Goal: Task Accomplishment & Management: Manage account settings

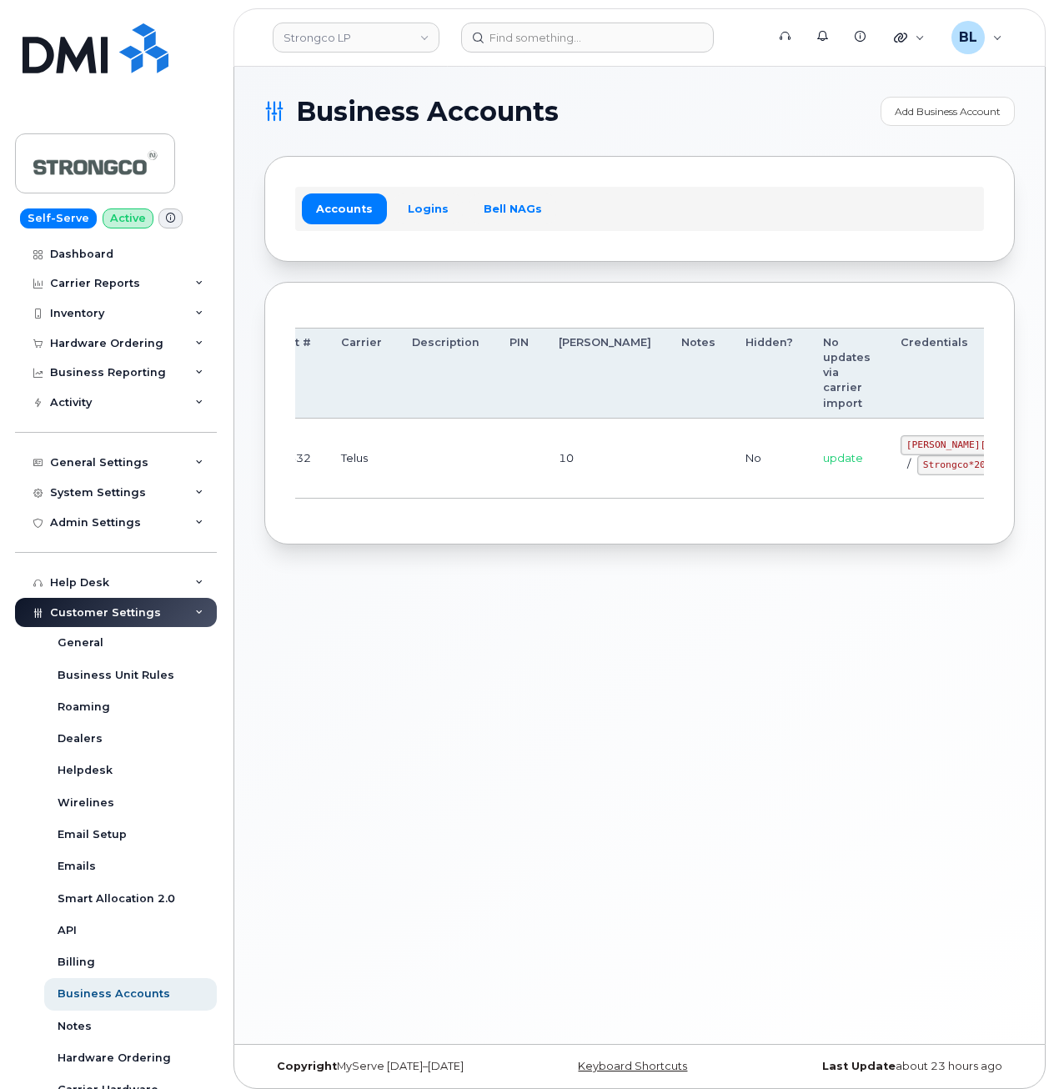
drag, startPoint x: 558, startPoint y: 464, endPoint x: 889, endPoint y: 441, distance: 331.8
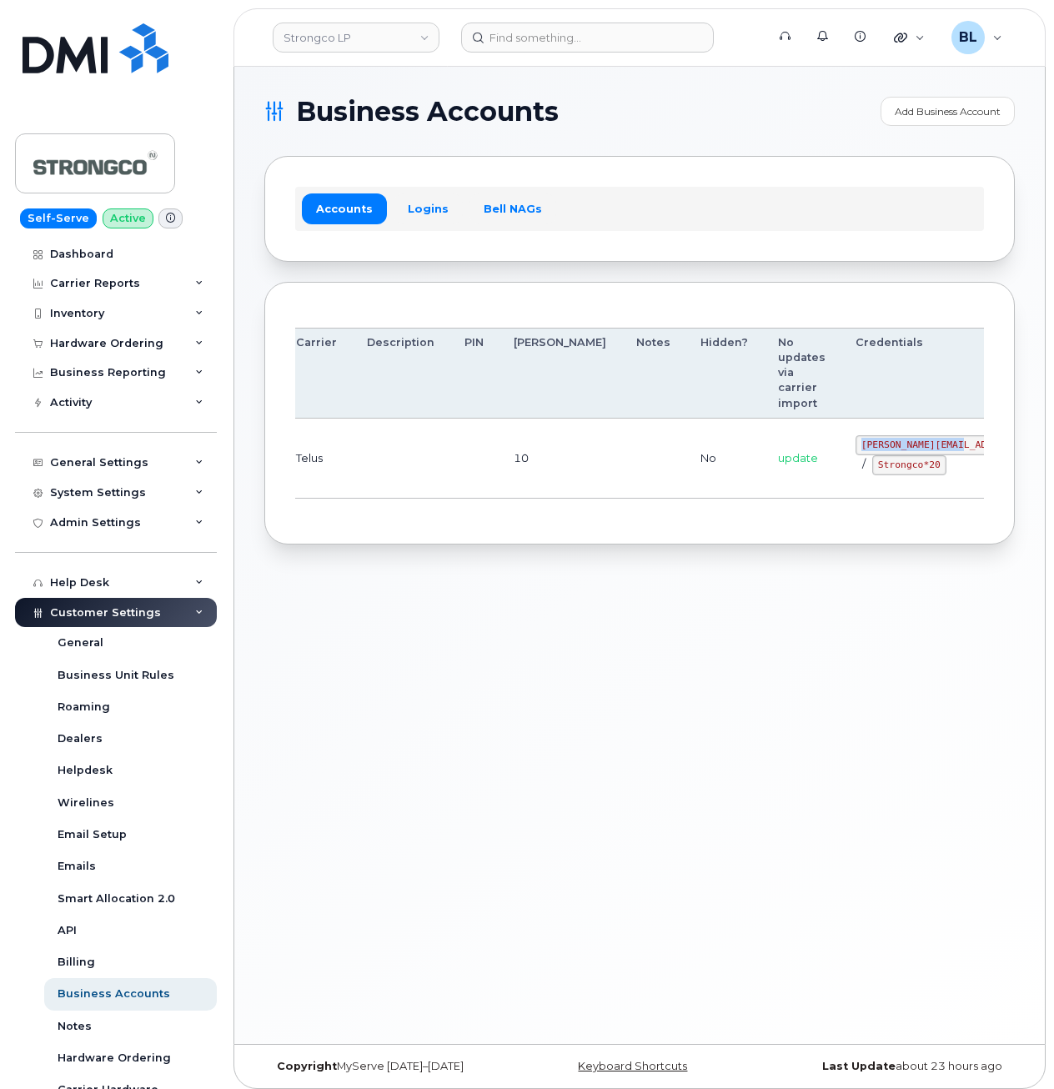
drag, startPoint x: 773, startPoint y: 441, endPoint x: 873, endPoint y: 445, distance: 100.2
click at [873, 445] on code "GHada@strongco.com" at bounding box center [978, 445] width 245 height 20
copy code "GHada@strongco.com"
click at [269, 590] on div "Business Accounts Add Business Account Accounts Logins Bell NAGs Order Account …" at bounding box center [639, 555] width 811 height 977
drag, startPoint x: 791, startPoint y: 467, endPoint x: 850, endPoint y: 474, distance: 58.9
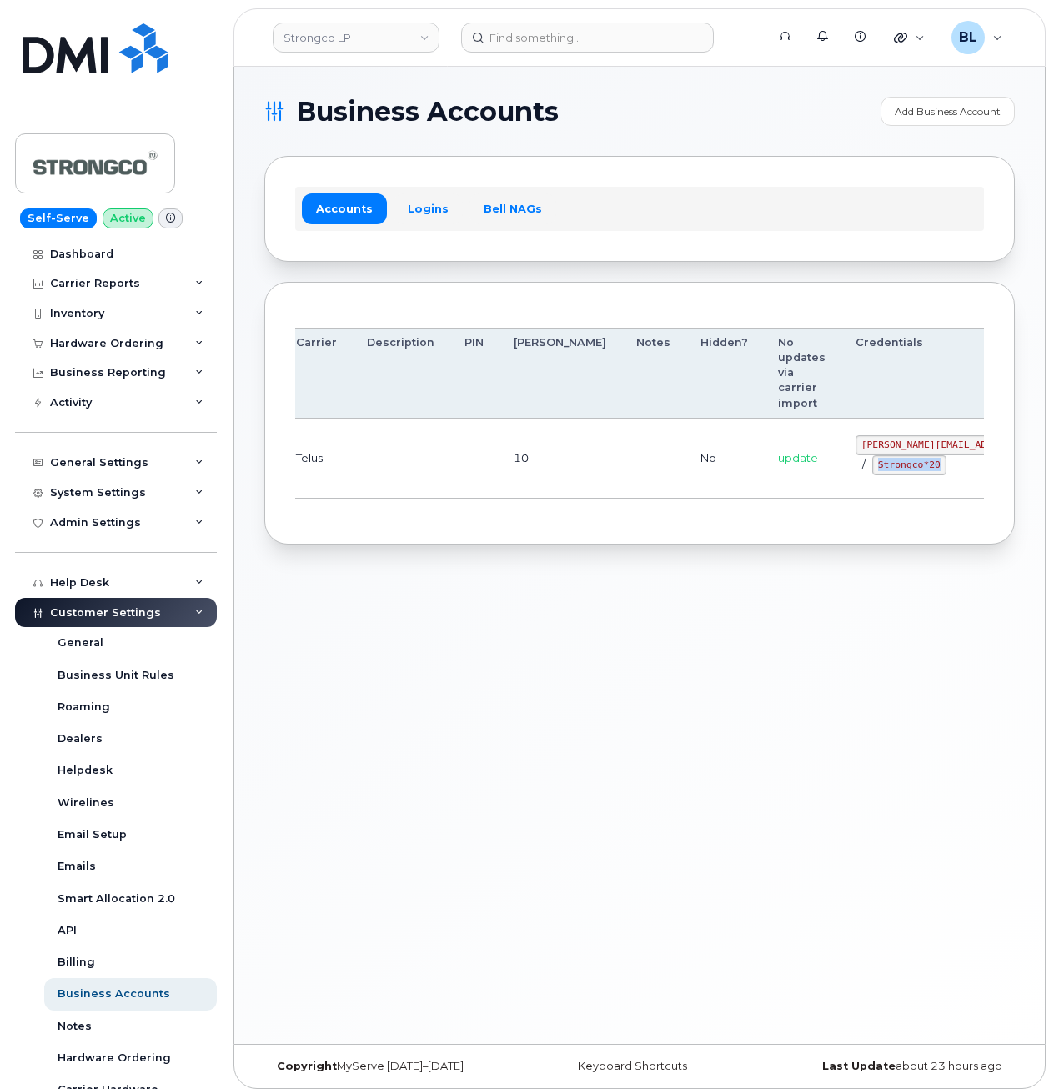
click at [850, 476] on td "GHada@strongco.com / Strongco*20" at bounding box center [978, 459] width 275 height 80
copy code "Strongco*20"
drag, startPoint x: 436, startPoint y: 595, endPoint x: 423, endPoint y: 575, distance: 23.4
click at [436, 592] on div "Business Accounts Add Business Account Accounts Logins Bell NAGs Order Account …" at bounding box center [639, 555] width 811 height 977
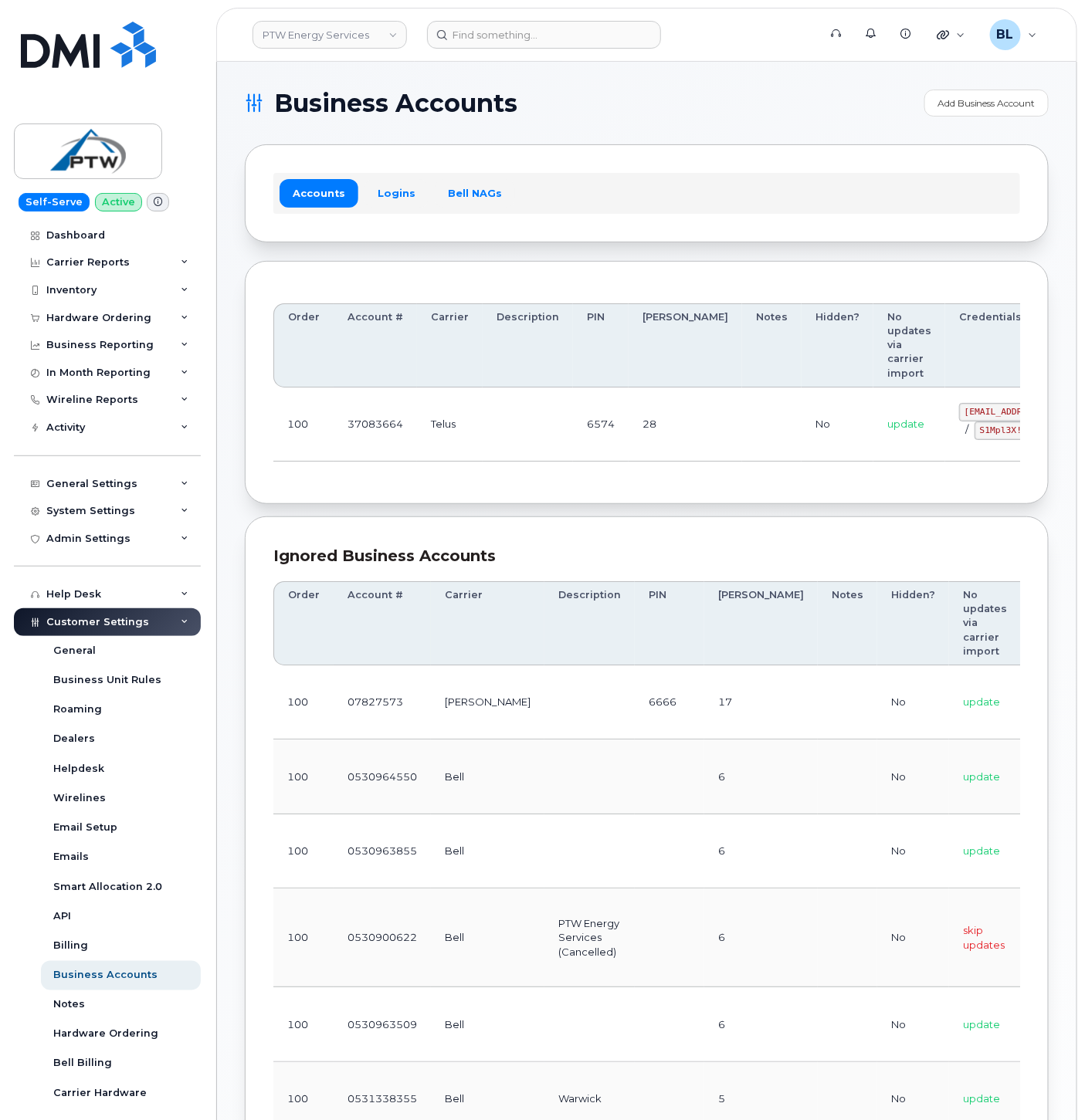
drag, startPoint x: 342, startPoint y: 481, endPoint x: 461, endPoint y: 475, distance: 119.2
click at [342, 481] on div "Order Account # Carrier Description PIN [PERSON_NAME] Notes Hidden? No updates …" at bounding box center [646, 383] width 804 height 244
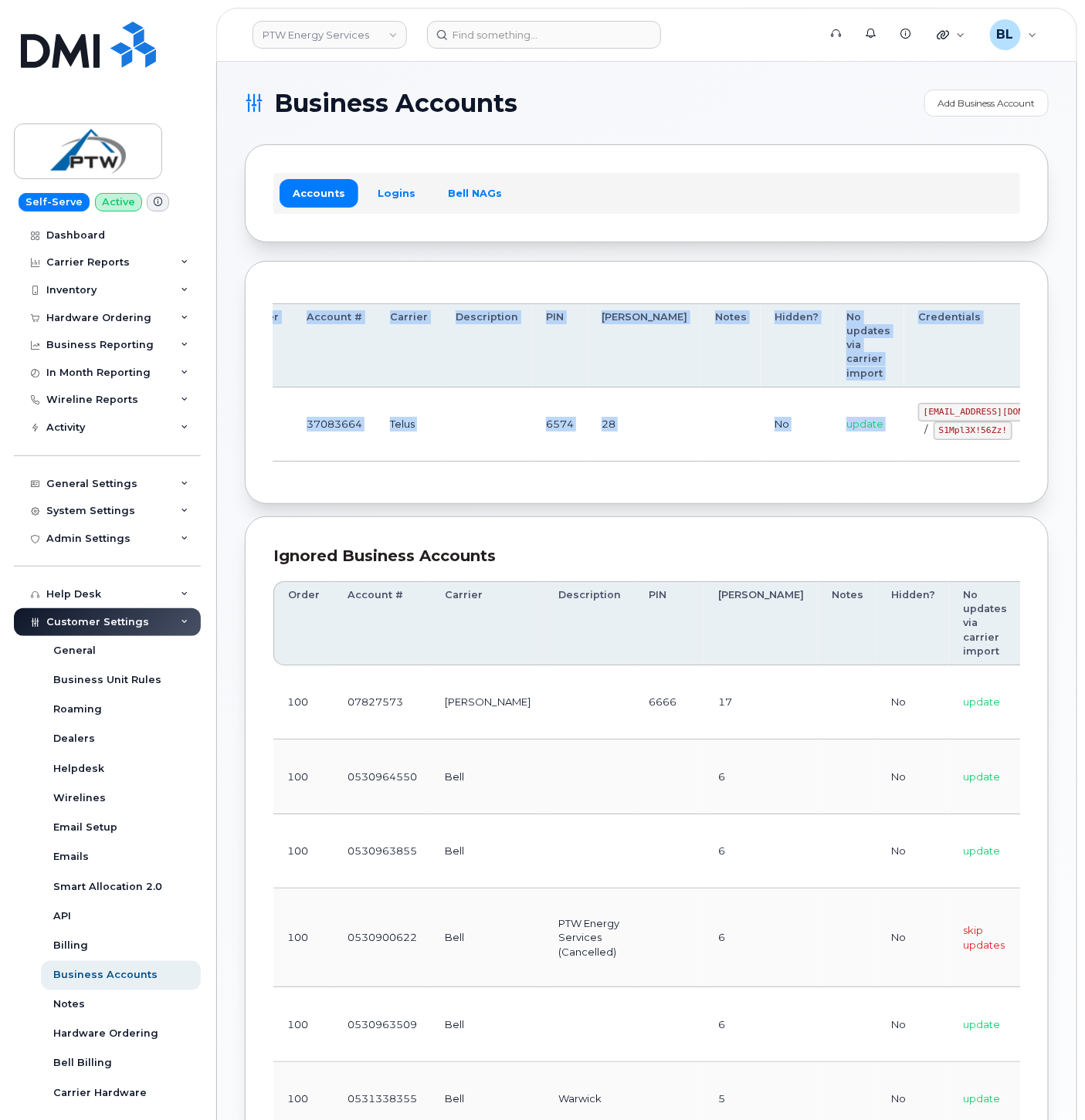
scroll to position [0, 91]
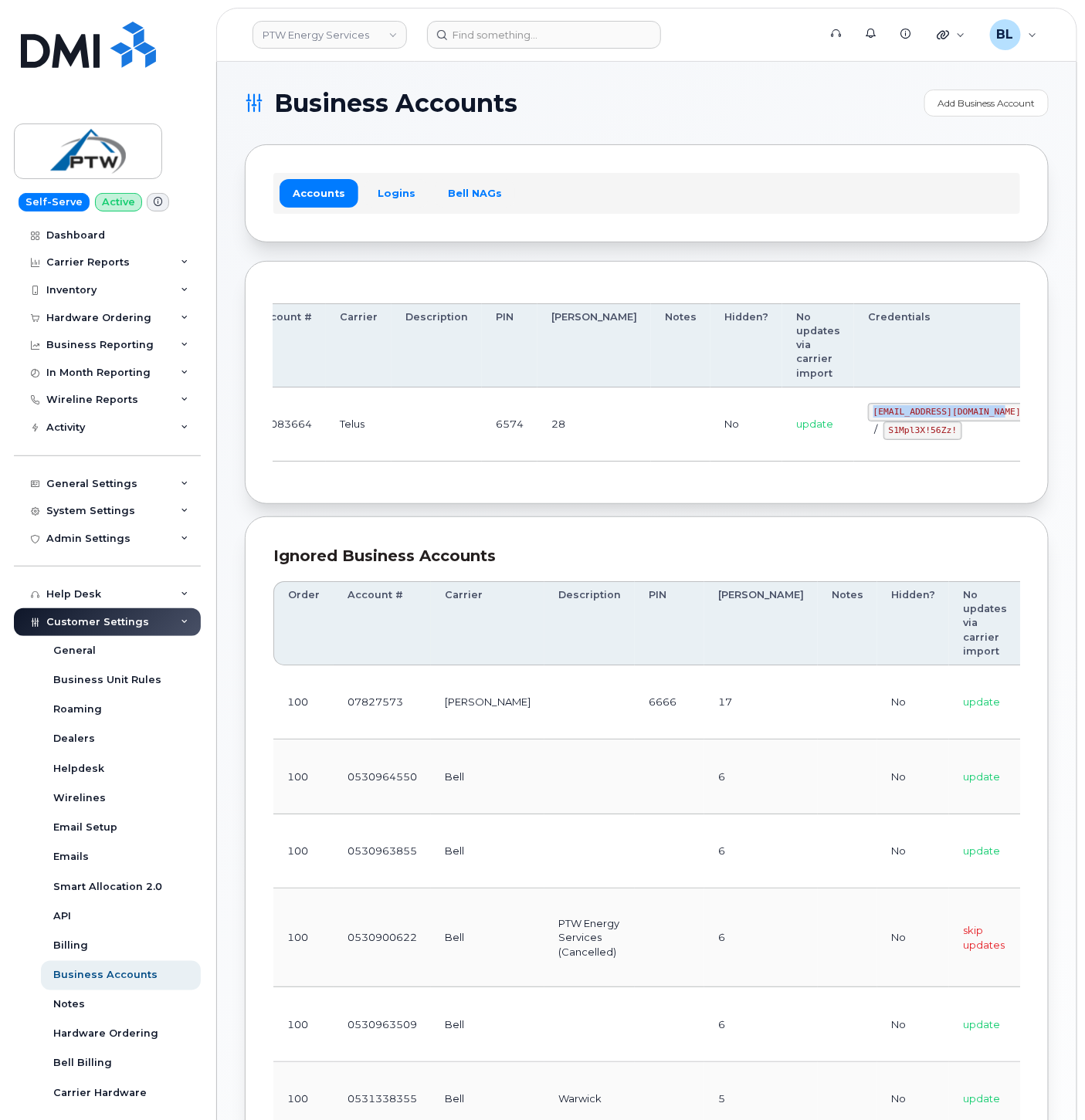
drag, startPoint x: 870, startPoint y: 410, endPoint x: 917, endPoint y: 415, distance: 47.3
click at [917, 415] on td "svc_simplex@ptwenergy.com / S1Mpl3X!56Zz!" at bounding box center [946, 425] width 186 height 74
copy code "svc_simplex@ptwenergy.com"
click at [426, 477] on div "Order Account # Carrier Description PIN Bill Day Notes Hidden? No updates via c…" at bounding box center [646, 383] width 746 height 187
drag, startPoint x: 805, startPoint y: 429, endPoint x: 877, endPoint y: 434, distance: 72.2
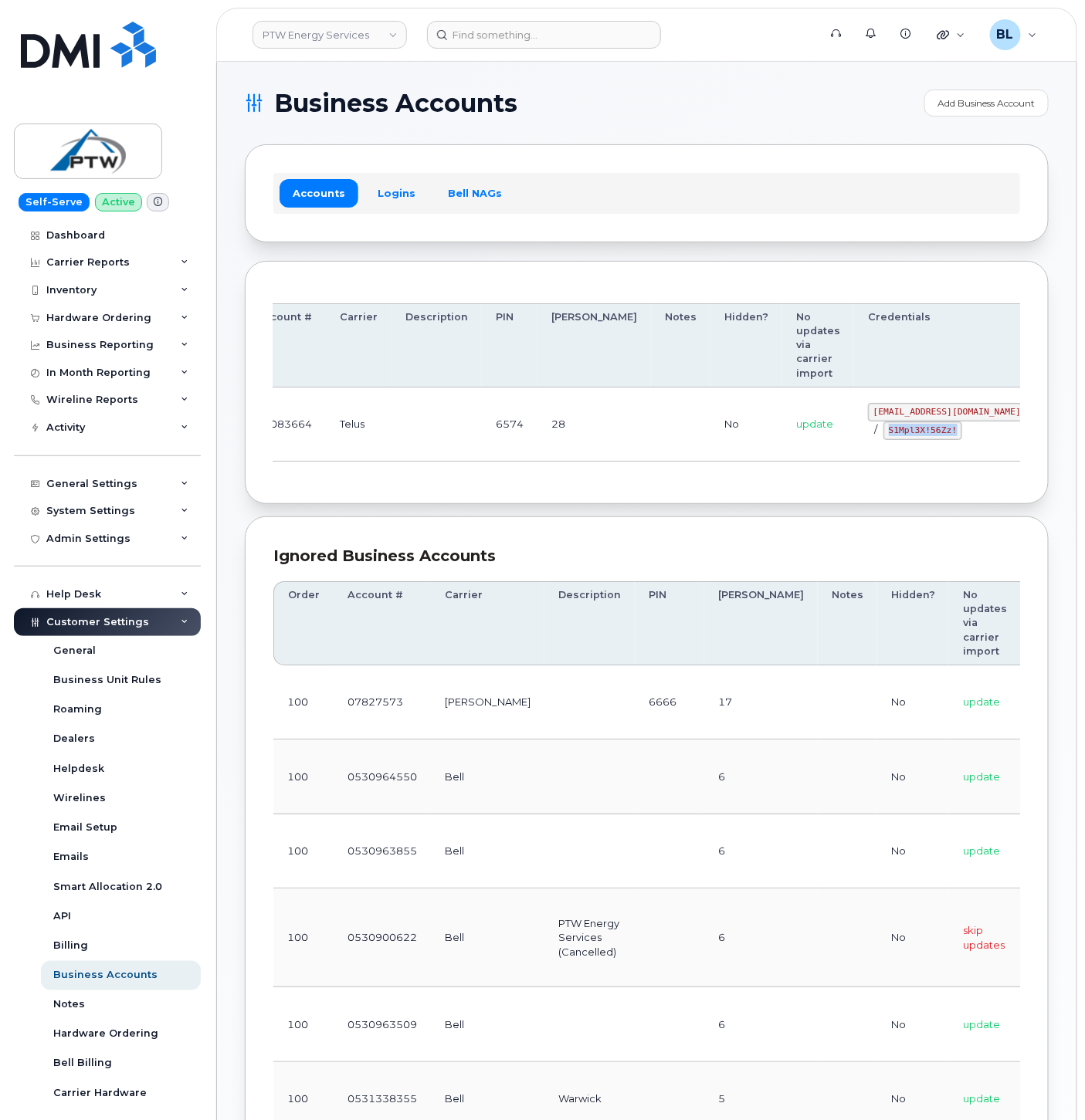
click at [878, 434] on div "svc_simplex@ptwenergy.com / S1Mpl3X!56Zz!" at bounding box center [946, 421] width 158 height 37
copy code "S1Mpl3X!56Zz!"
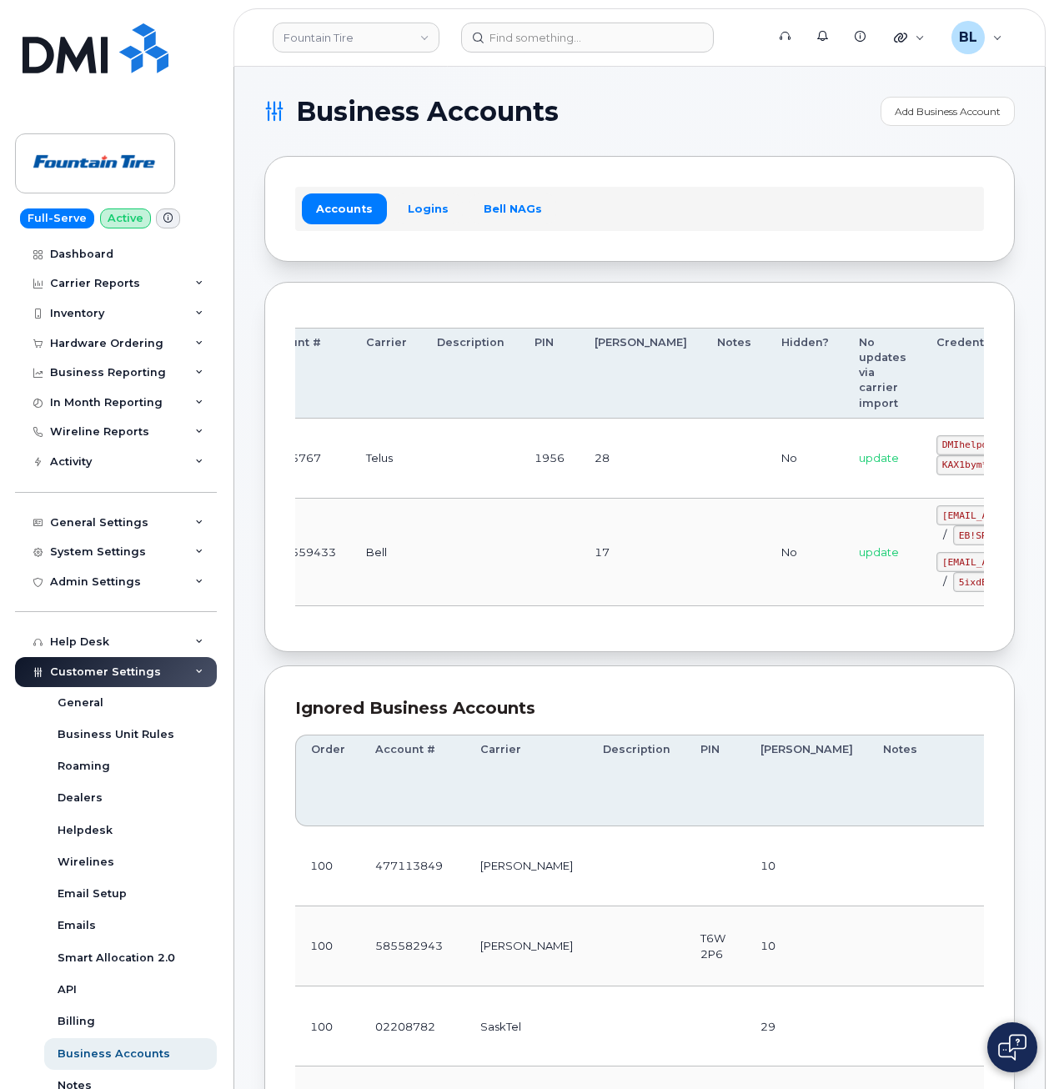
drag, startPoint x: 566, startPoint y: 495, endPoint x: 788, endPoint y: 479, distance: 222.4
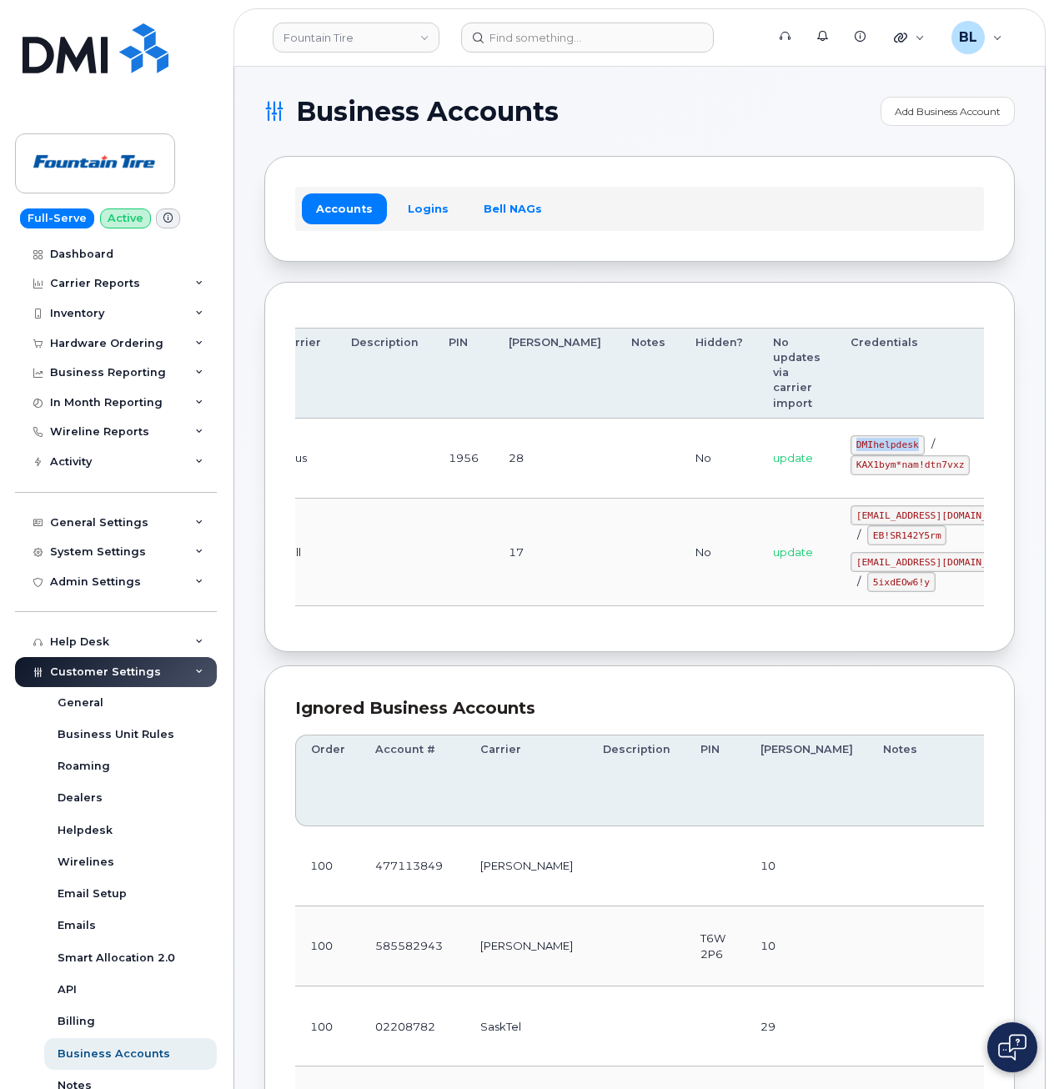
drag, startPoint x: 759, startPoint y: 441, endPoint x: 828, endPoint y: 444, distance: 69.3
click at [836, 444] on td "DMIhelpdesk / KAX1bym*nam!dtn7vxz" at bounding box center [936, 459] width 201 height 80
copy code "DMIhelpdesk"
drag, startPoint x: 749, startPoint y: 513, endPoint x: 767, endPoint y: 469, distance: 47.9
click at [836, 513] on td "fountain@myserve.ca / EB!SR142Y5rm 1Founta@myserve.ca / 5ixdEOw6!y" at bounding box center [936, 553] width 201 height 108
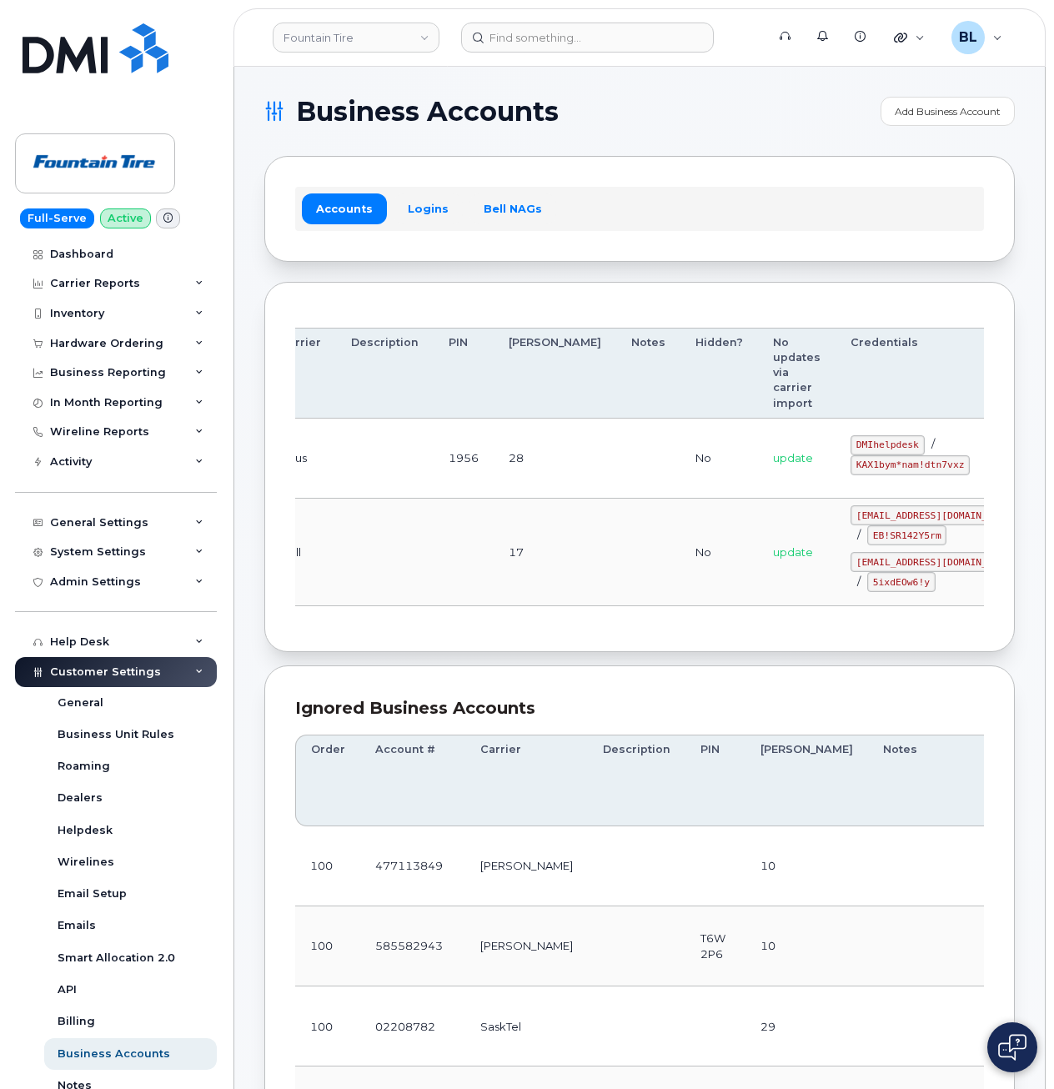
click at [851, 462] on code "KAX1bym*nam!dtn7vxz" at bounding box center [910, 465] width 119 height 20
drag, startPoint x: 768, startPoint y: 466, endPoint x: 871, endPoint y: 474, distance: 103.7
click at [871, 474] on code "KAX1bym*nam!dtn7vxz" at bounding box center [910, 465] width 119 height 20
copy code "KAX1bym*nam!dtn7vxz"
click at [388, 565] on td at bounding box center [385, 553] width 98 height 108
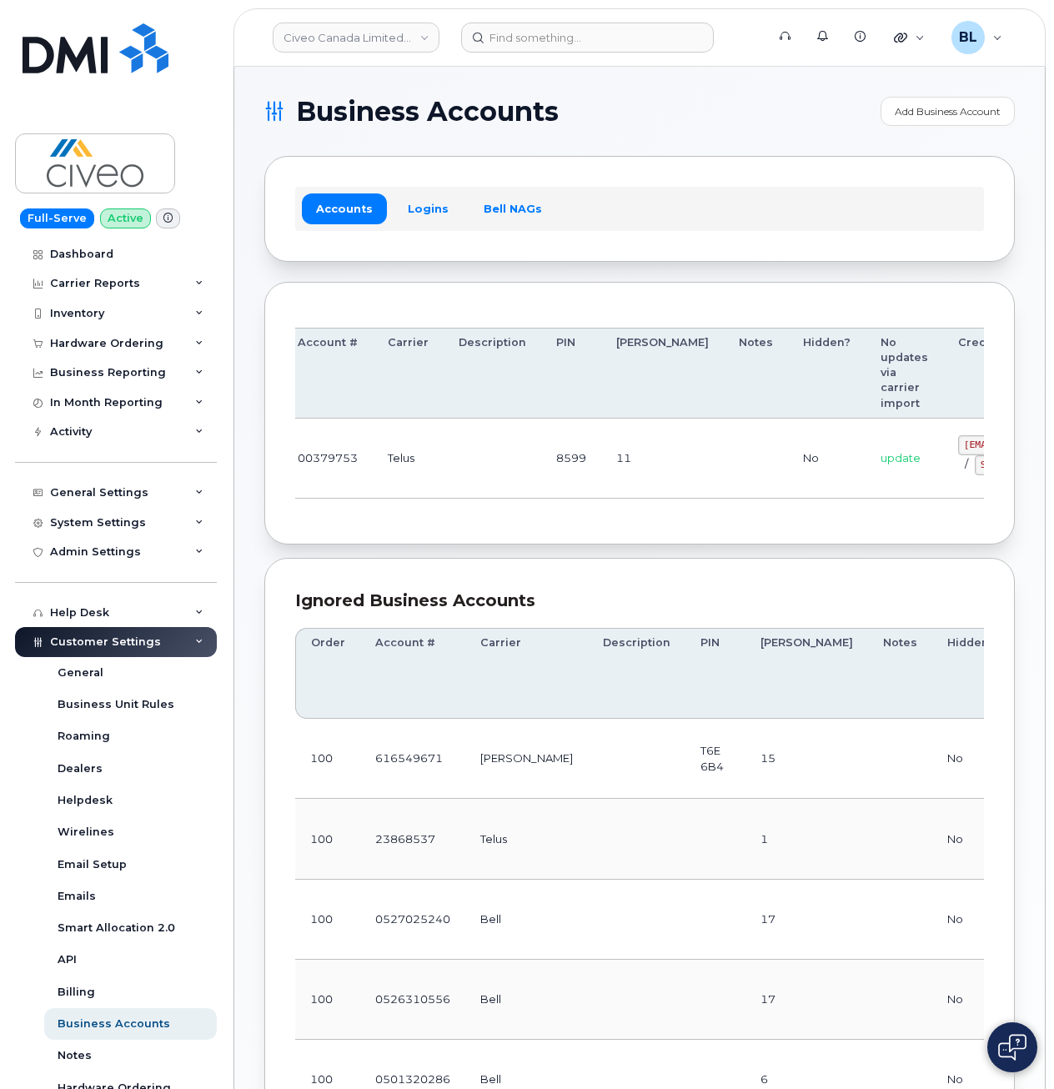
scroll to position [0, 238]
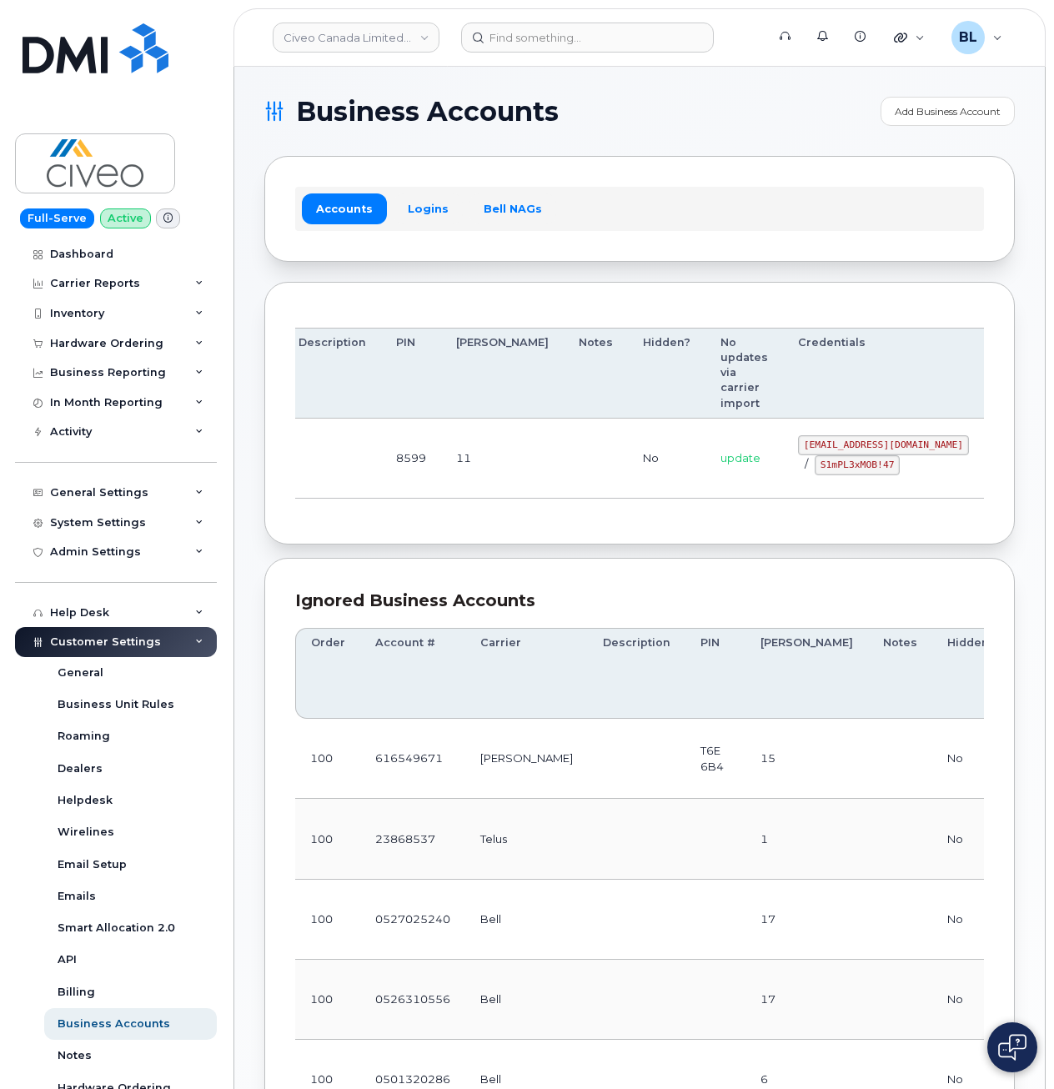
drag, startPoint x: 711, startPoint y: 445, endPoint x: 866, endPoint y: 444, distance: 155.1
click at [866, 444] on code "svc_simplexmobility@civeo.com" at bounding box center [883, 445] width 171 height 20
copy code "svc_simplexmobility@civeo.com"
drag, startPoint x: 733, startPoint y: 462, endPoint x: 804, endPoint y: 467, distance: 71.1
click at [815, 467] on code "S1mPL3xMOB!47" at bounding box center [857, 465] width 85 height 20
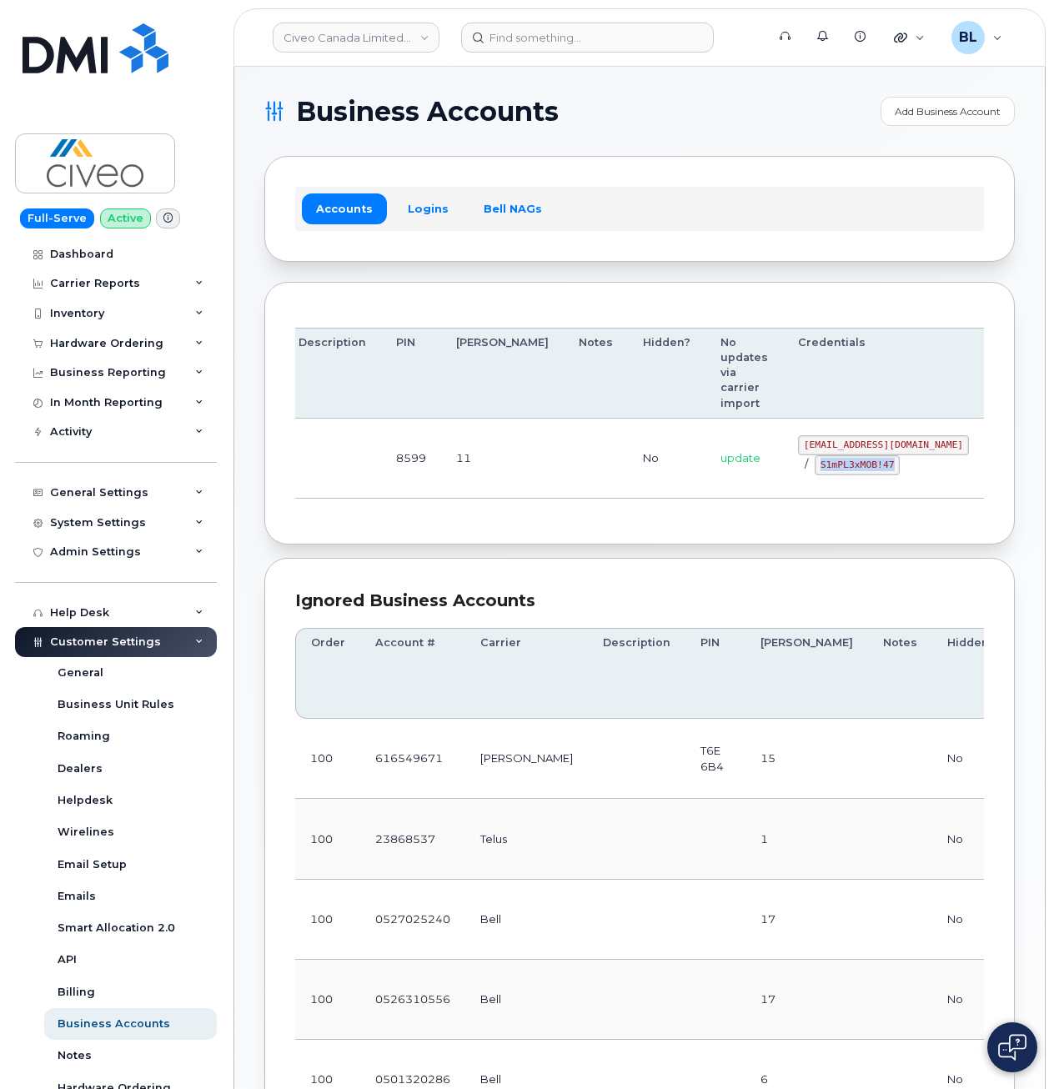
copy code "S1mPL3xMOB!47"
drag, startPoint x: 394, startPoint y: 468, endPoint x: 476, endPoint y: 258, distance: 225.8
click at [393, 467] on td "8599" at bounding box center [411, 459] width 60 height 80
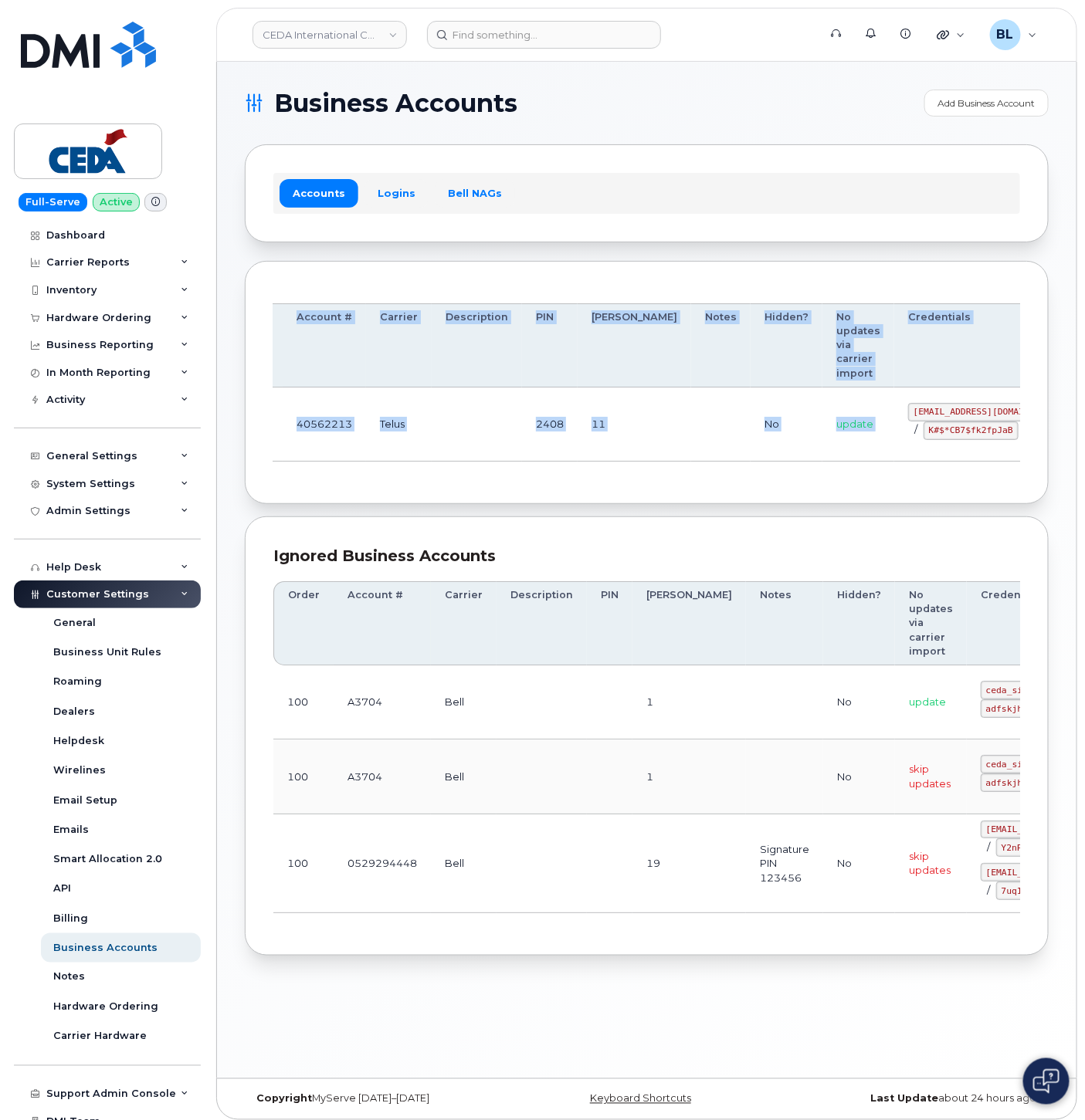
scroll to position [0, 91]
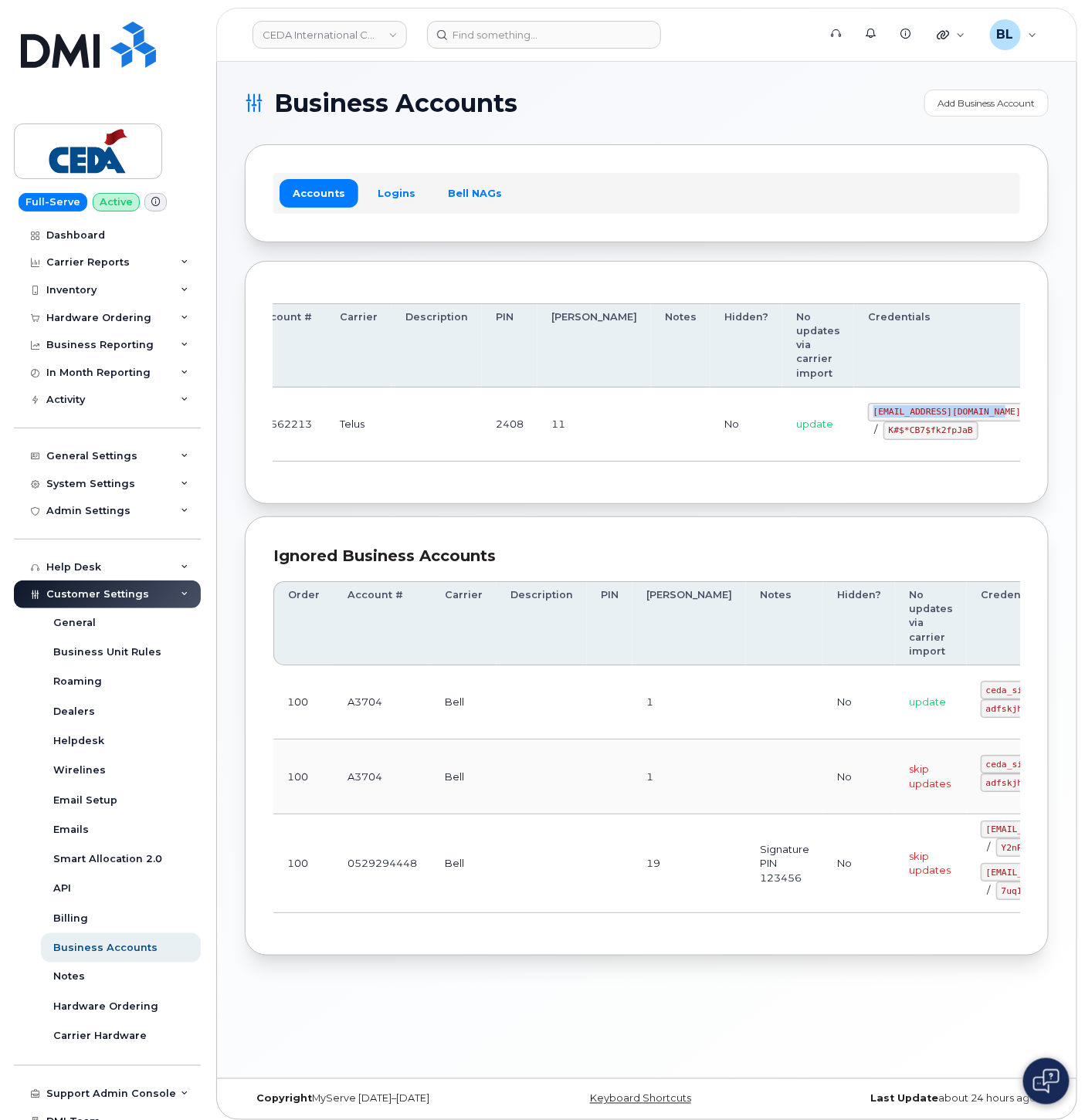
drag, startPoint x: 875, startPoint y: 407, endPoint x: 915, endPoint y: 409, distance: 40.0
click at [915, 409] on td "simplex_SRV@cedagroup.com / K#$*CB7$fk2fpJaB" at bounding box center [946, 425] width 186 height 74
copy code "simplex_SRV@cedagroup.com"
drag, startPoint x: 915, startPoint y: 409, endPoint x: 1073, endPoint y: 428, distance: 159.1
click at [1071, 427] on div "Business Accounts Add Business Account Accounts Logins Bell NAGs Order Account …" at bounding box center [646, 570] width 859 height 1016
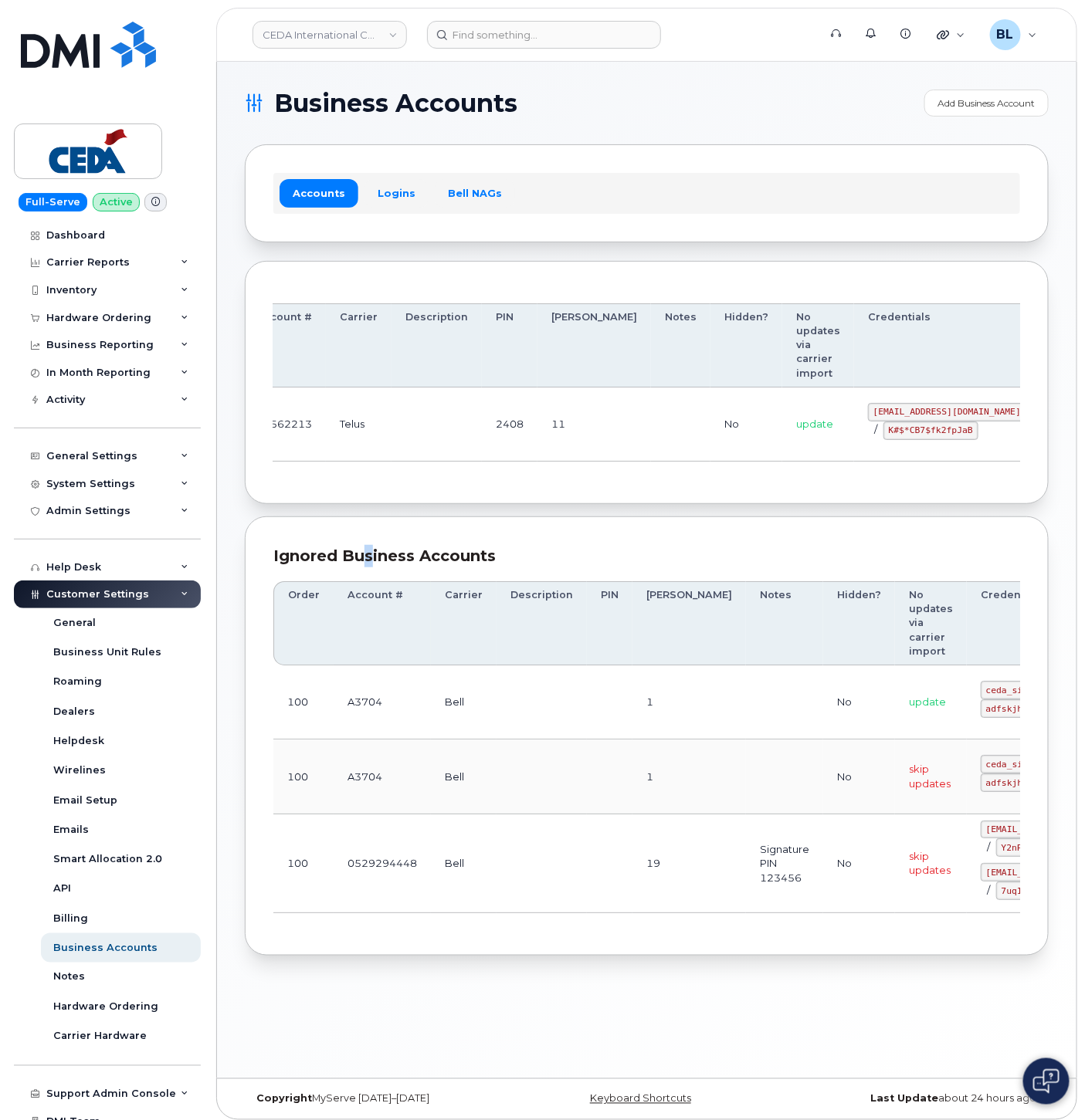
click at [371, 517] on section "Business Accounts Add Business Account Accounts Logins Bell NAGs Order Account …" at bounding box center [646, 523] width 804 height 866
click at [883, 436] on code "K#$*CB7$fk2fpJaB" at bounding box center [930, 430] width 95 height 19
drag, startPoint x: 806, startPoint y: 429, endPoint x: 890, endPoint y: 434, distance: 84.1
click at [890, 434] on code "K#$*CB7$fk2fpJaB" at bounding box center [930, 430] width 95 height 19
copy code "K#$*CB7$fk2fpJaB"
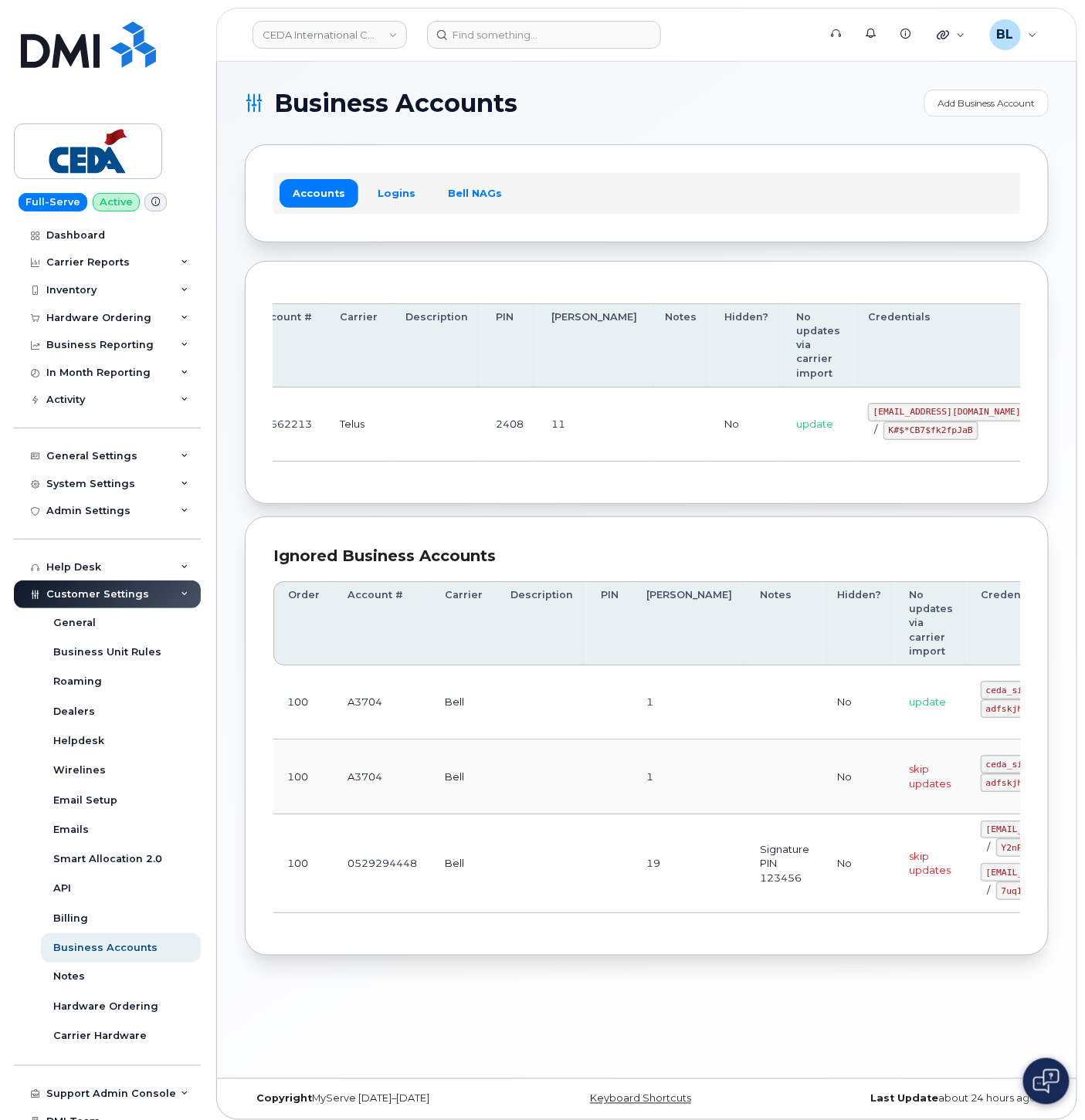
drag, startPoint x: 278, startPoint y: 451, endPoint x: 391, endPoint y: 371, distance: 138.5
click at [278, 451] on td "40562213" at bounding box center [284, 425] width 83 height 74
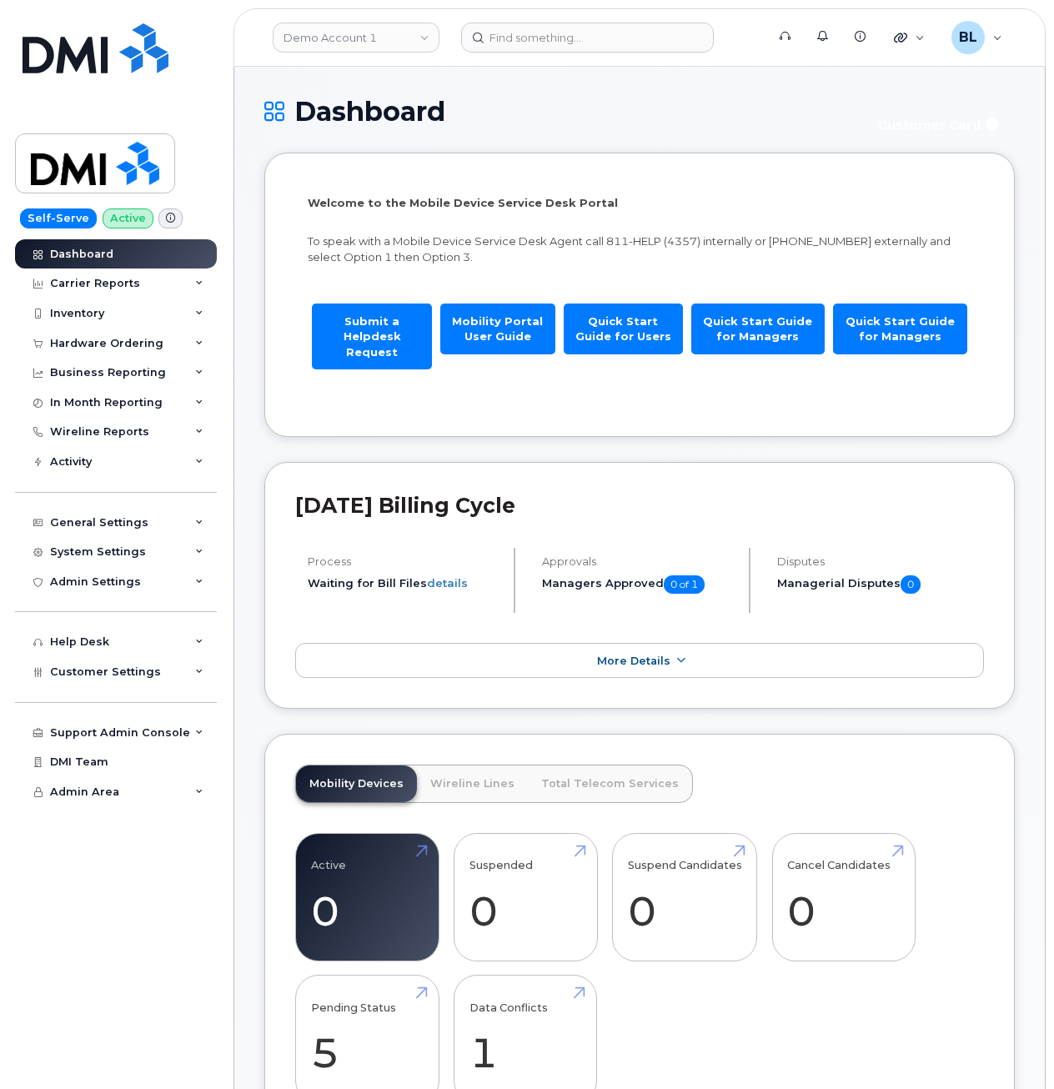
click at [409, 43] on link "Demo Account 1" at bounding box center [356, 38] width 167 height 30
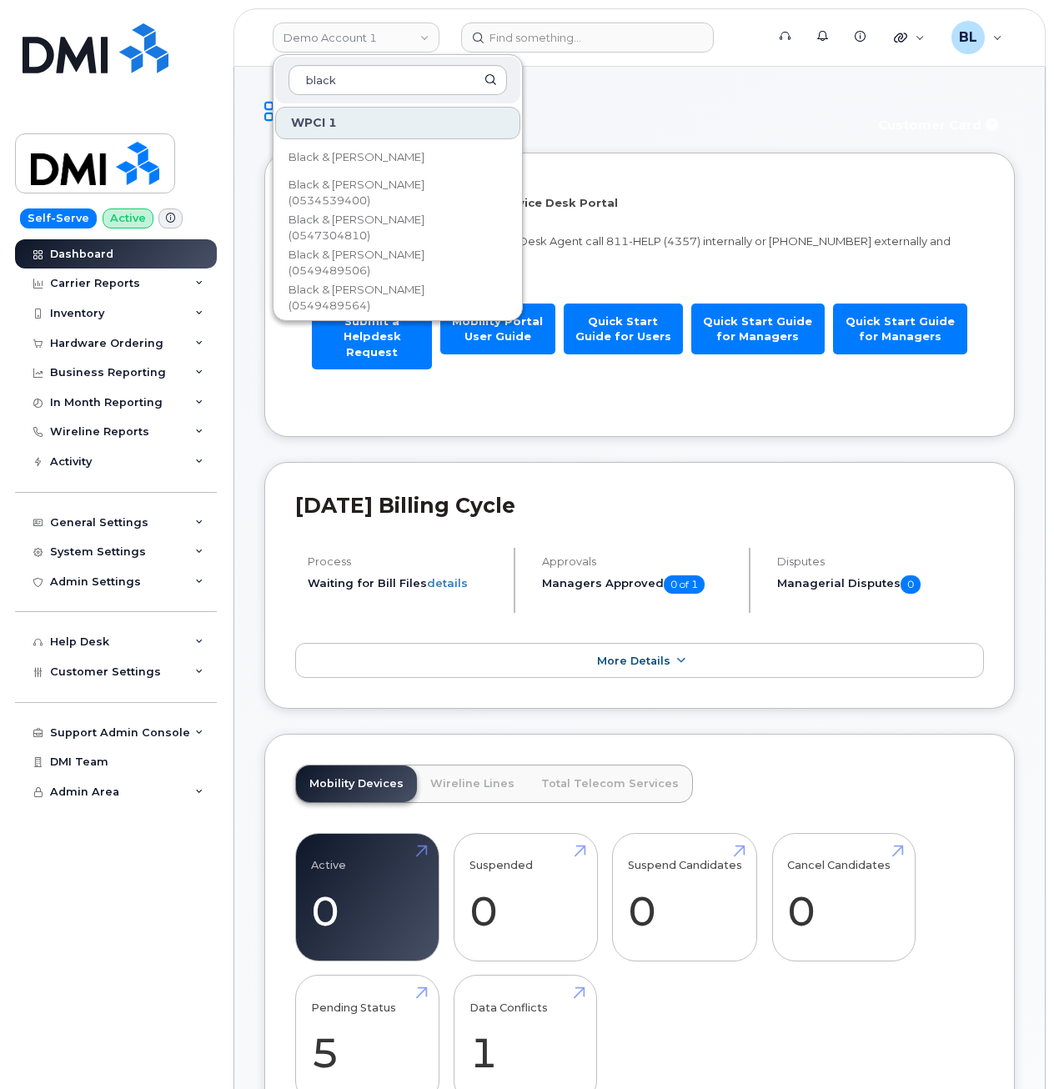
type input "black"
drag, startPoint x: 522, startPoint y: 159, endPoint x: 520, endPoint y: 185, distance: 25.9
click at [520, 185] on div "black WPCI 1 Black & [PERSON_NAME] Black & [PERSON_NAME] (0534539400) Black & […" at bounding box center [398, 187] width 250 height 267
click at [371, 79] on input "black" at bounding box center [398, 80] width 218 height 30
click at [374, 155] on span "Black & [PERSON_NAME]" at bounding box center [357, 157] width 136 height 17
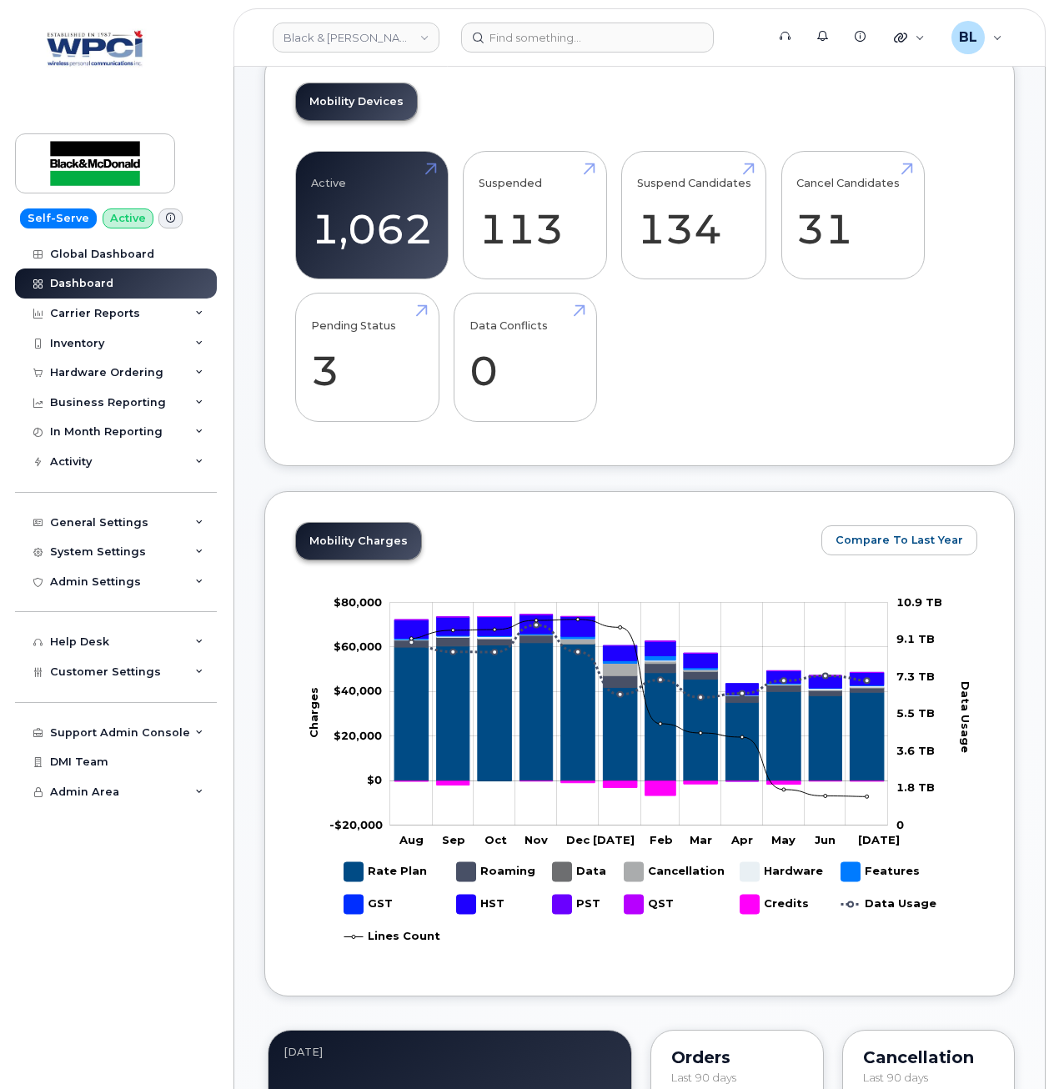
scroll to position [667, 0]
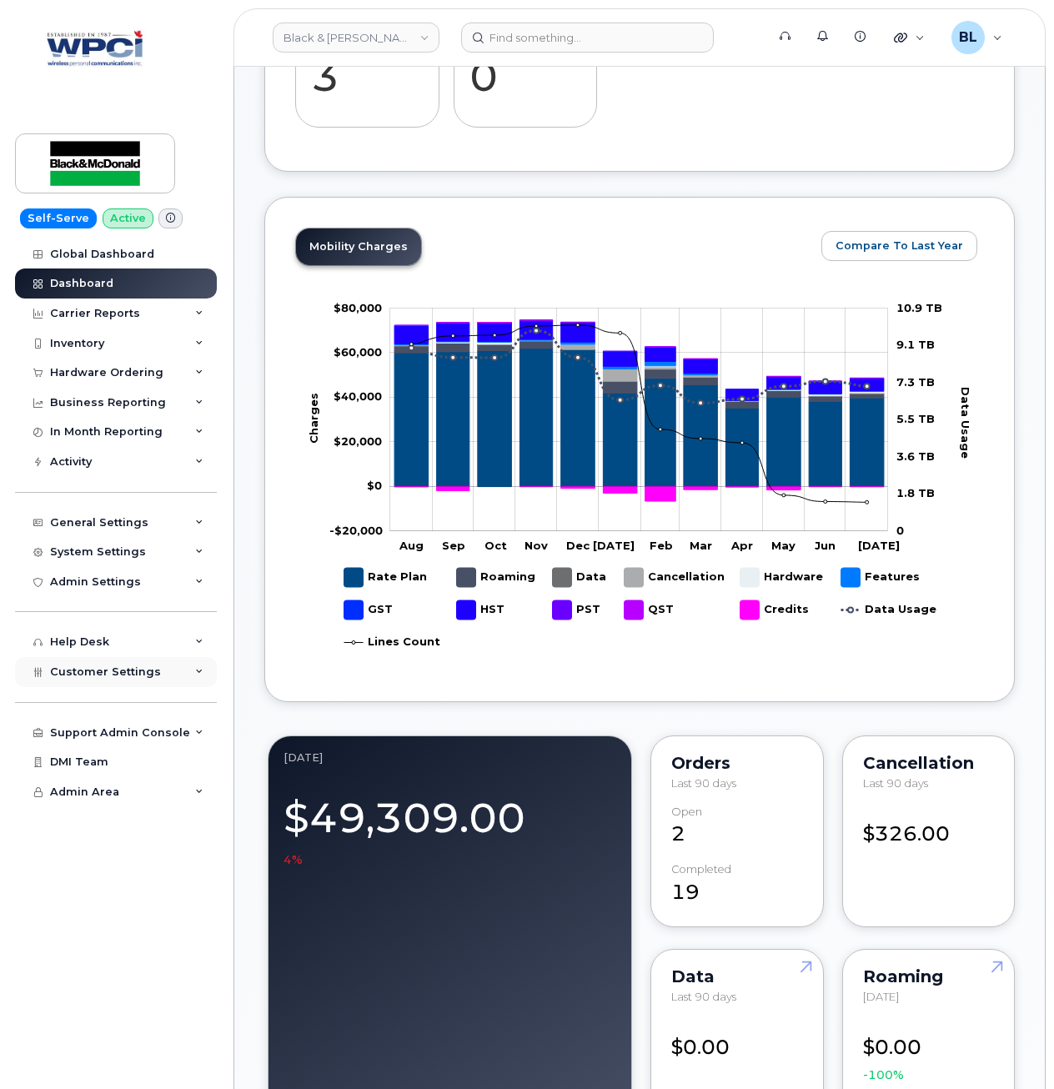
click at [154, 685] on div "Customer Settings" at bounding box center [116, 672] width 202 height 30
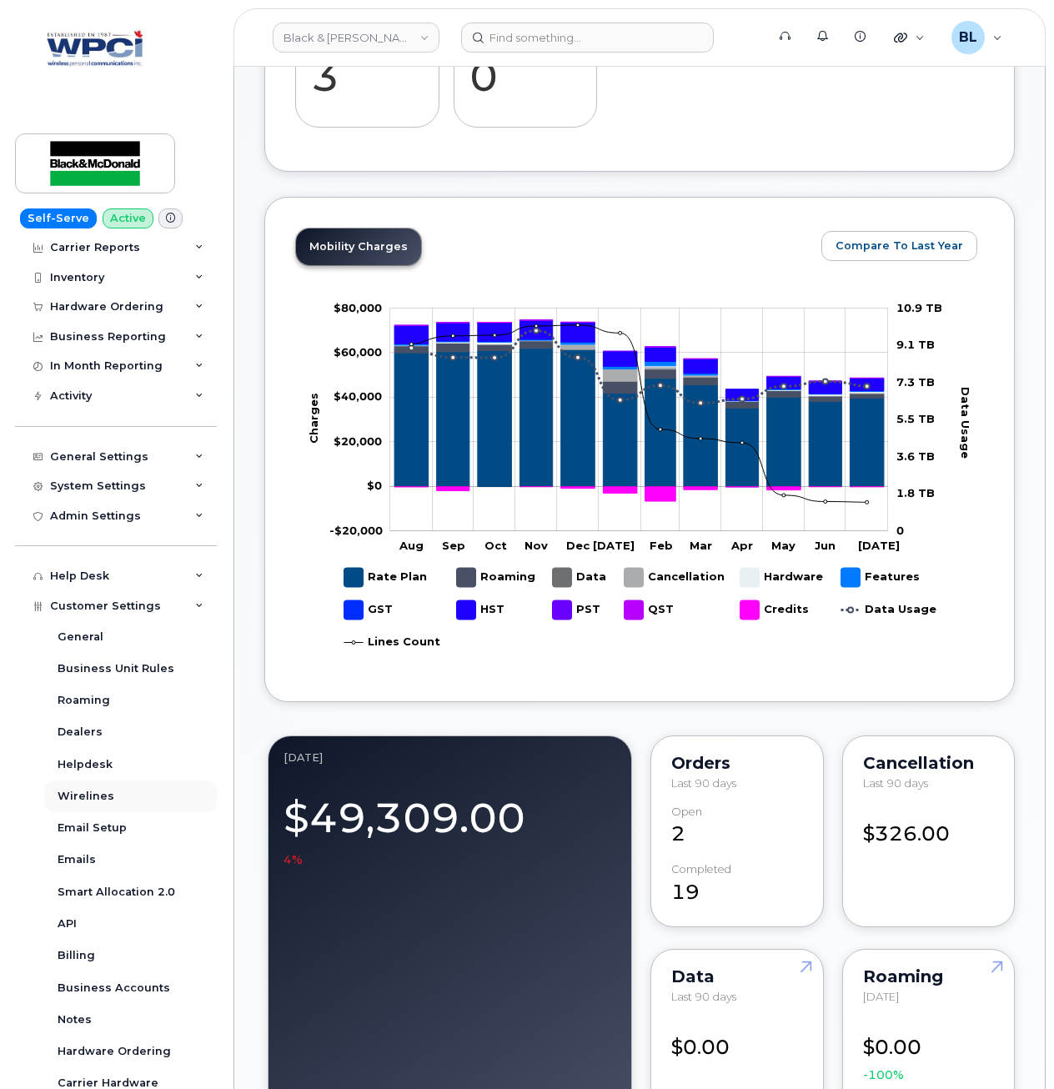
scroll to position [0, 0]
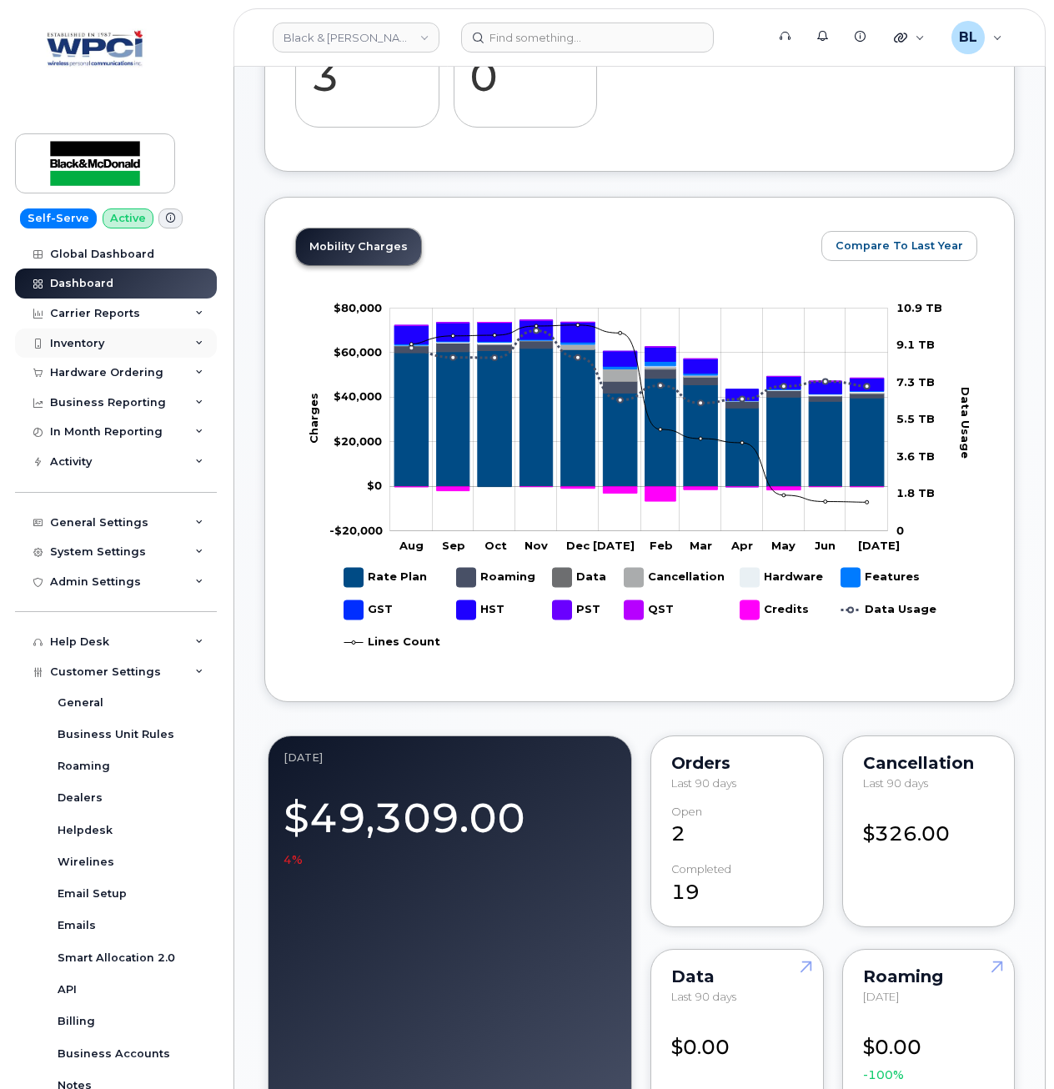
click at [90, 337] on div "Inventory" at bounding box center [77, 343] width 54 height 13
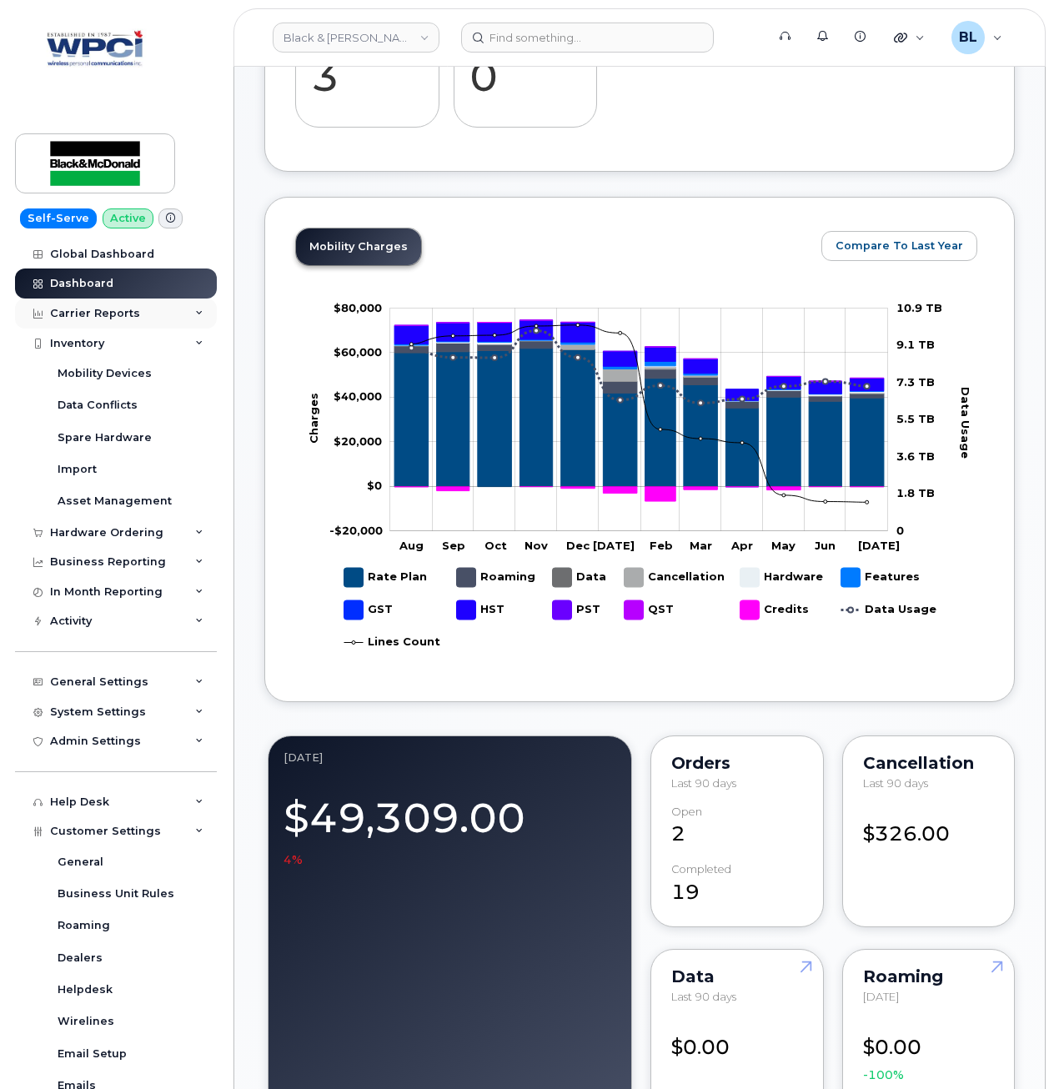
click at [100, 312] on div "Carrier Reports" at bounding box center [95, 313] width 90 height 13
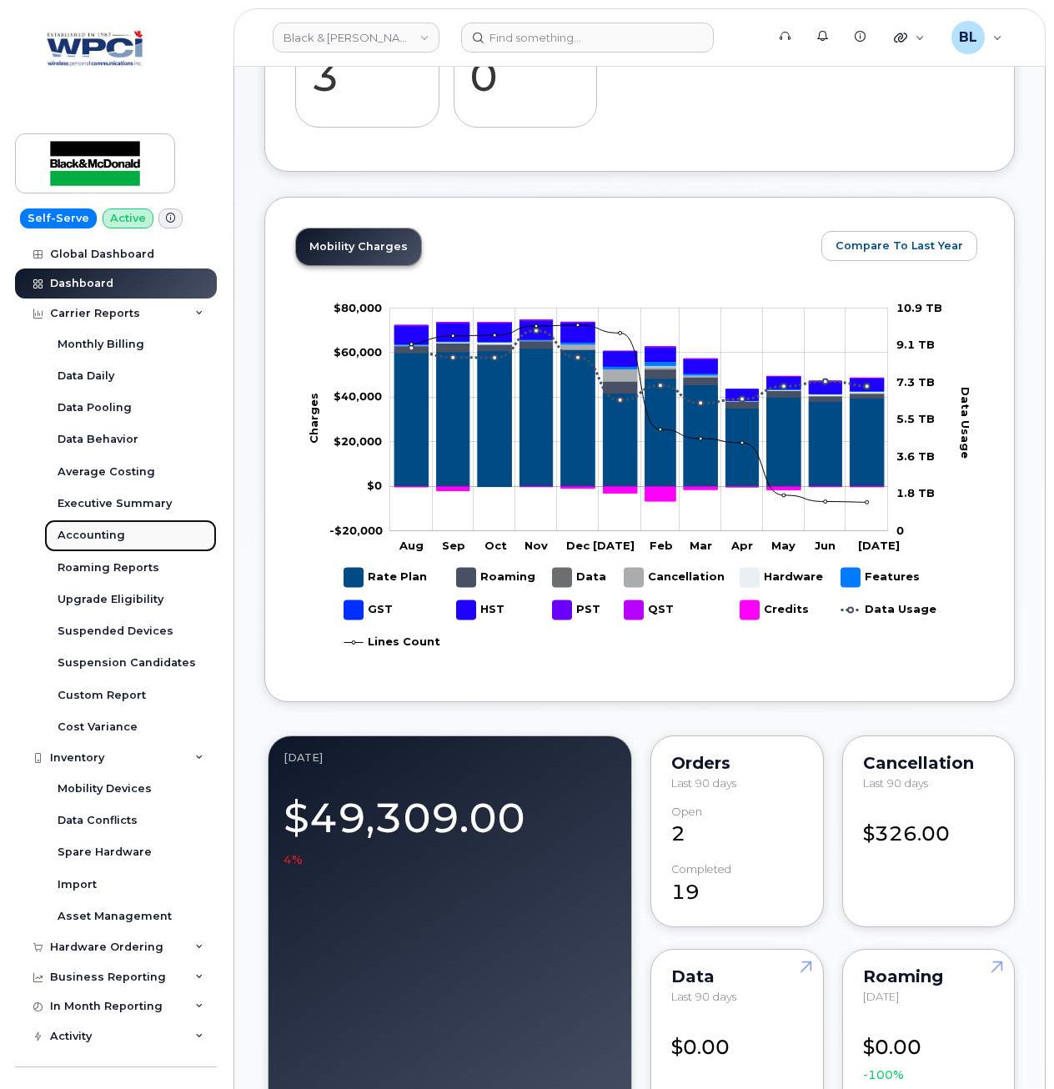
click at [93, 537] on div "Accounting" at bounding box center [92, 535] width 68 height 15
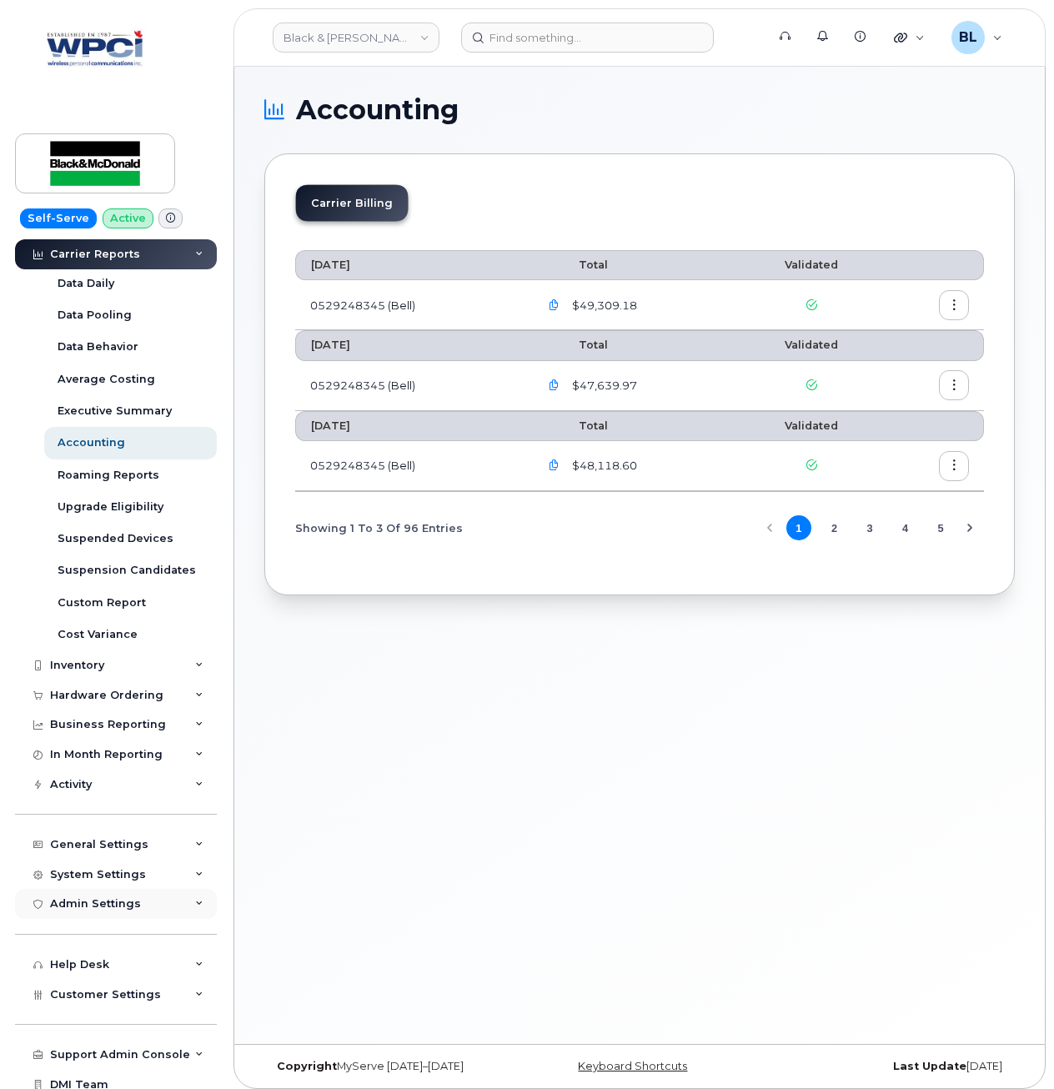
scroll to position [132, 0]
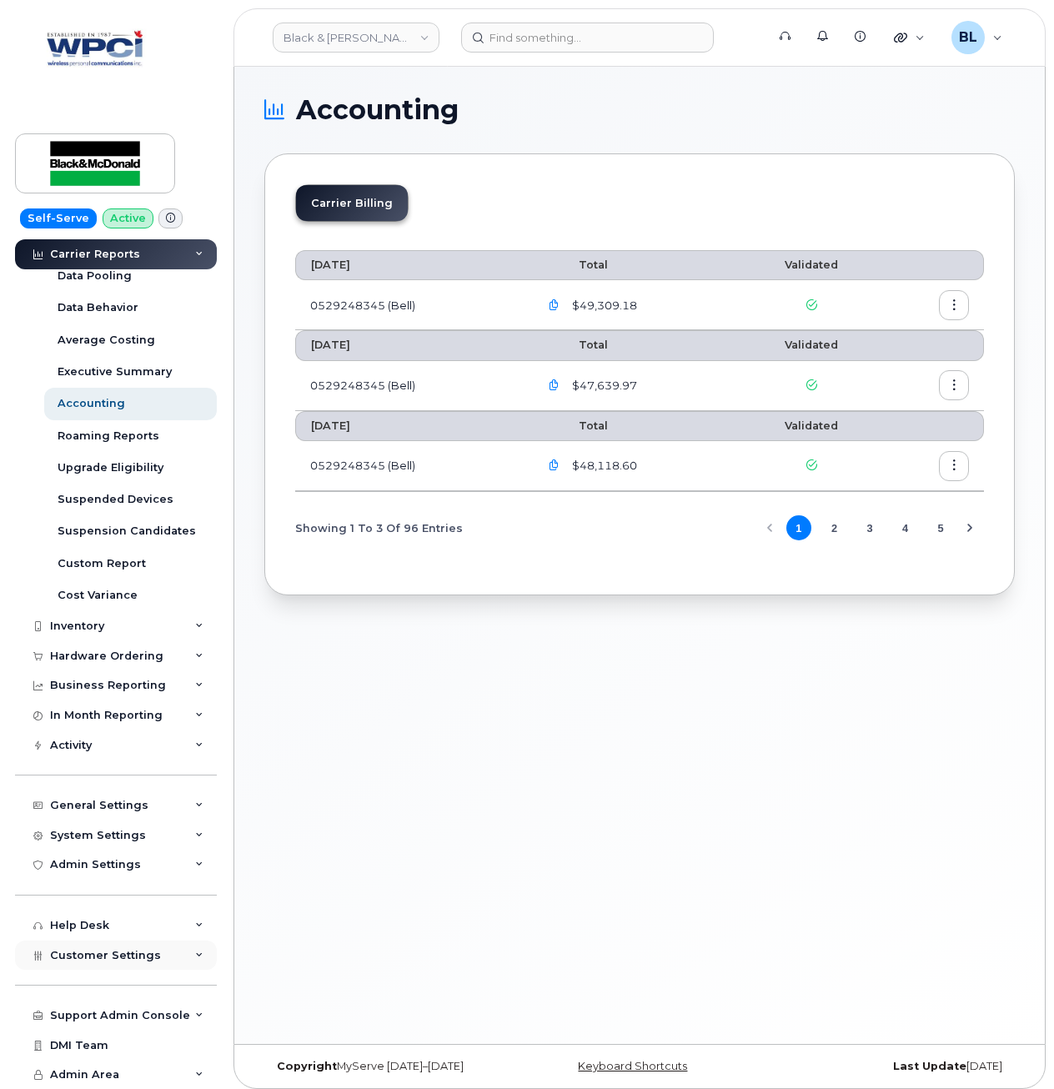
click at [126, 967] on div "Customer Settings" at bounding box center [116, 956] width 202 height 30
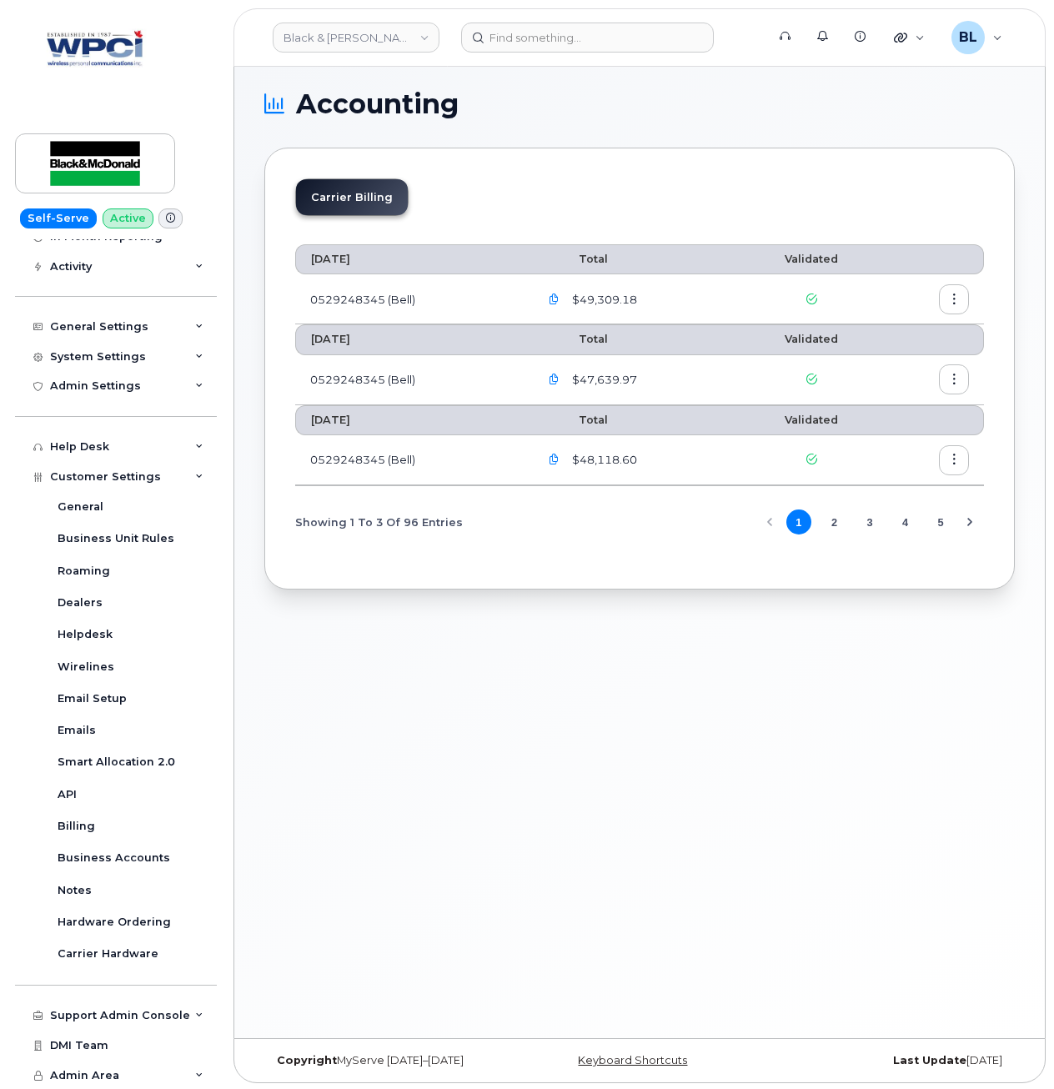
scroll to position [8, 0]
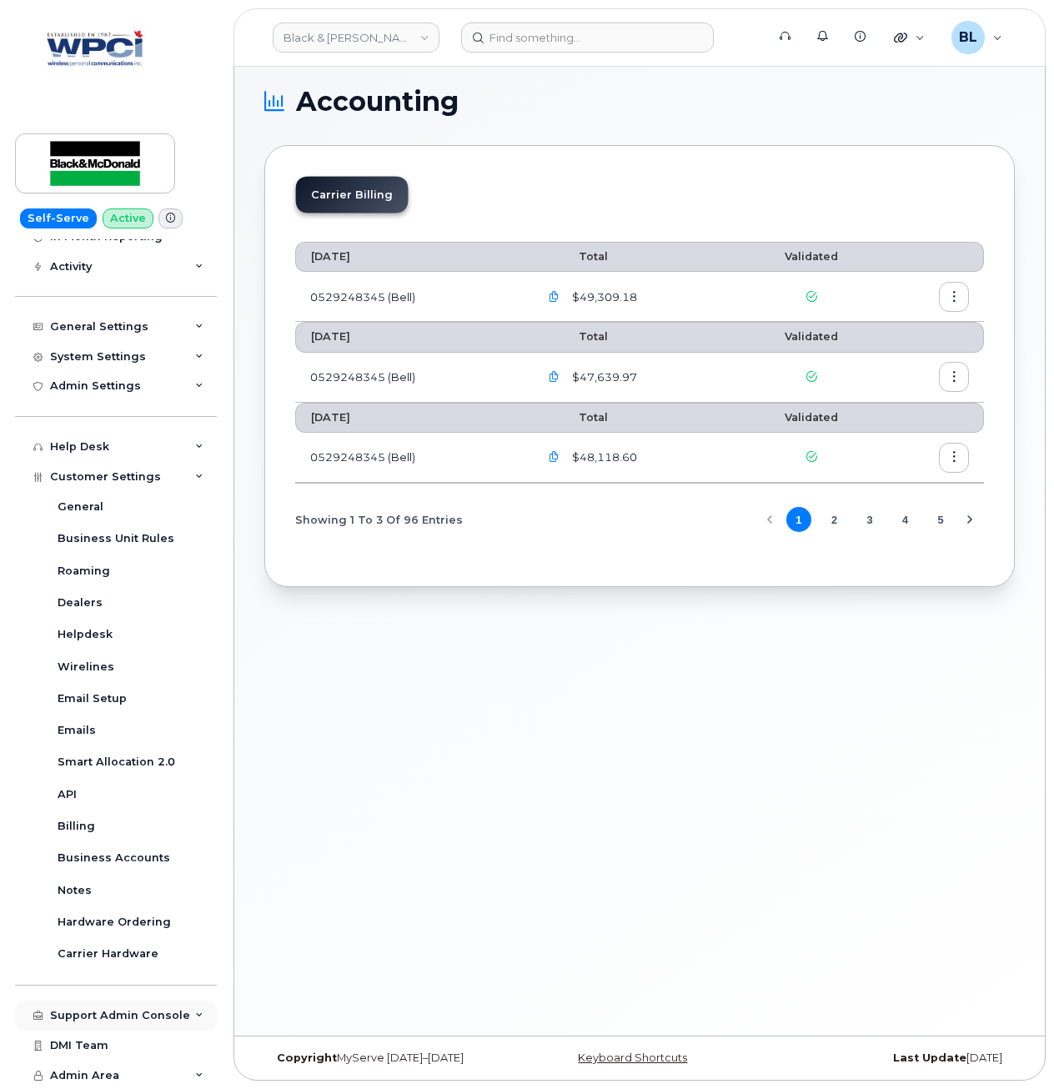
click at [110, 1003] on div "Support Admin Console" at bounding box center [116, 1016] width 202 height 30
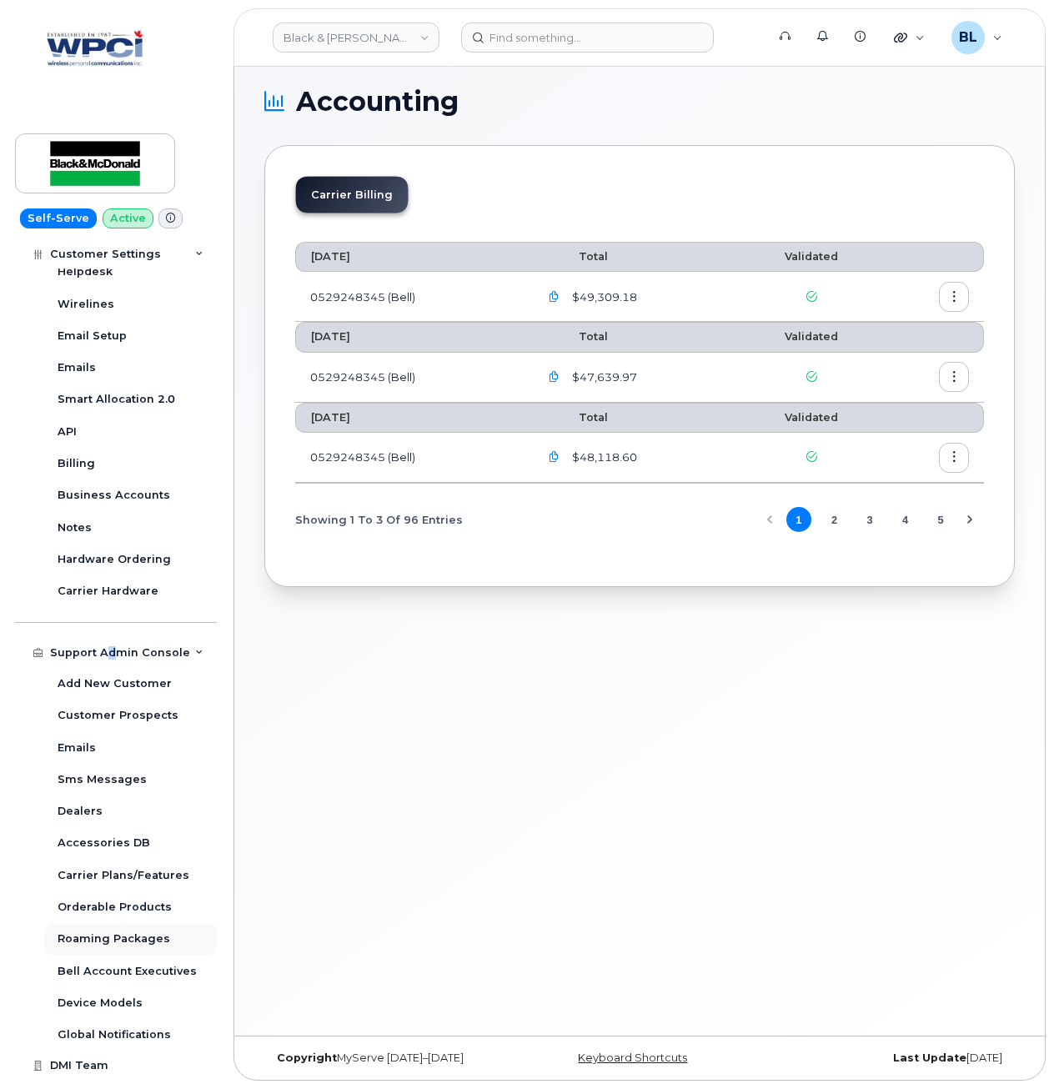
scroll to position [994, 0]
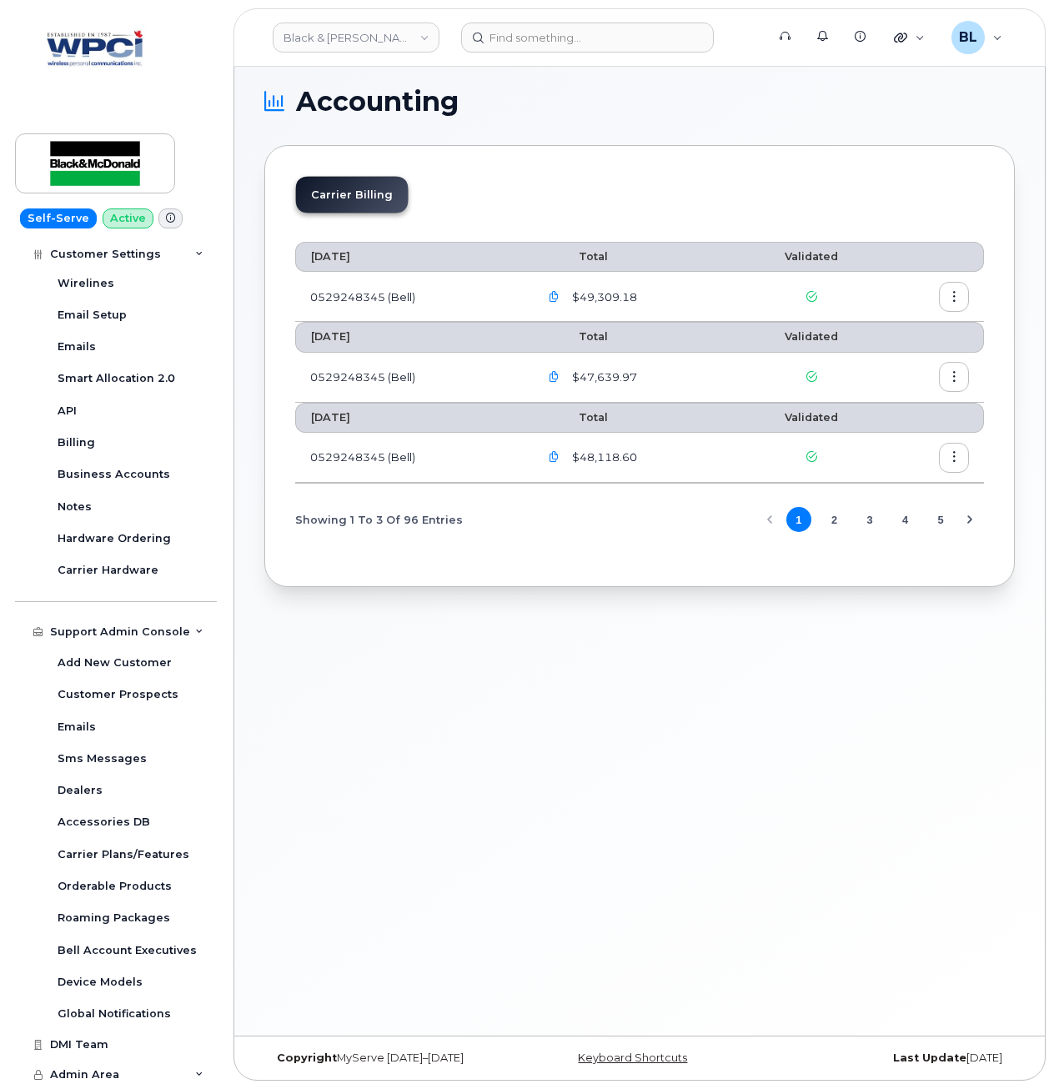
click at [307, 53] on div "Black & McDonald" at bounding box center [355, 37] width 183 height 33
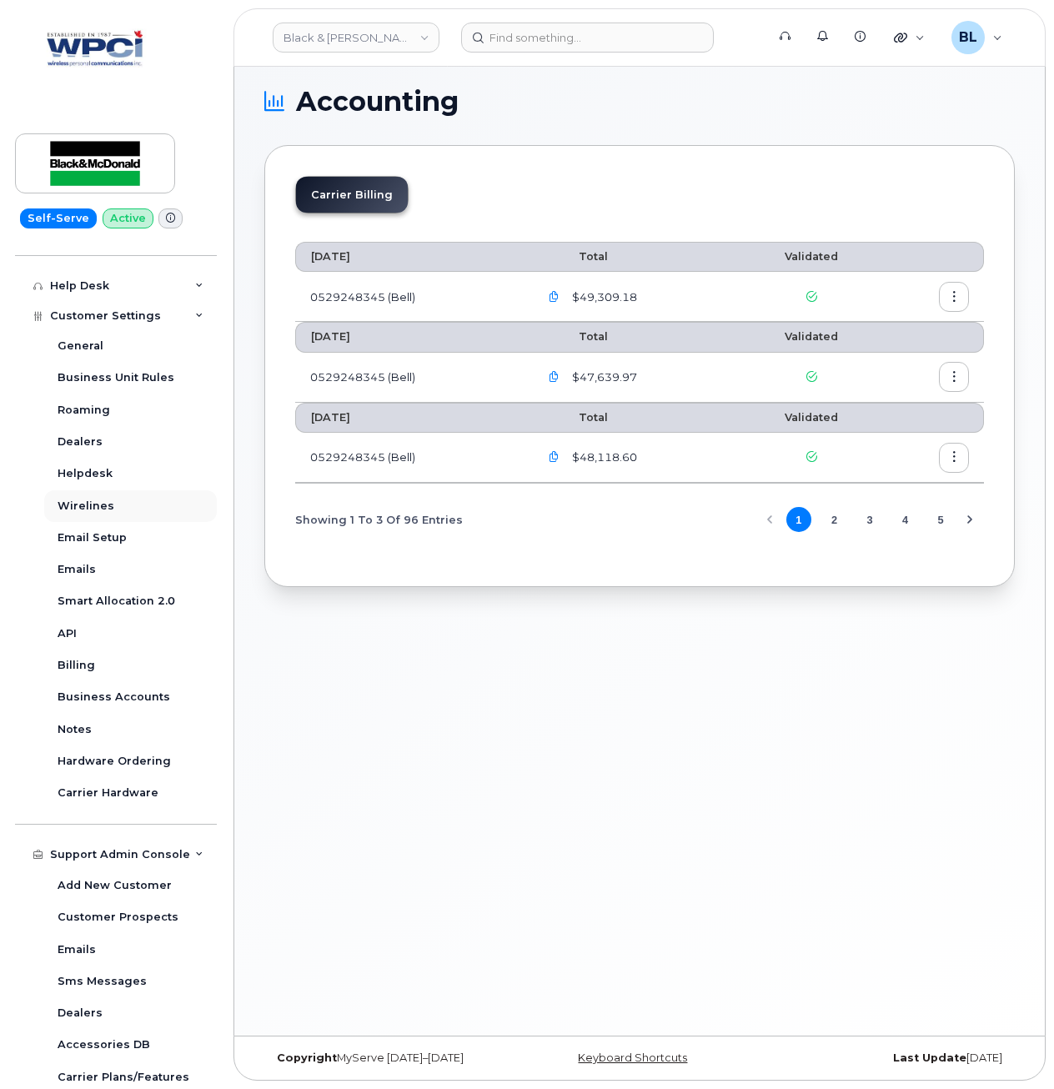
scroll to position [550, 0]
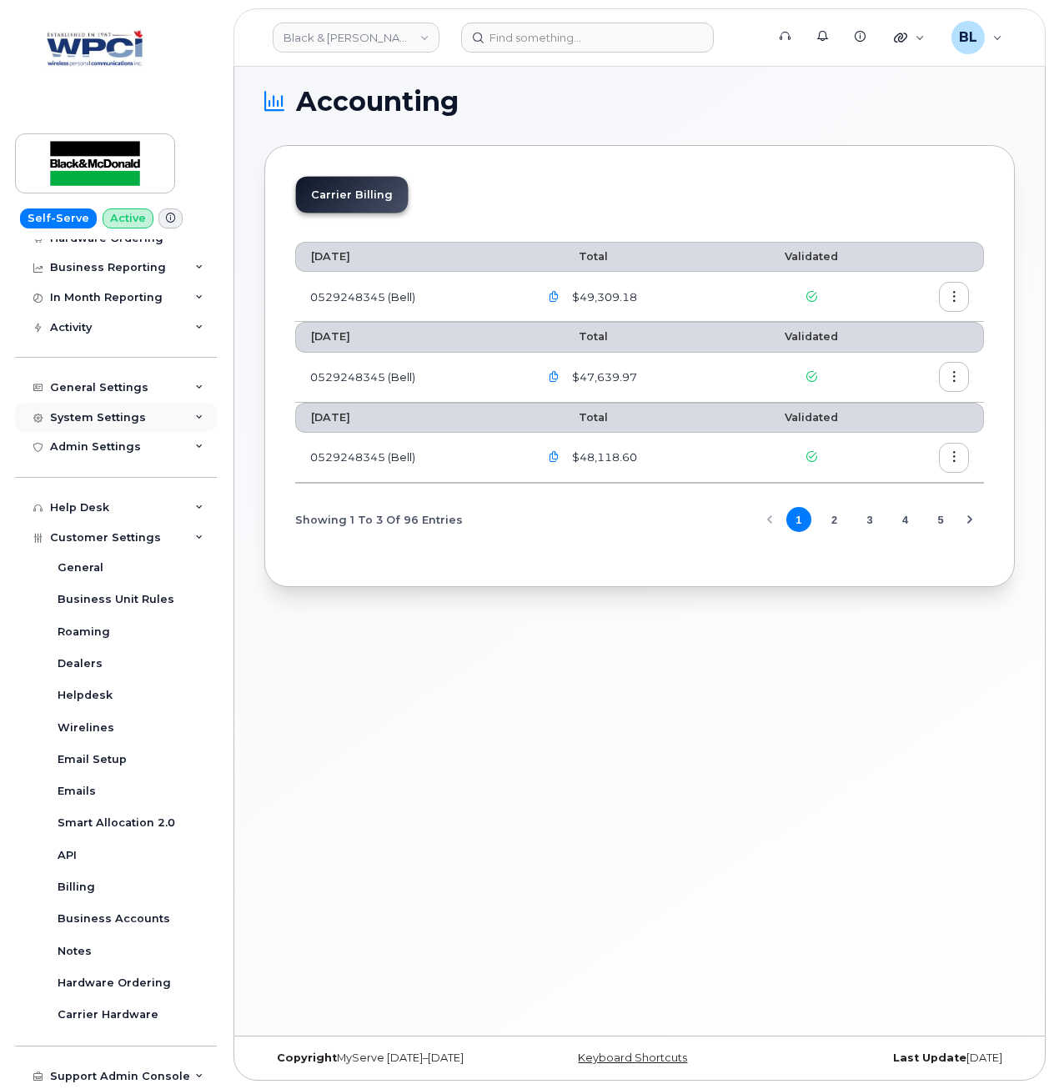
click at [111, 415] on div "System Settings" at bounding box center [98, 417] width 96 height 13
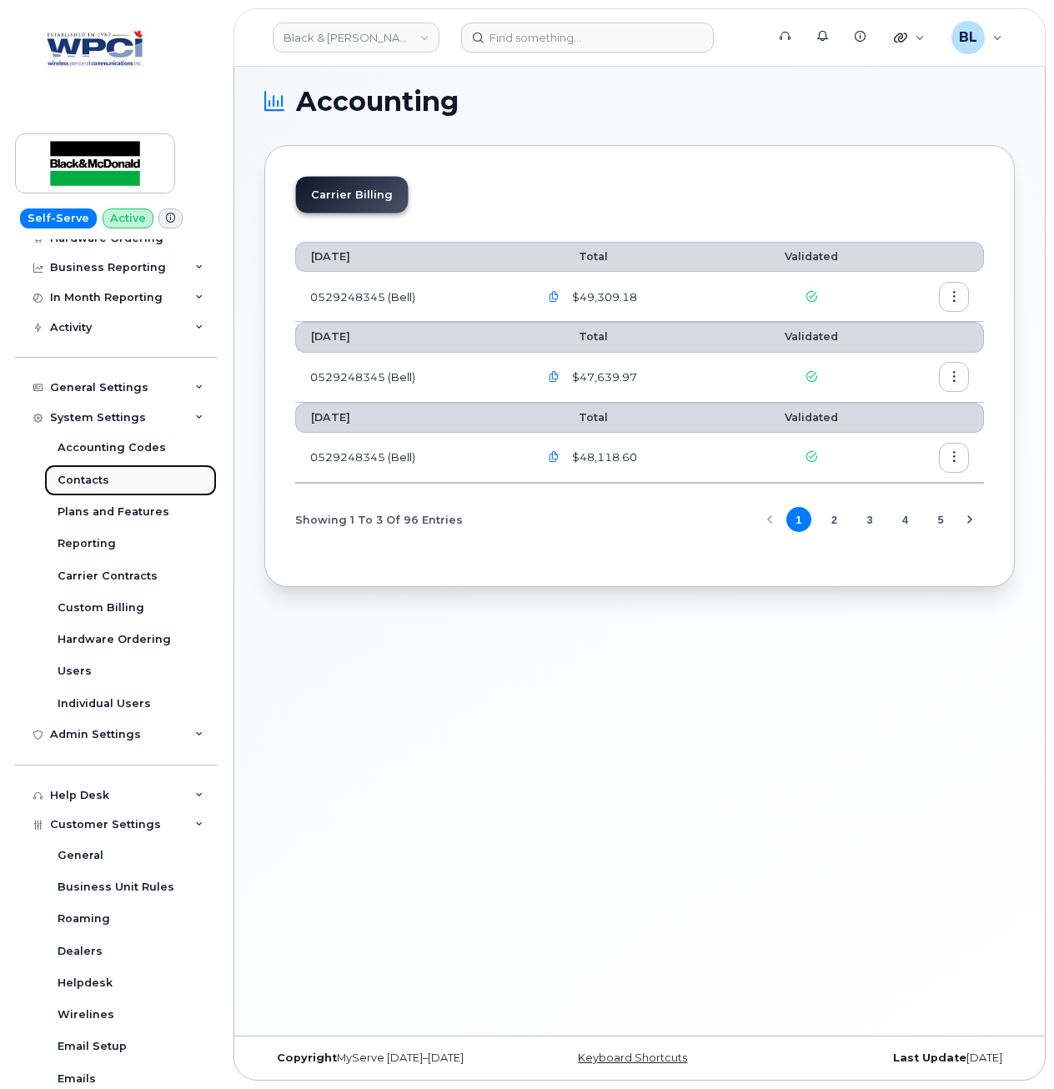
click at [103, 479] on div "Contacts" at bounding box center [84, 480] width 52 height 15
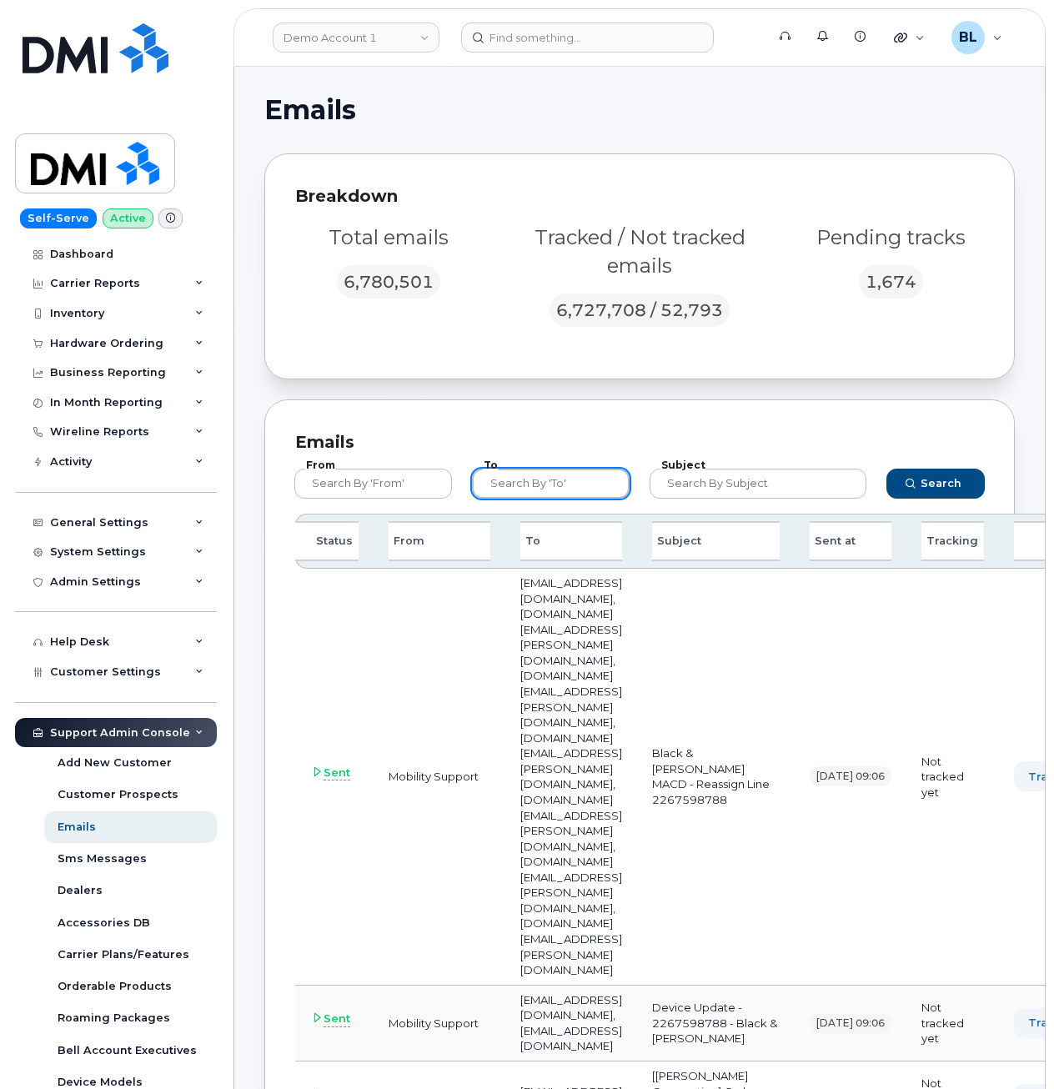
click at [570, 496] on input "text" at bounding box center [551, 484] width 158 height 30
paste input "jacox@blackandmcdonald.com"
type input "jacox@blackandmcdonald.com"
click at [886, 469] on button "Search" at bounding box center [935, 484] width 98 height 30
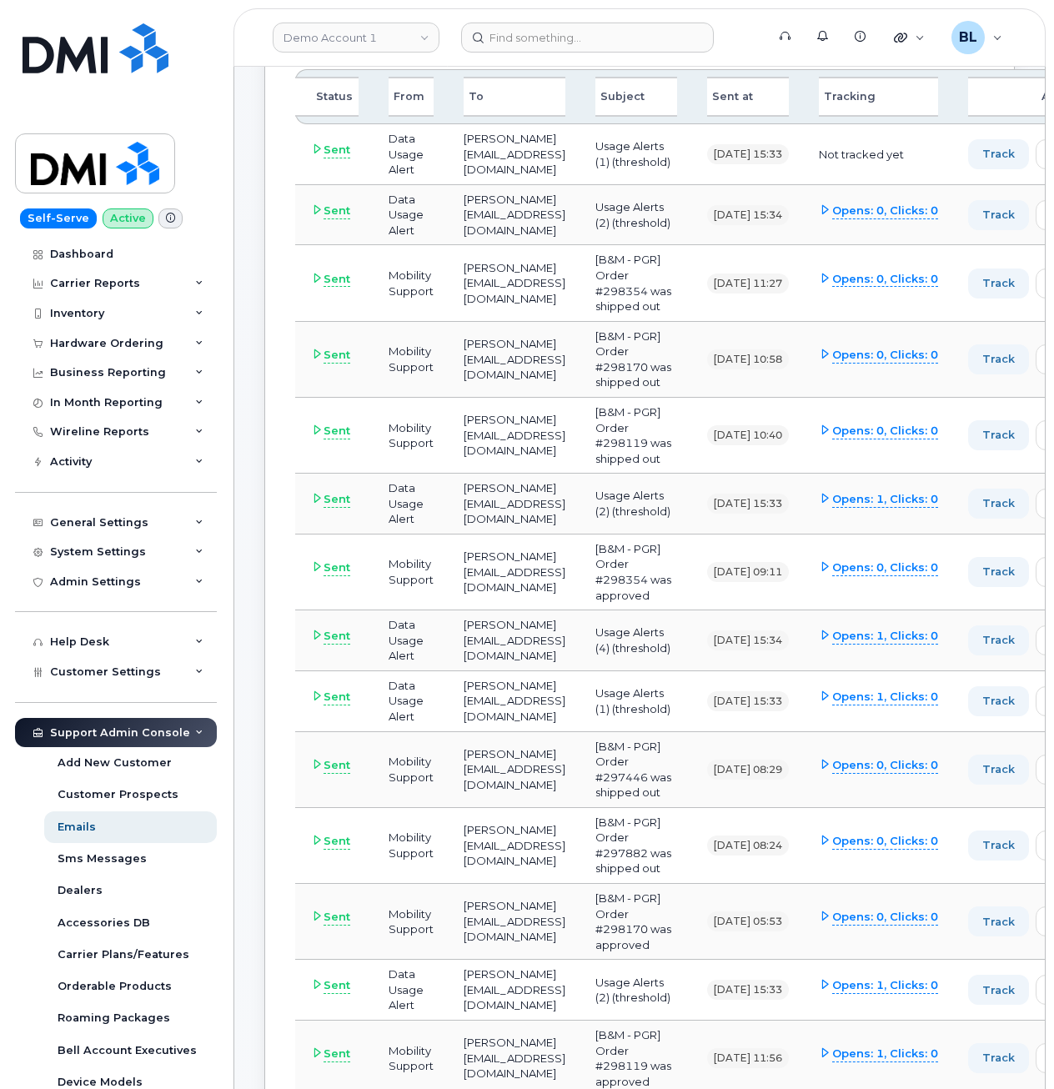
scroll to position [0, 0]
drag, startPoint x: 665, startPoint y: 899, endPoint x: 680, endPoint y: 898, distance: 14.2
click at [680, 898] on td "[B&M - PGR] Order #298170 was approved" at bounding box center [636, 922] width 112 height 76
click at [680, 897] on td "[B&M - PGR] Order #298170 was approved" at bounding box center [636, 922] width 112 height 76
drag, startPoint x: 670, startPoint y: 897, endPoint x: 685, endPoint y: 897, distance: 15.0
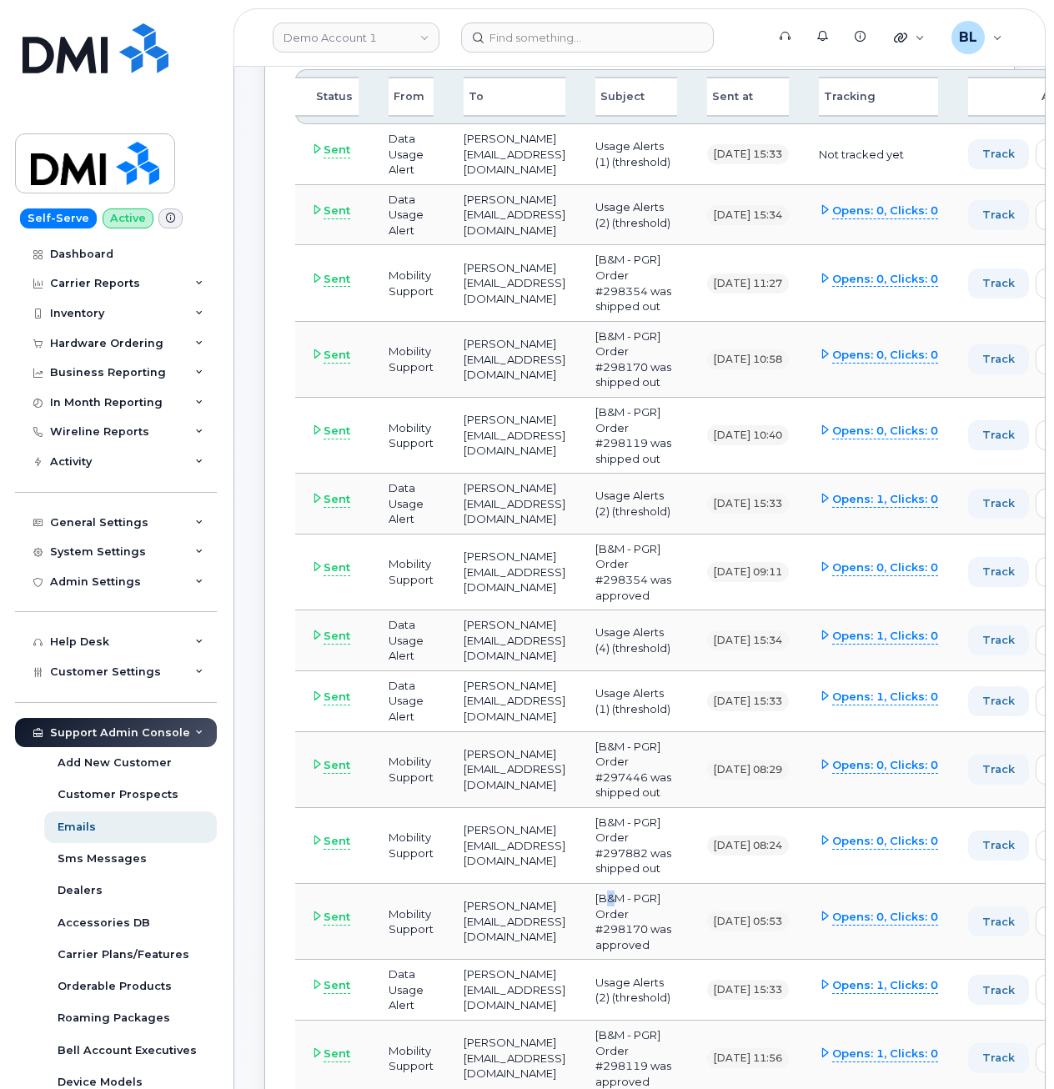
click at [685, 897] on td "[B&M - PGR] Order #298170 was approved" at bounding box center [636, 922] width 112 height 76
drag, startPoint x: 685, startPoint y: 896, endPoint x: 670, endPoint y: 899, distance: 16.0
click at [670, 899] on td "[B&M - PGR] Order #298170 was approved" at bounding box center [636, 922] width 112 height 76
click at [679, 897] on td "[B&M - PGR] Order #298170 was approved" at bounding box center [636, 922] width 112 height 76
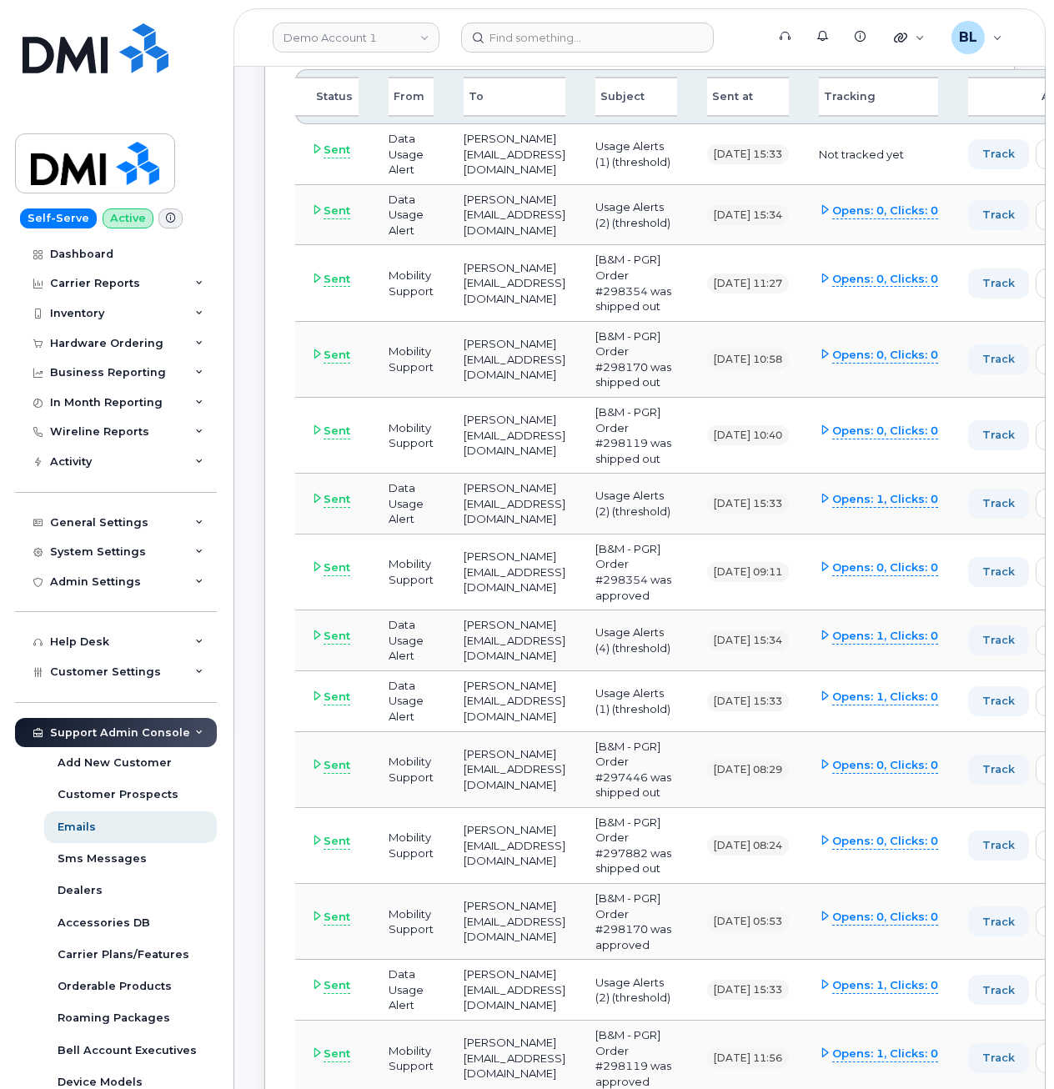
drag, startPoint x: 678, startPoint y: 897, endPoint x: 665, endPoint y: 899, distance: 12.6
click at [665, 899] on td "[B&M - PGR] Order #298170 was approved" at bounding box center [636, 922] width 112 height 76
drag, startPoint x: 668, startPoint y: 900, endPoint x: 723, endPoint y: 901, distance: 55.0
click at [692, 901] on td "[B&M - PGR] Order #298170 was approved" at bounding box center [636, 922] width 112 height 76
copy td "B&M - PGR"
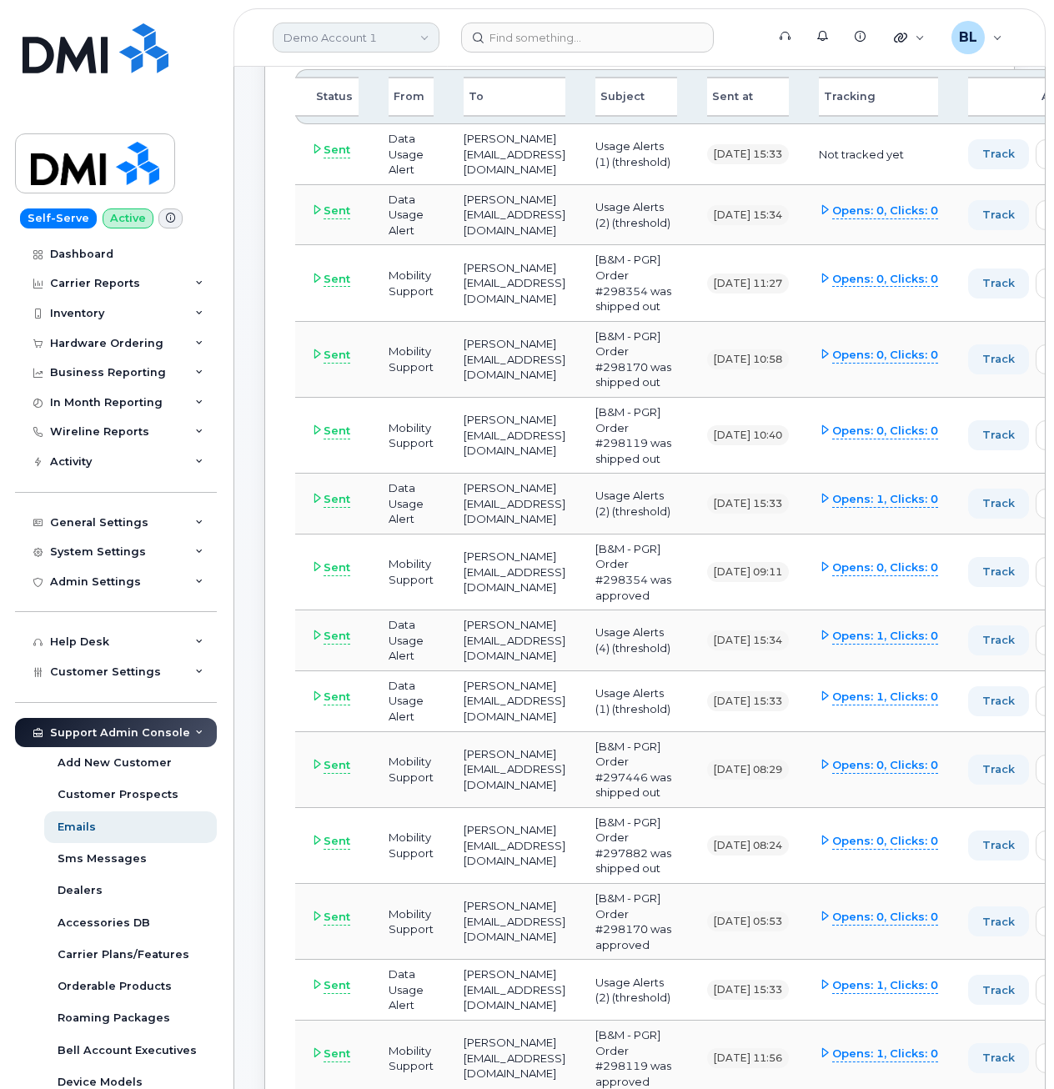
click at [350, 49] on link "Demo Account 1" at bounding box center [356, 38] width 167 height 30
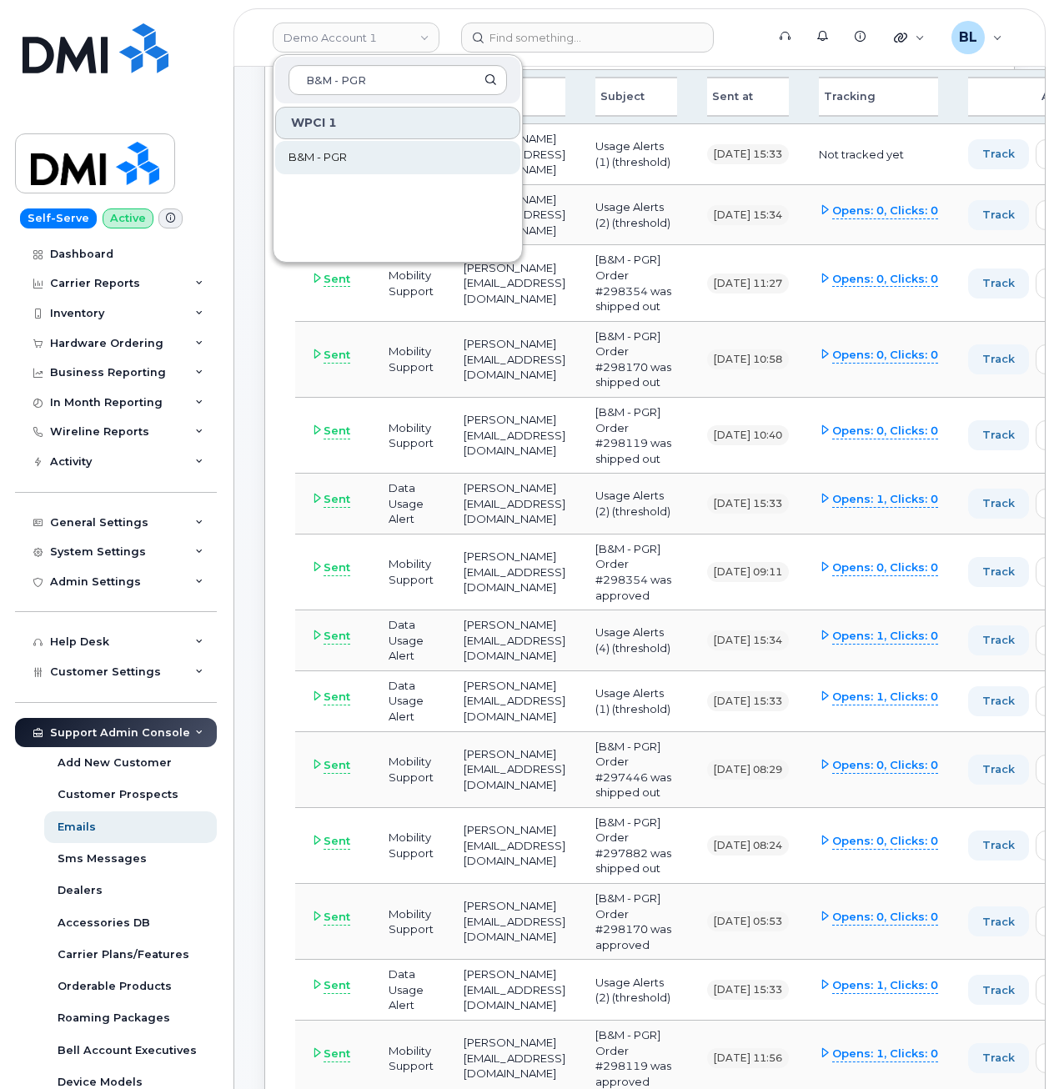
type input "B&M - PGR"
drag, startPoint x: 351, startPoint y: 158, endPoint x: 379, endPoint y: 100, distance: 64.5
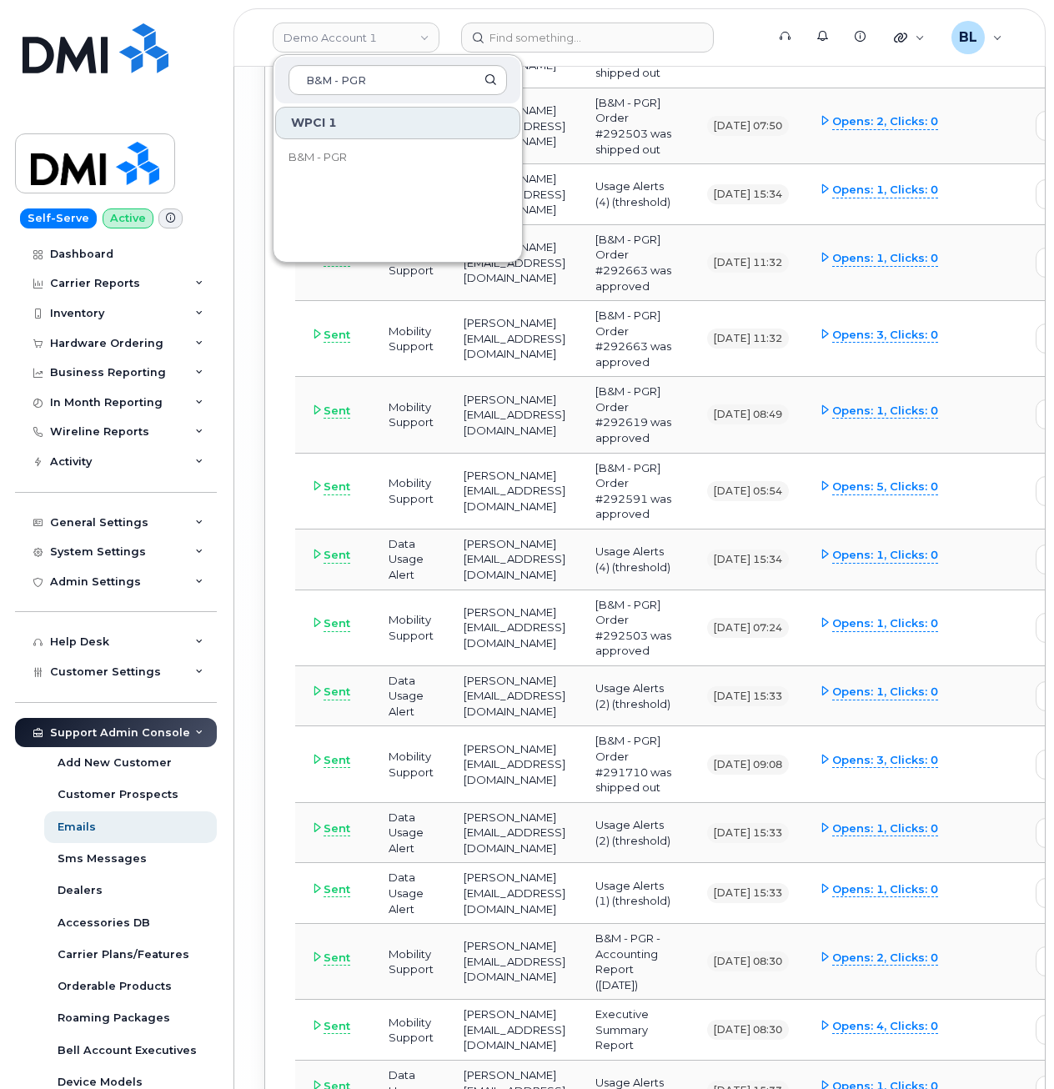
scroll to position [6439, 0]
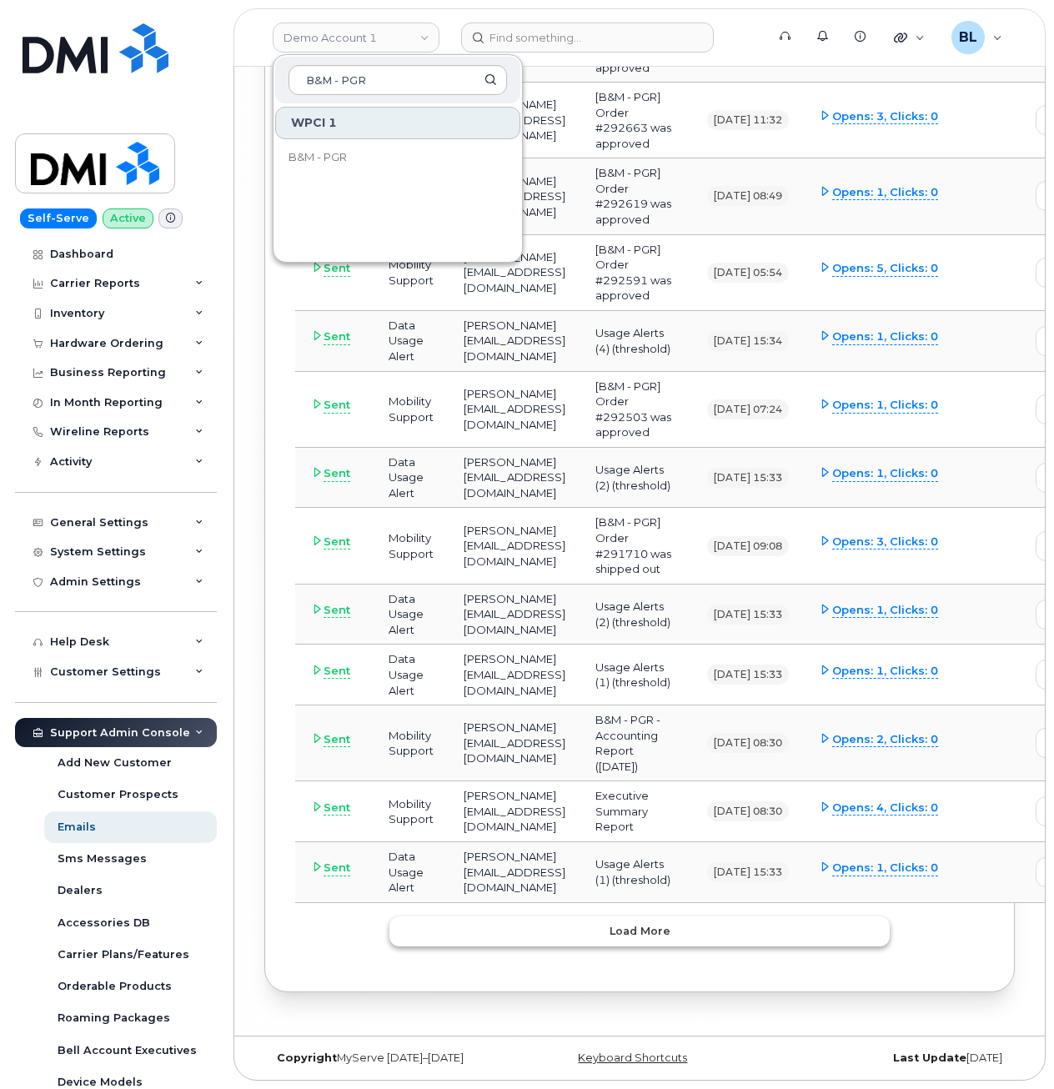
click at [610, 928] on span "Load more" at bounding box center [640, 931] width 61 height 16
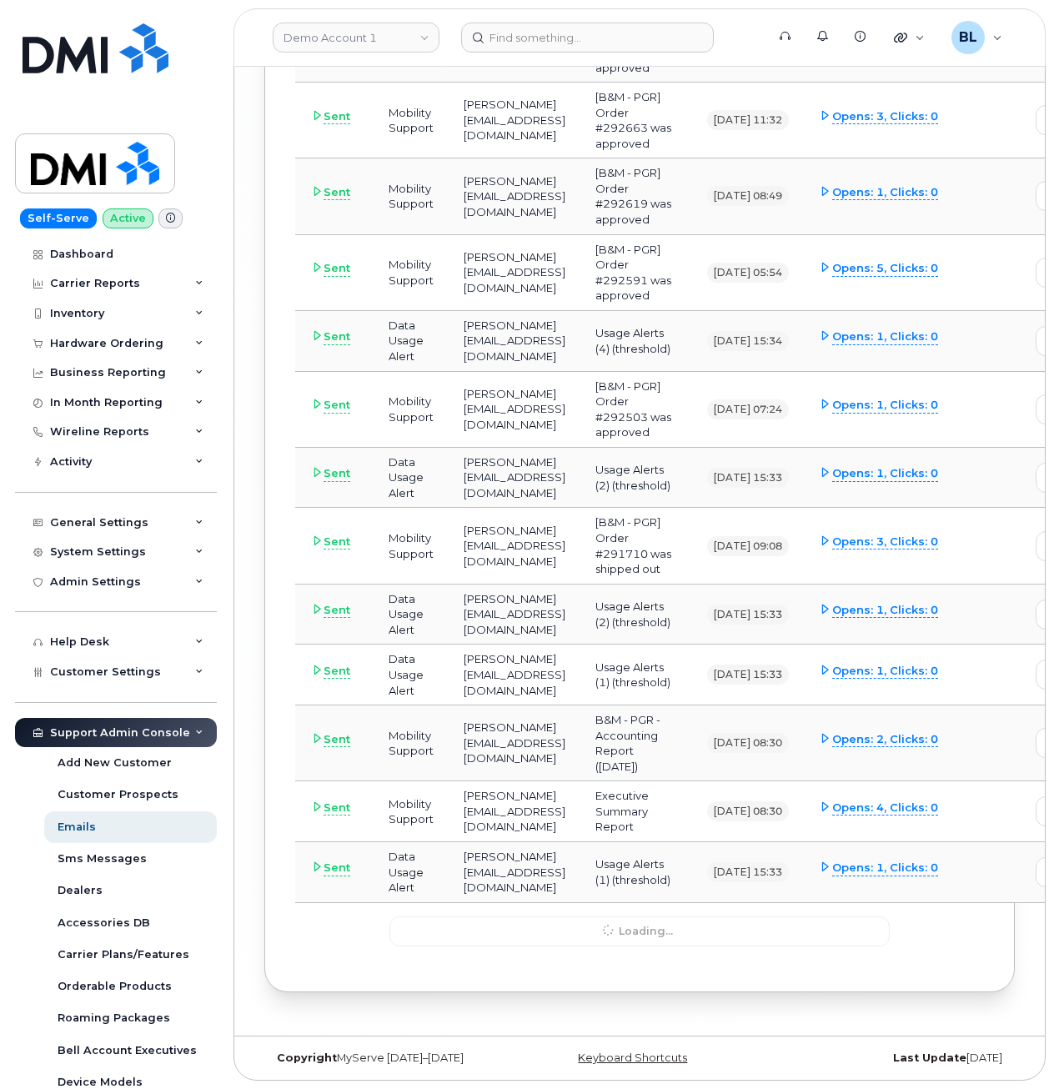
drag, startPoint x: 717, startPoint y: 763, endPoint x: 634, endPoint y: 705, distance: 101.3
click at [634, 781] on tr "Sent Mobility Support jacox@blackandmcdonald.com B&M - PGR - Accounting Report …" at bounding box center [701, 811] width 812 height 61
drag, startPoint x: 634, startPoint y: 705, endPoint x: 488, endPoint y: 598, distance: 181.3
click at [489, 598] on td "jacox@blackandmcdonald.com" at bounding box center [515, 615] width 132 height 61
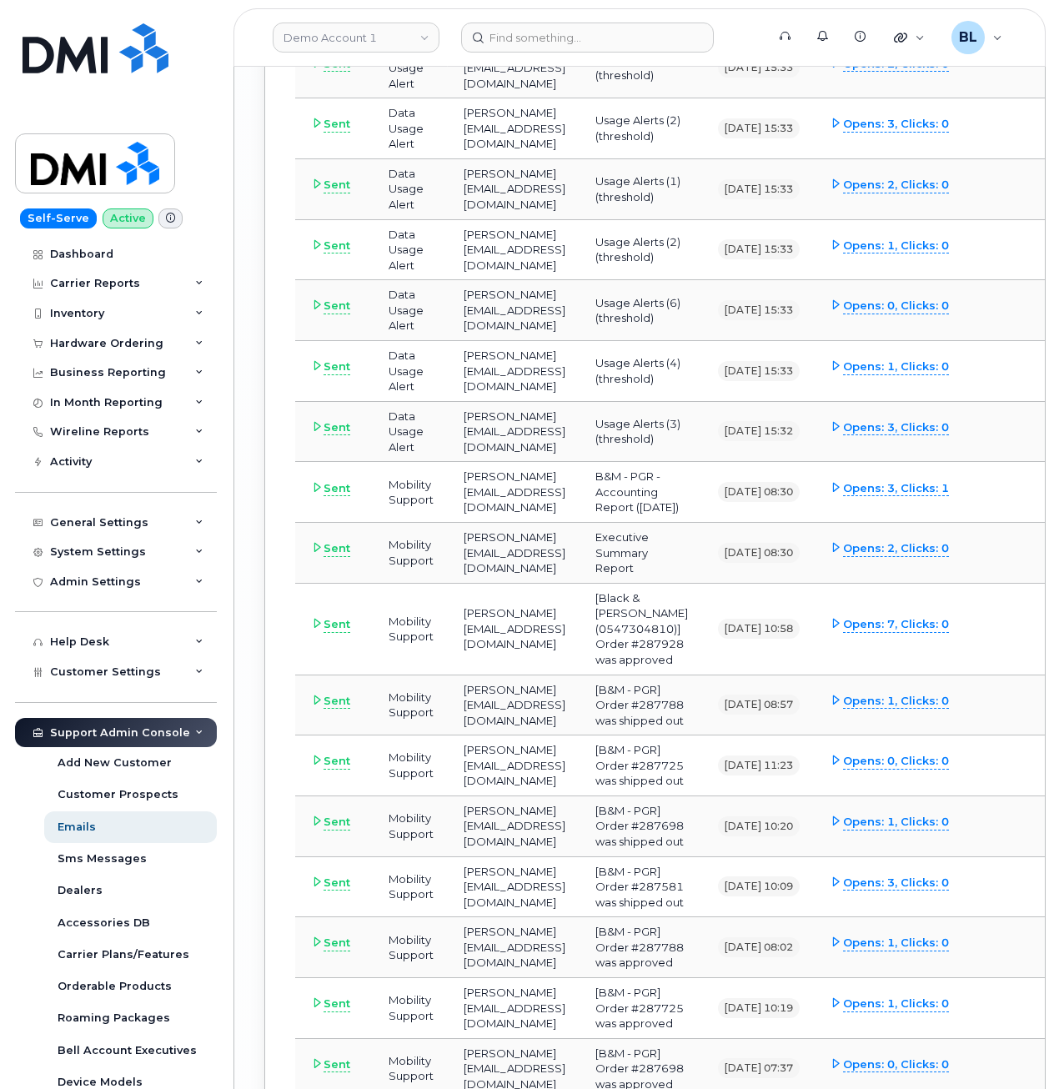
scroll to position [6615, 0]
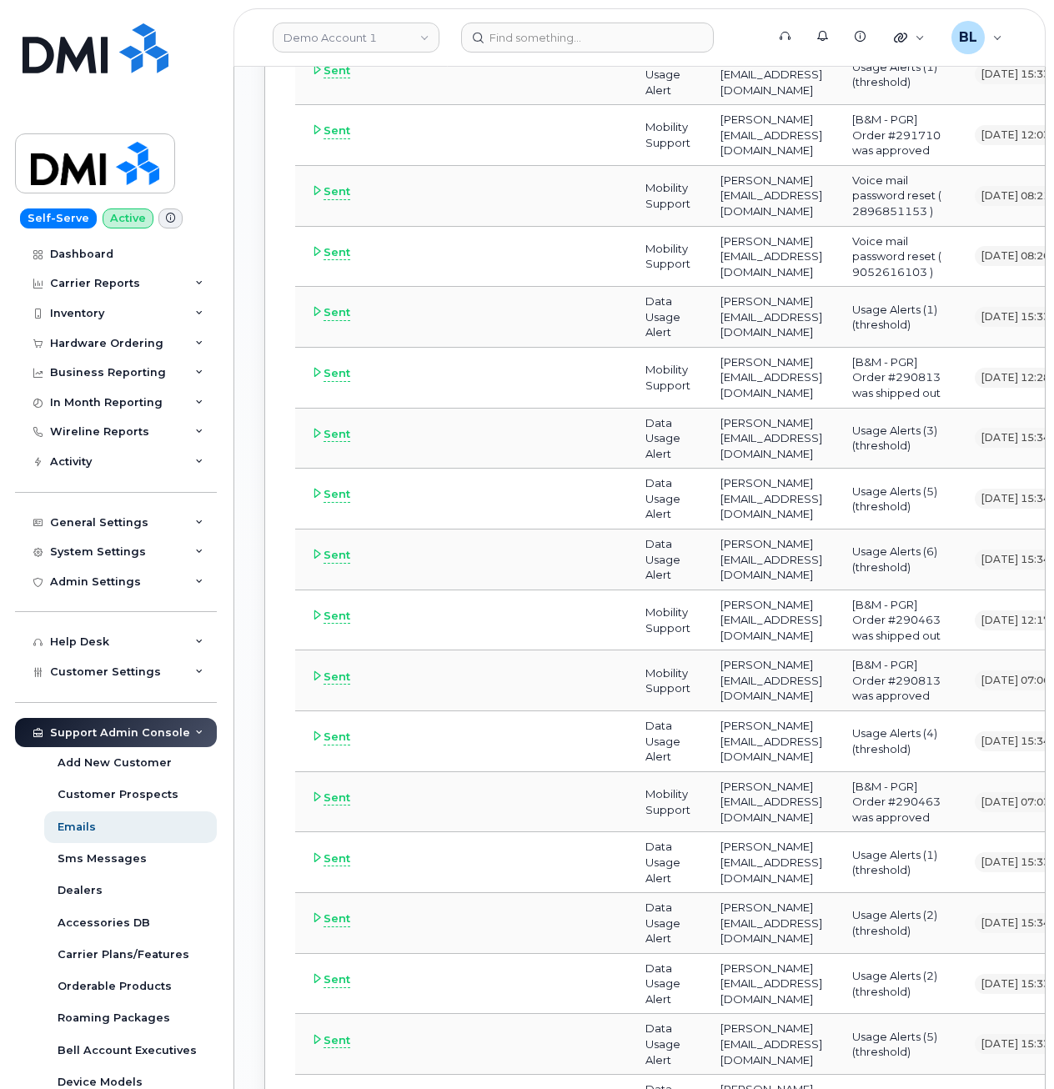
drag, startPoint x: 551, startPoint y: 628, endPoint x: 703, endPoint y: 627, distance: 151.8
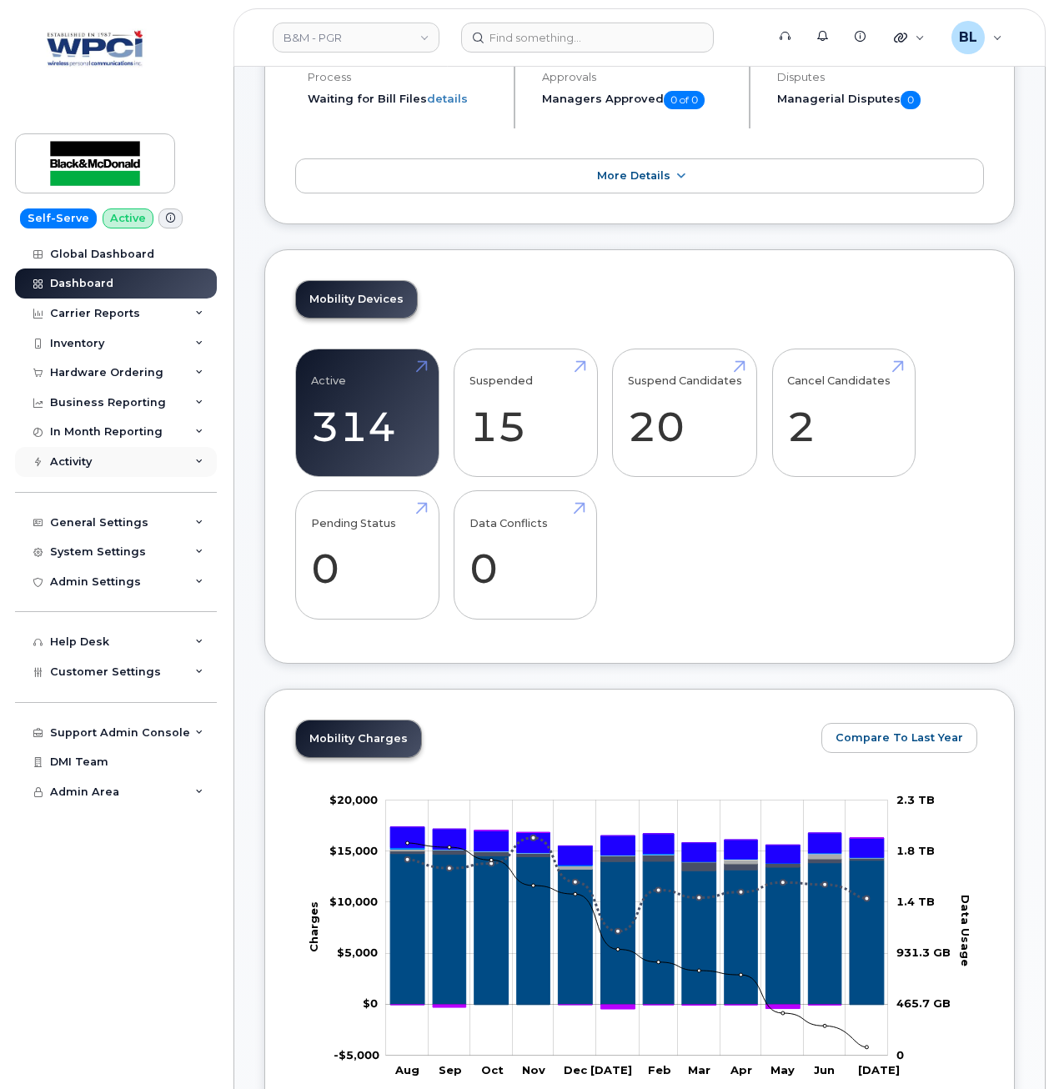
scroll to position [553, 0]
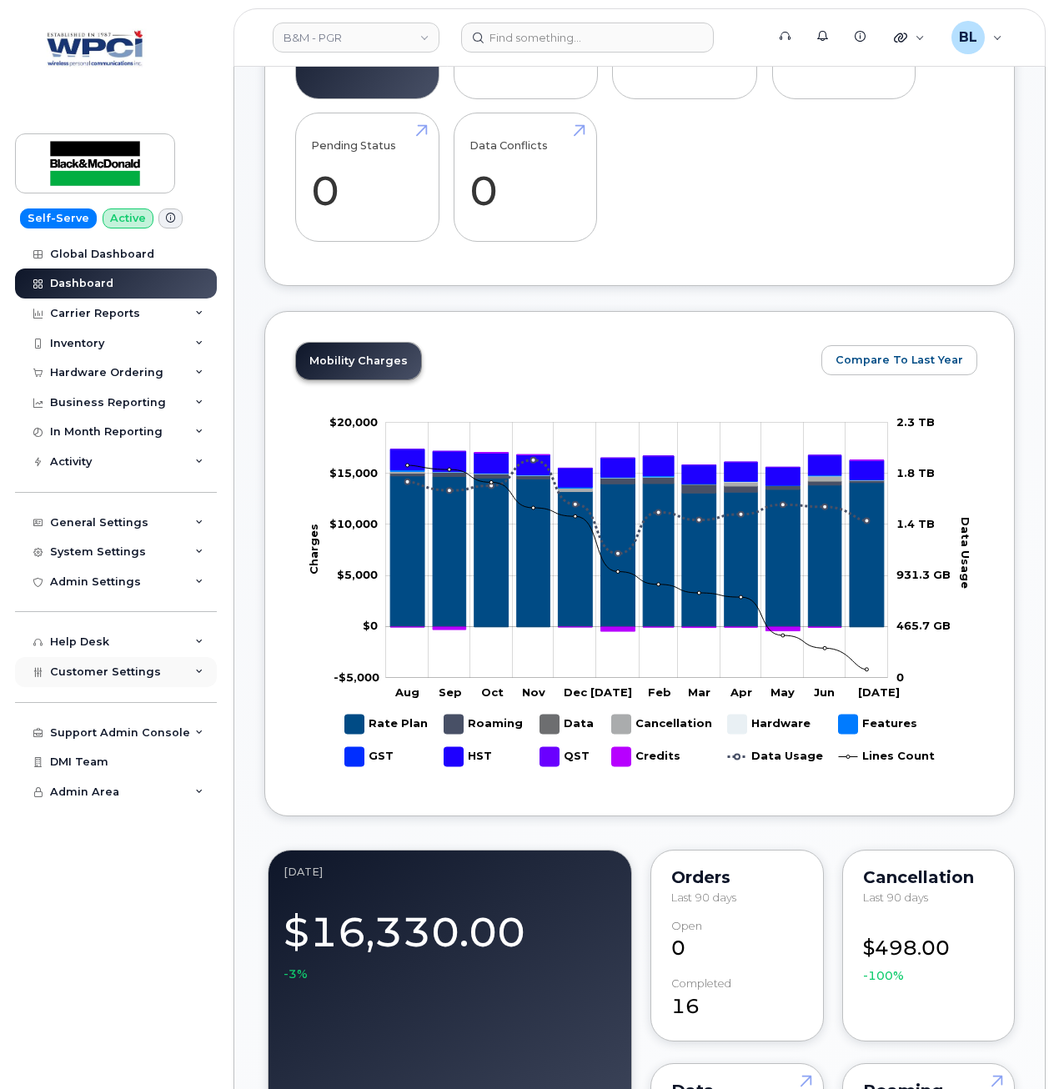
click at [83, 670] on span "Customer Settings" at bounding box center [105, 671] width 111 height 13
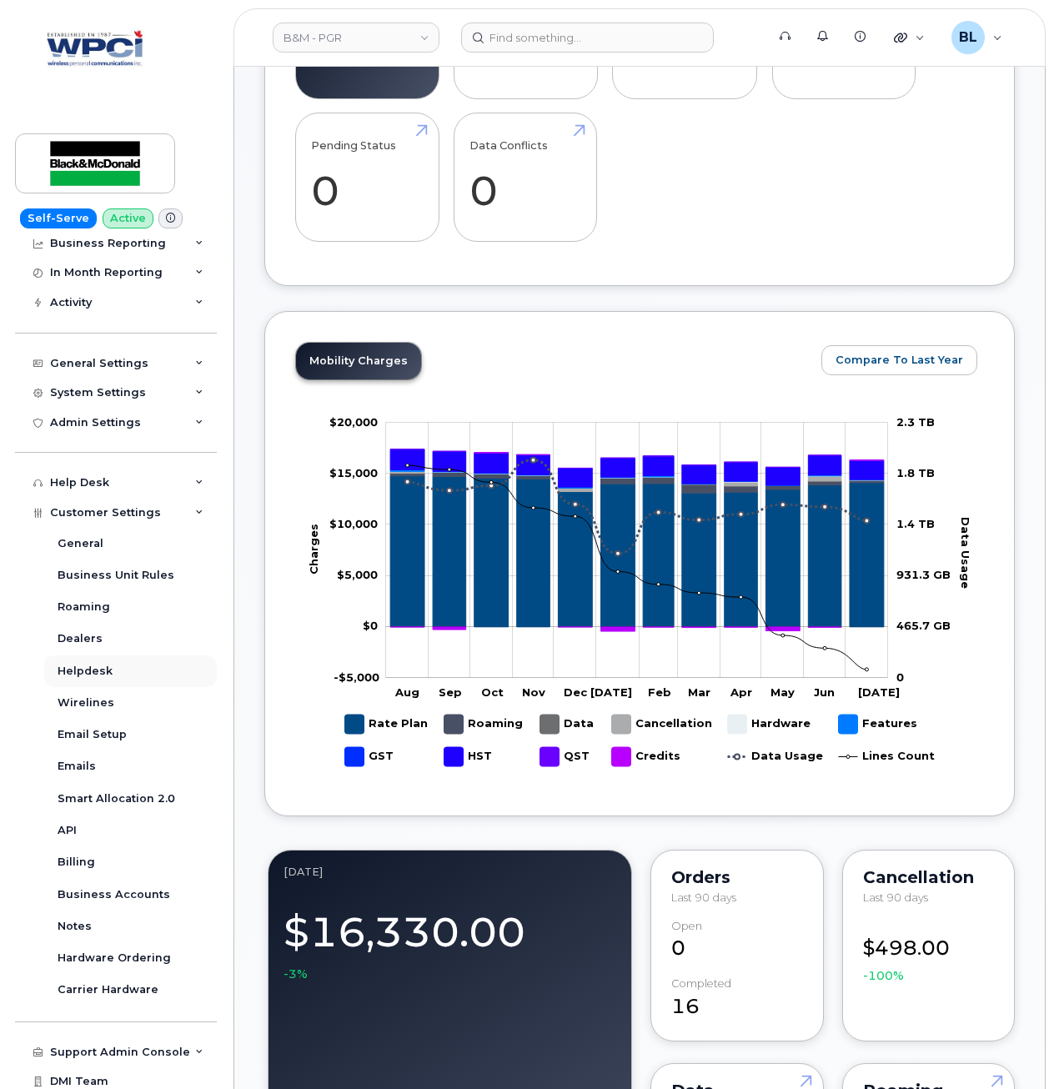
scroll to position [196, 0]
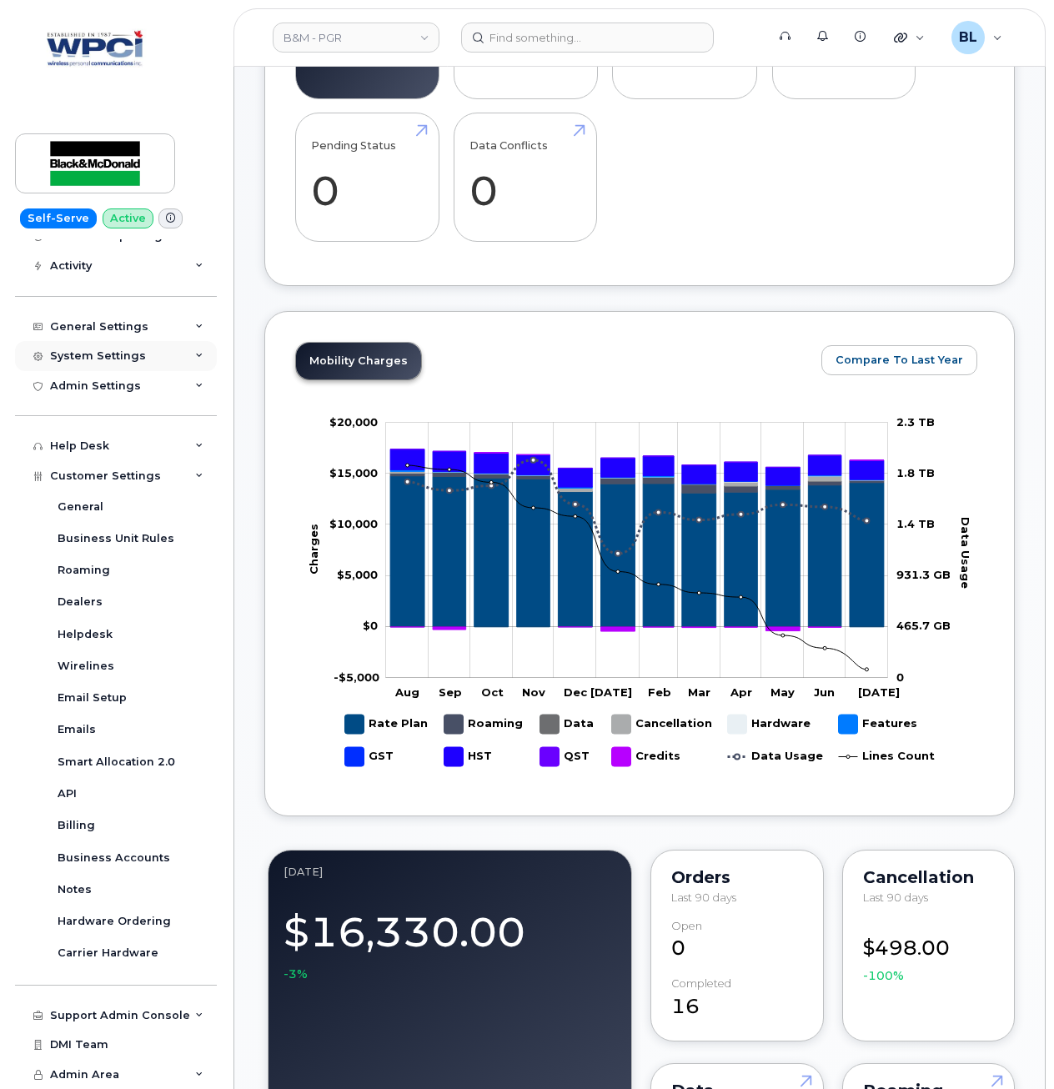
click at [117, 356] on div "System Settings" at bounding box center [98, 355] width 96 height 13
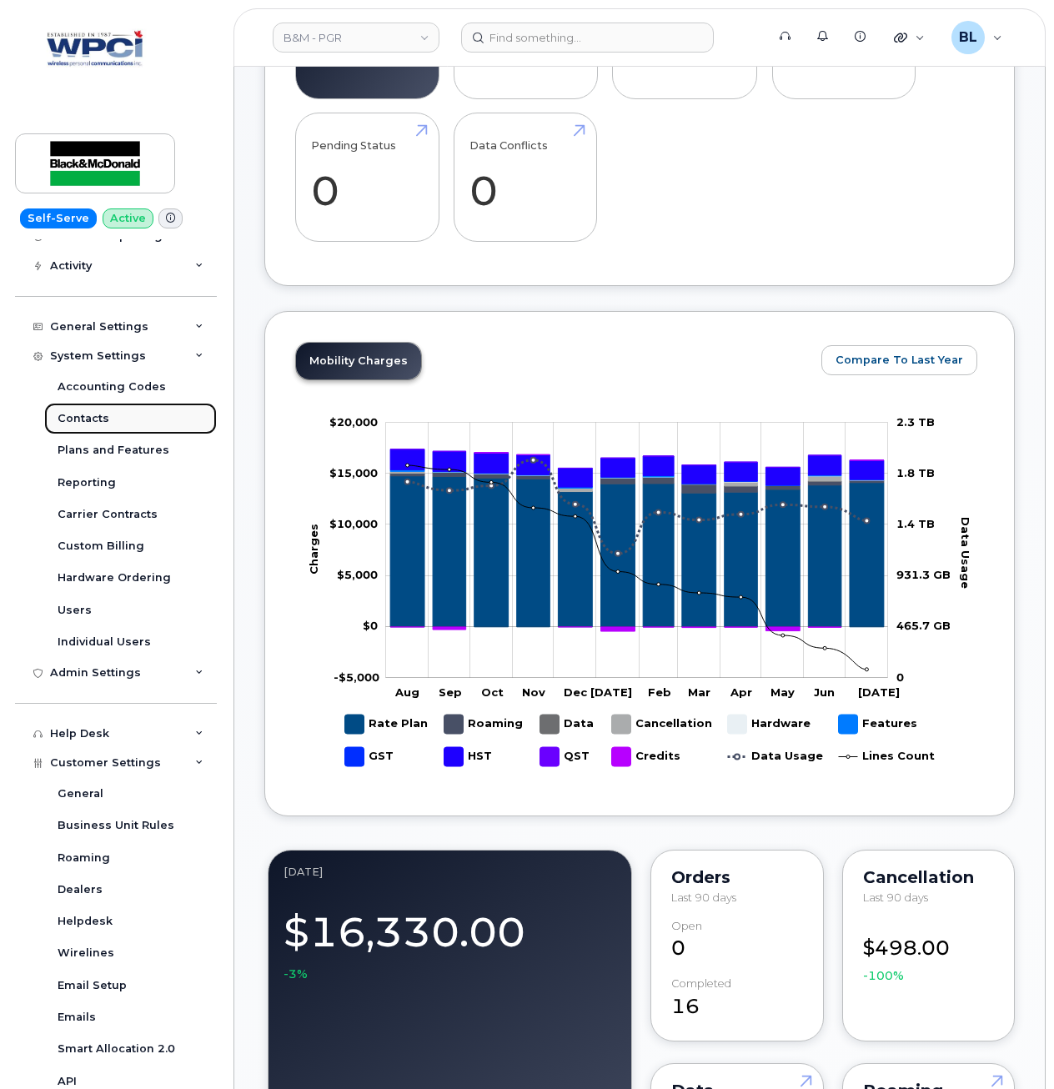
click at [120, 417] on link "Contacts" at bounding box center [130, 419] width 173 height 32
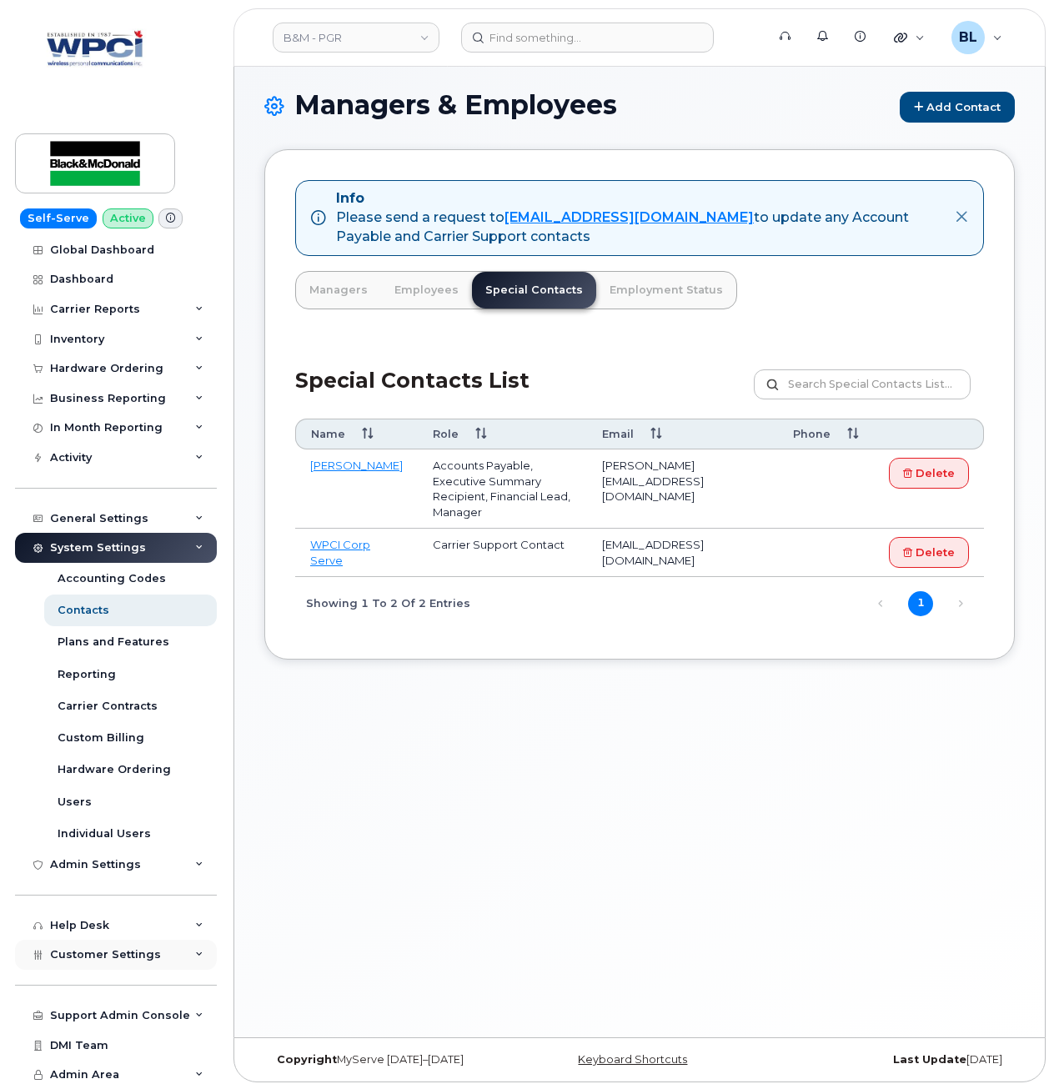
scroll to position [8, 0]
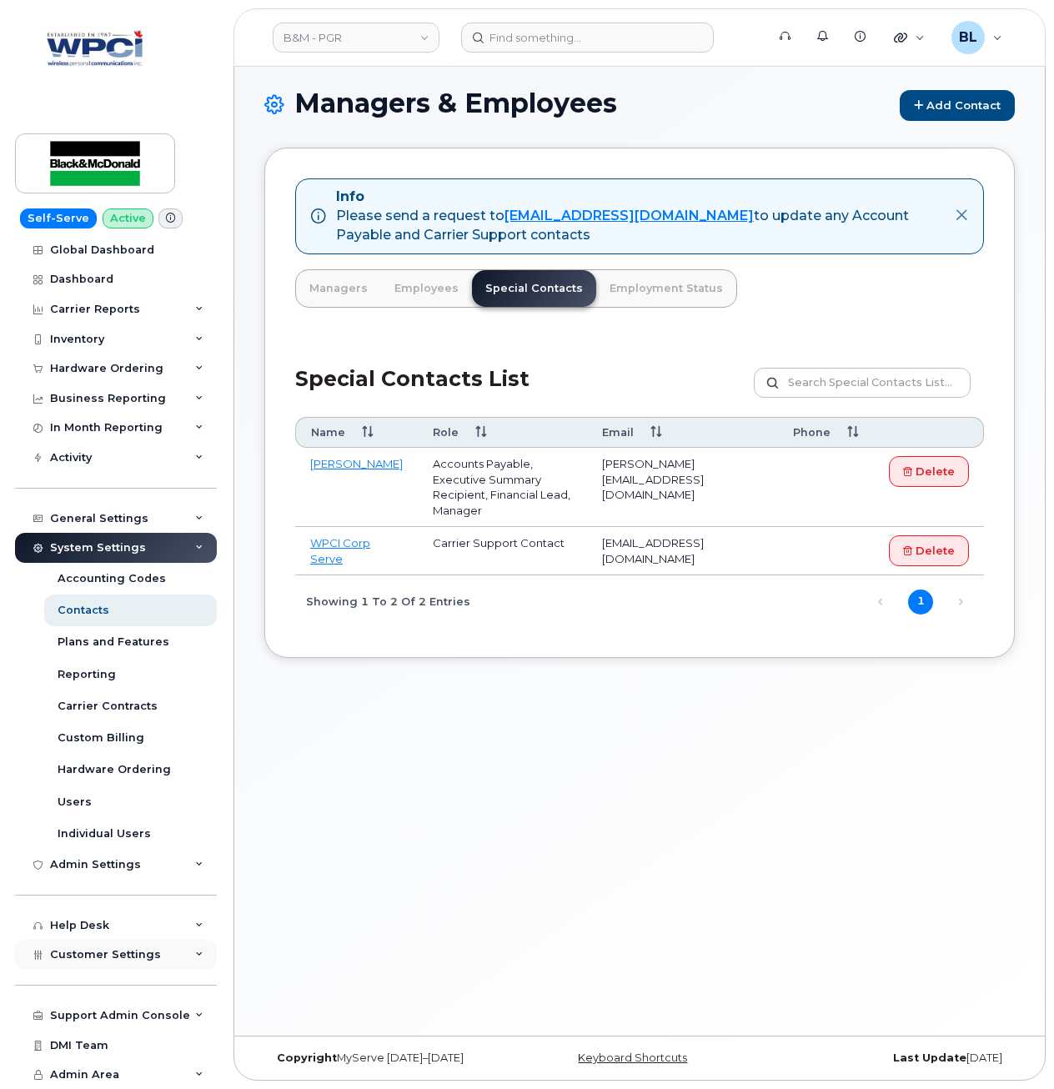
click at [123, 957] on span "Customer Settings" at bounding box center [105, 954] width 111 height 13
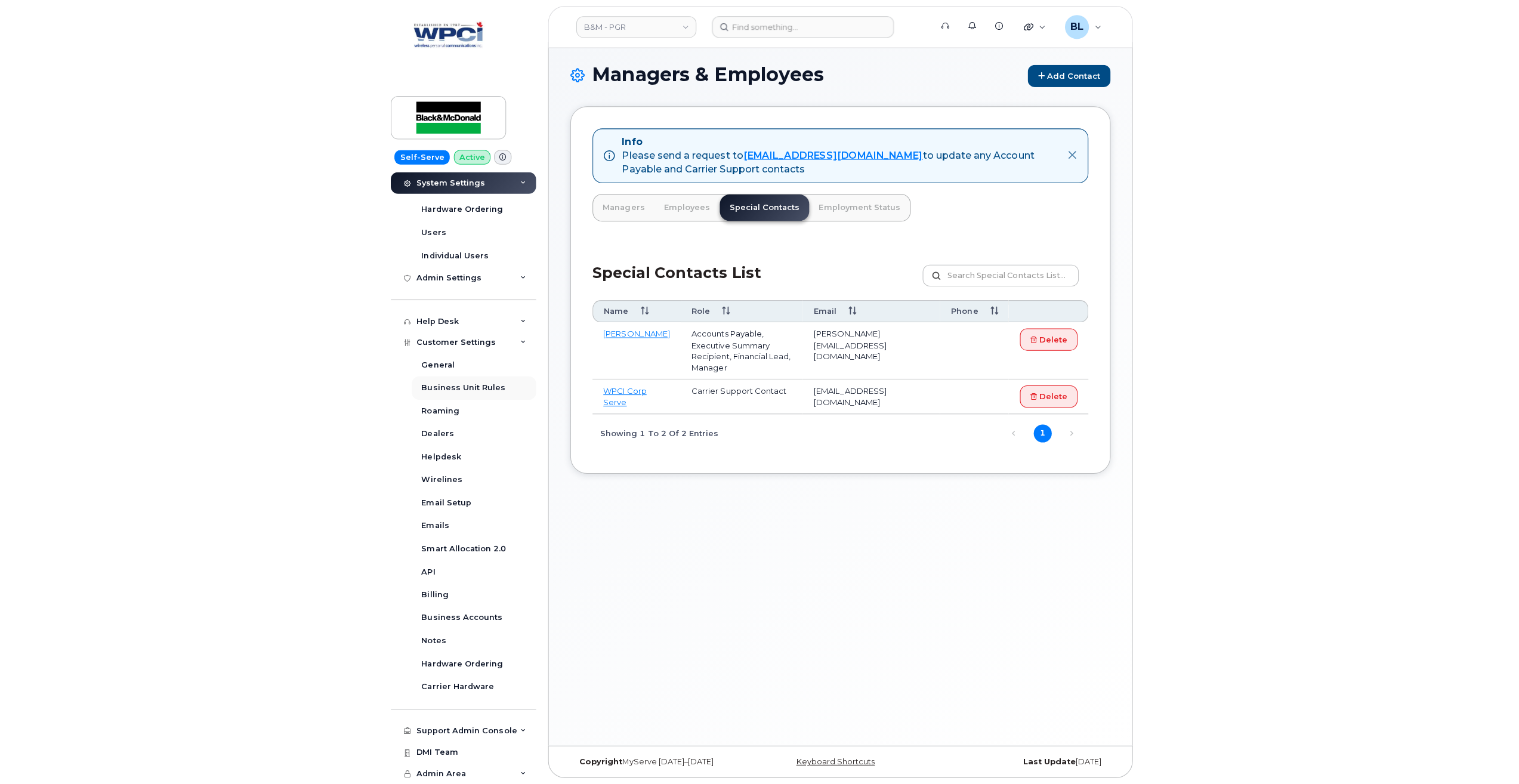
scroll to position [27, 0]
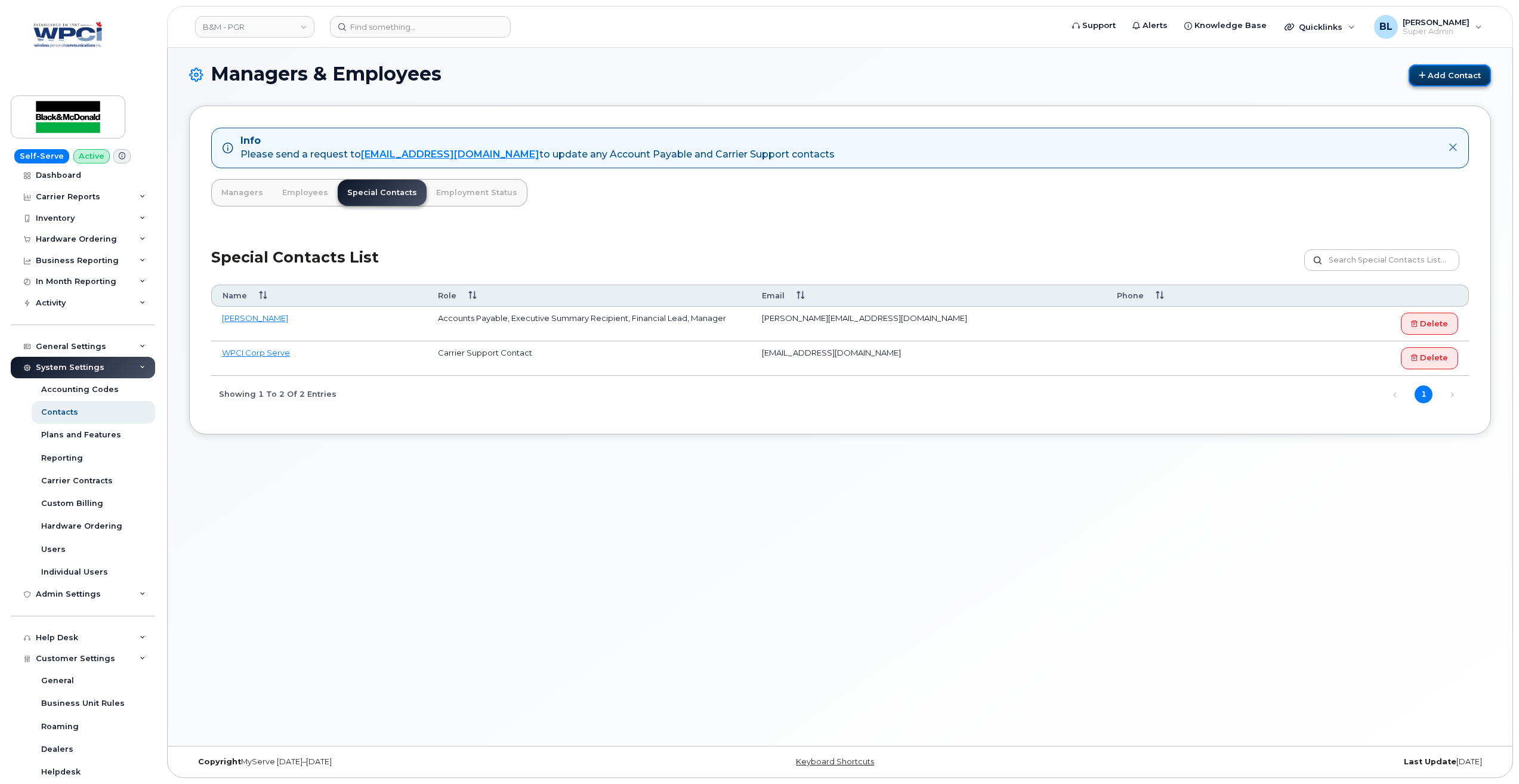
click at [753, 77] on link "Add Contact" at bounding box center [1450, 75] width 82 height 22
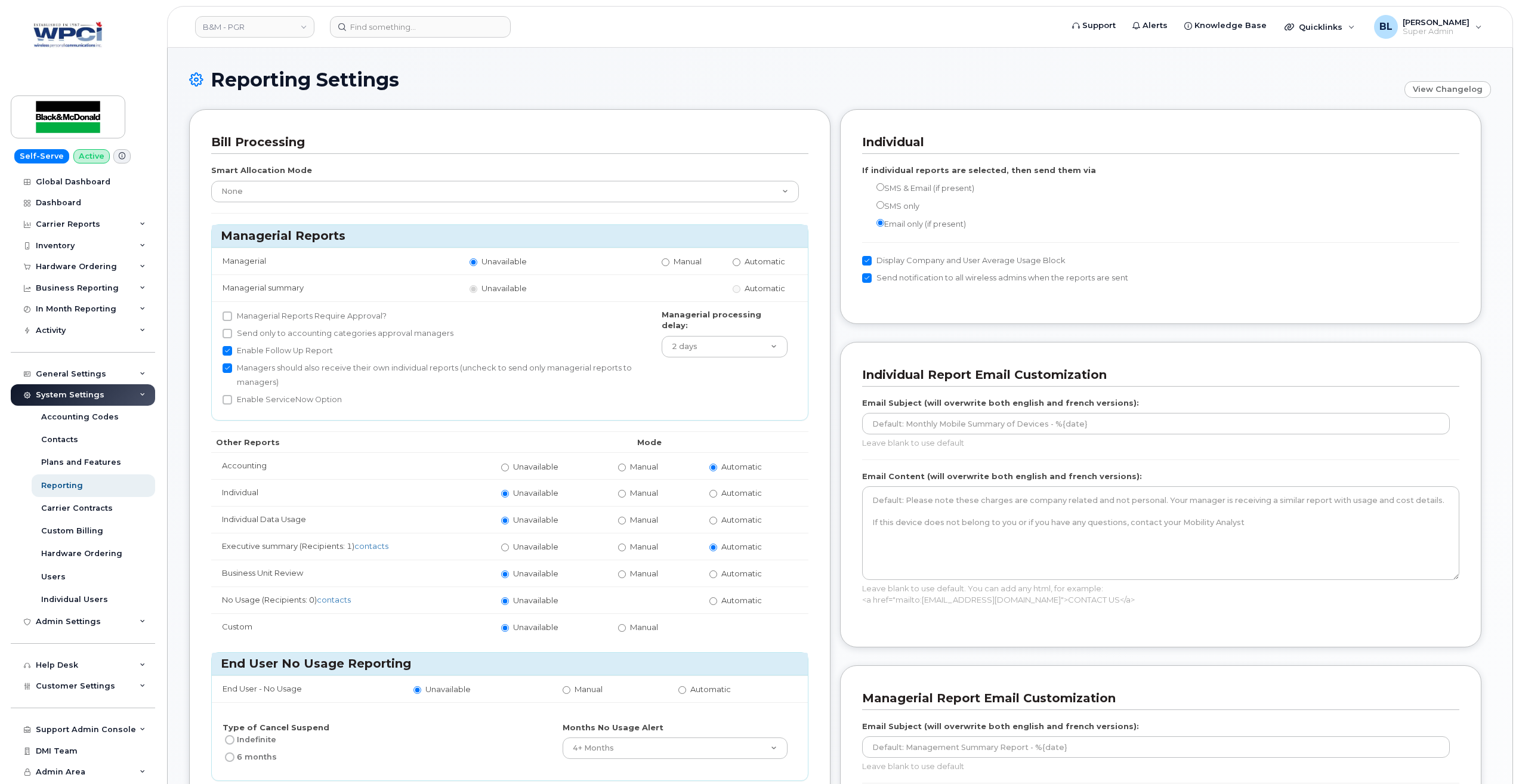
click at [627, 466] on label "Manual" at bounding box center [638, 467] width 40 height 11
click at [626, 466] on input "Manual" at bounding box center [622, 467] width 8 height 8
radio input "true"
click at [724, 461] on span "Automatic" at bounding box center [741, 466] width 41 height 9
click at [717, 464] on input "Automatic" at bounding box center [713, 467] width 8 height 8
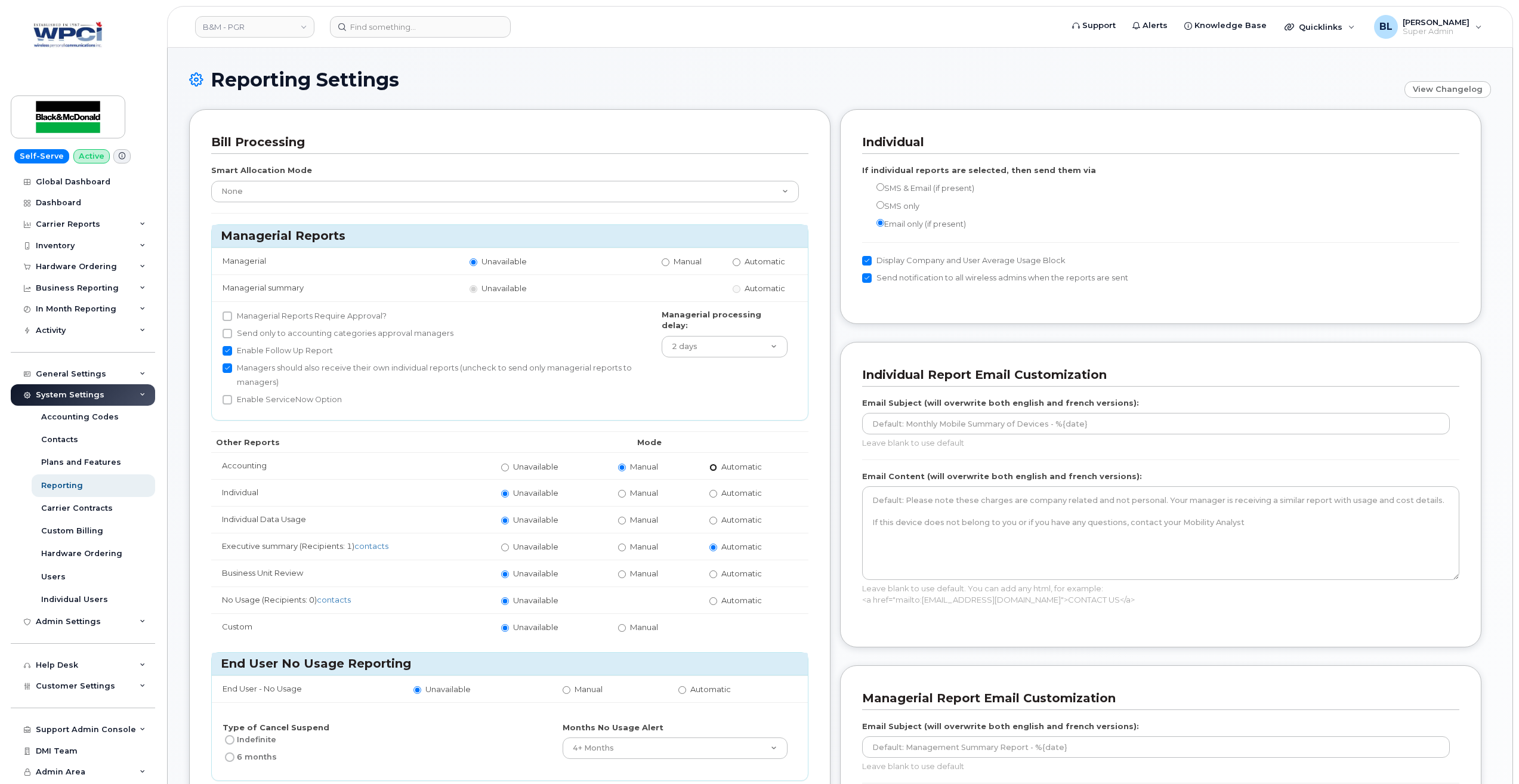
radio input "true"
click at [508, 469] on input "Unavailable" at bounding box center [504, 467] width 8 height 8
radio input "true"
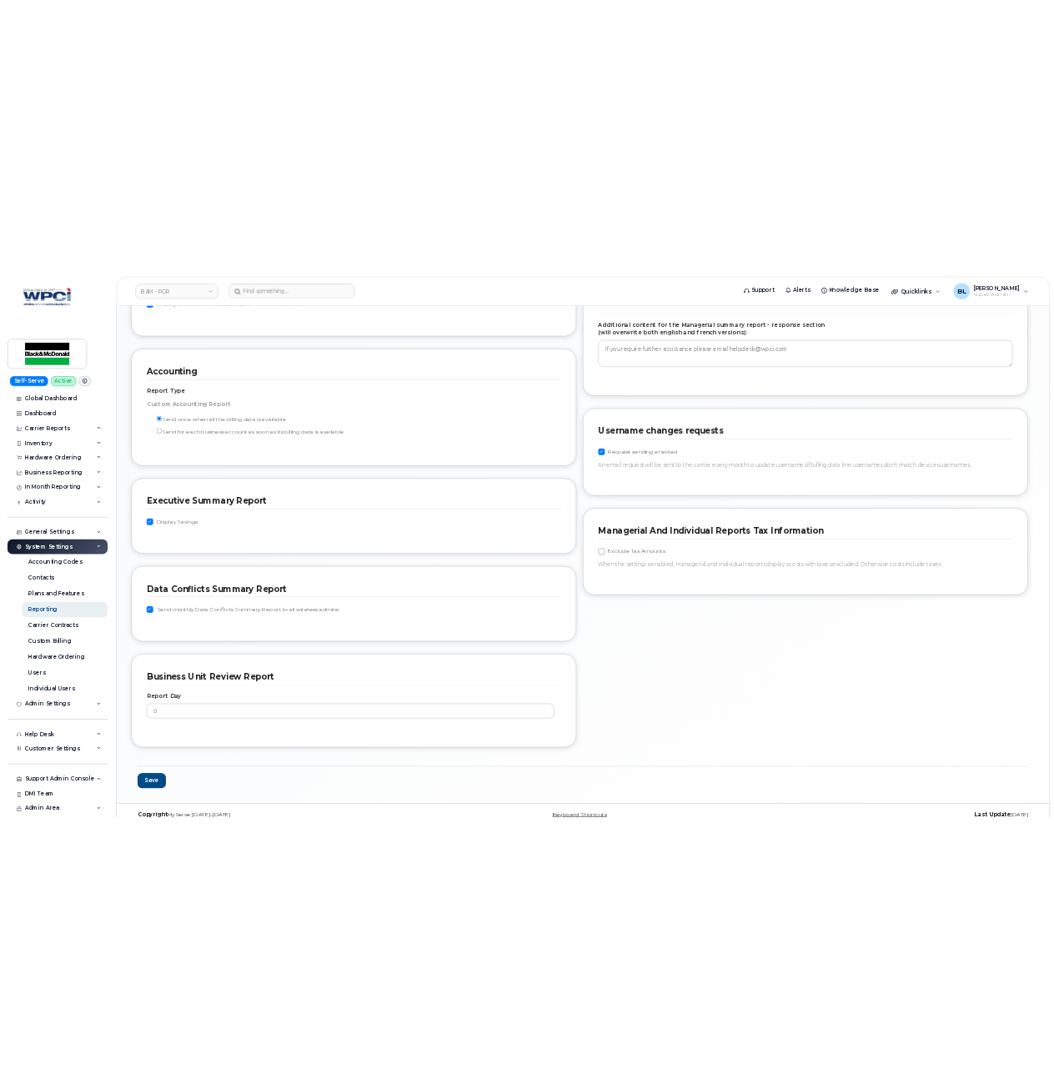
scroll to position [667, 0]
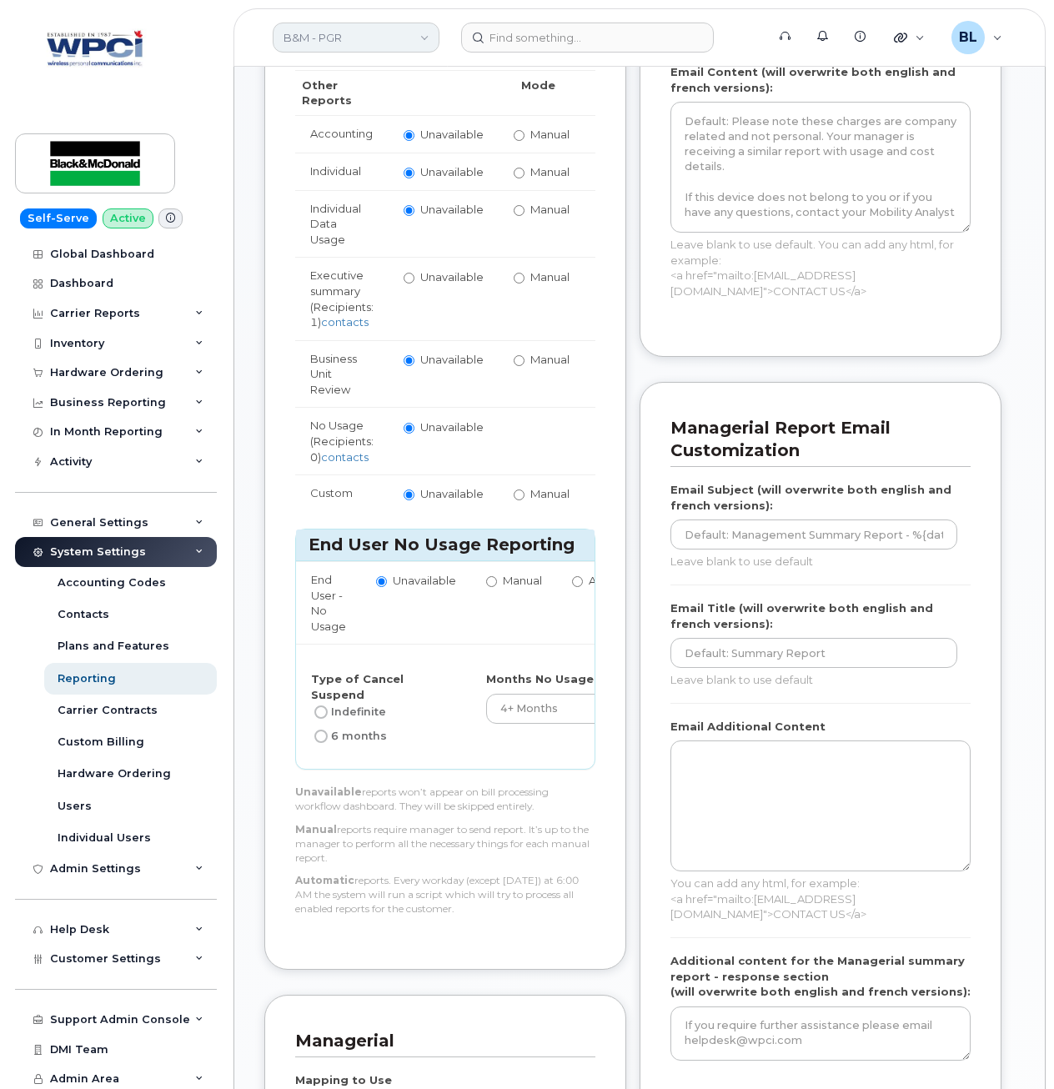
click at [390, 30] on link "B&M - PGR" at bounding box center [356, 38] width 167 height 30
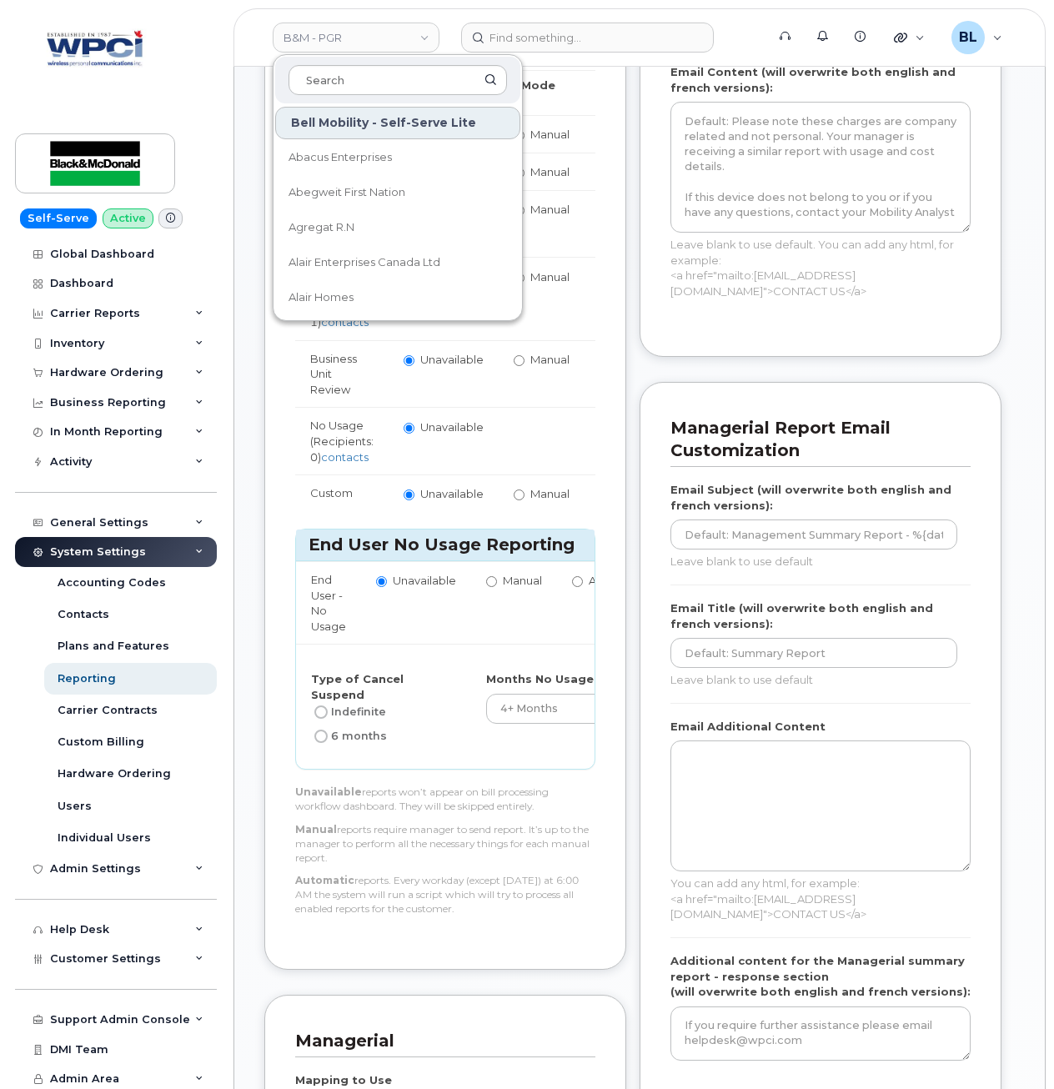
click at [610, 436] on div "Bill Processing Smart Allocation Mode None Within Plan Managerial Reports Manag…" at bounding box center [445, 227] width 362 height 1484
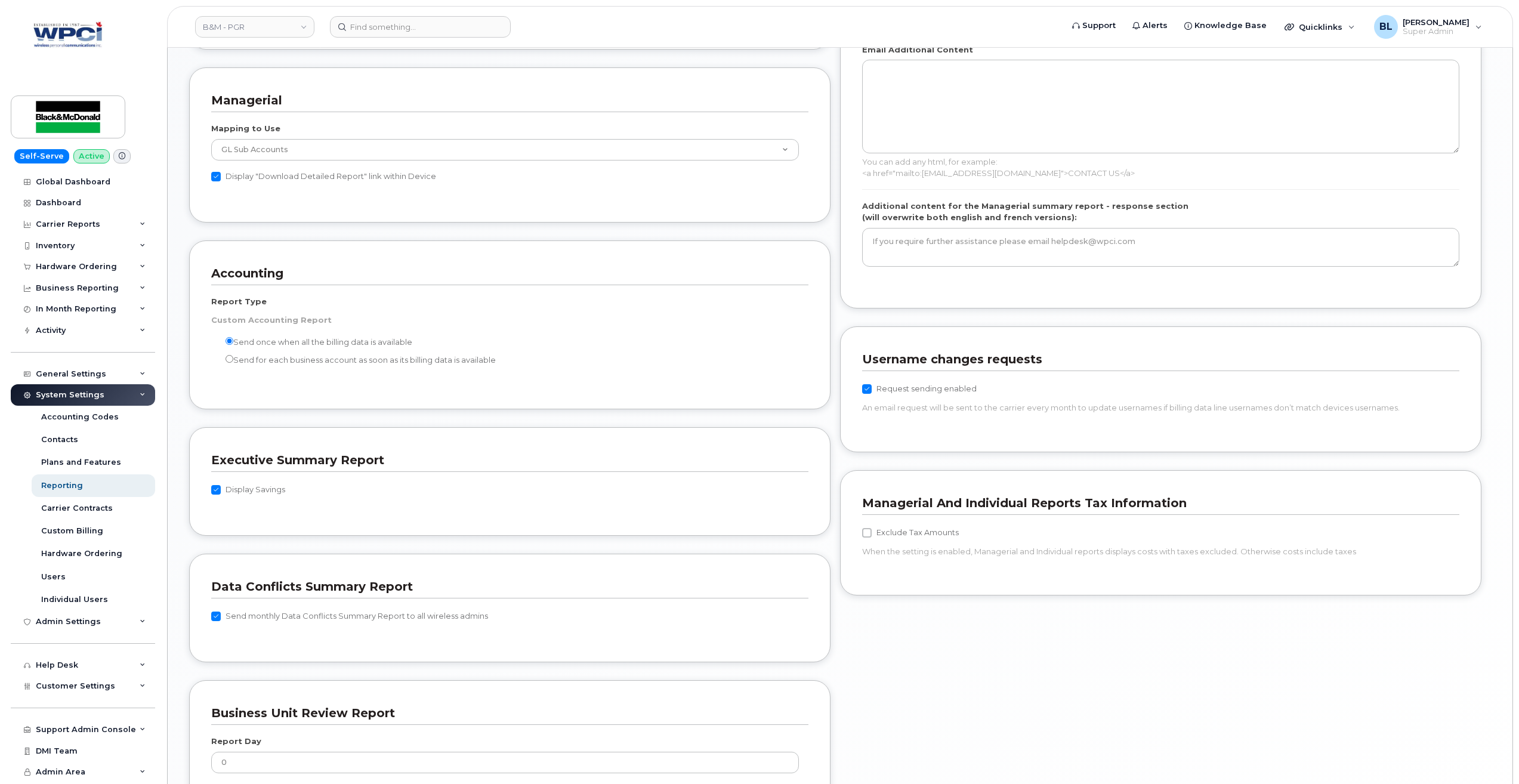
scroll to position [973, 0]
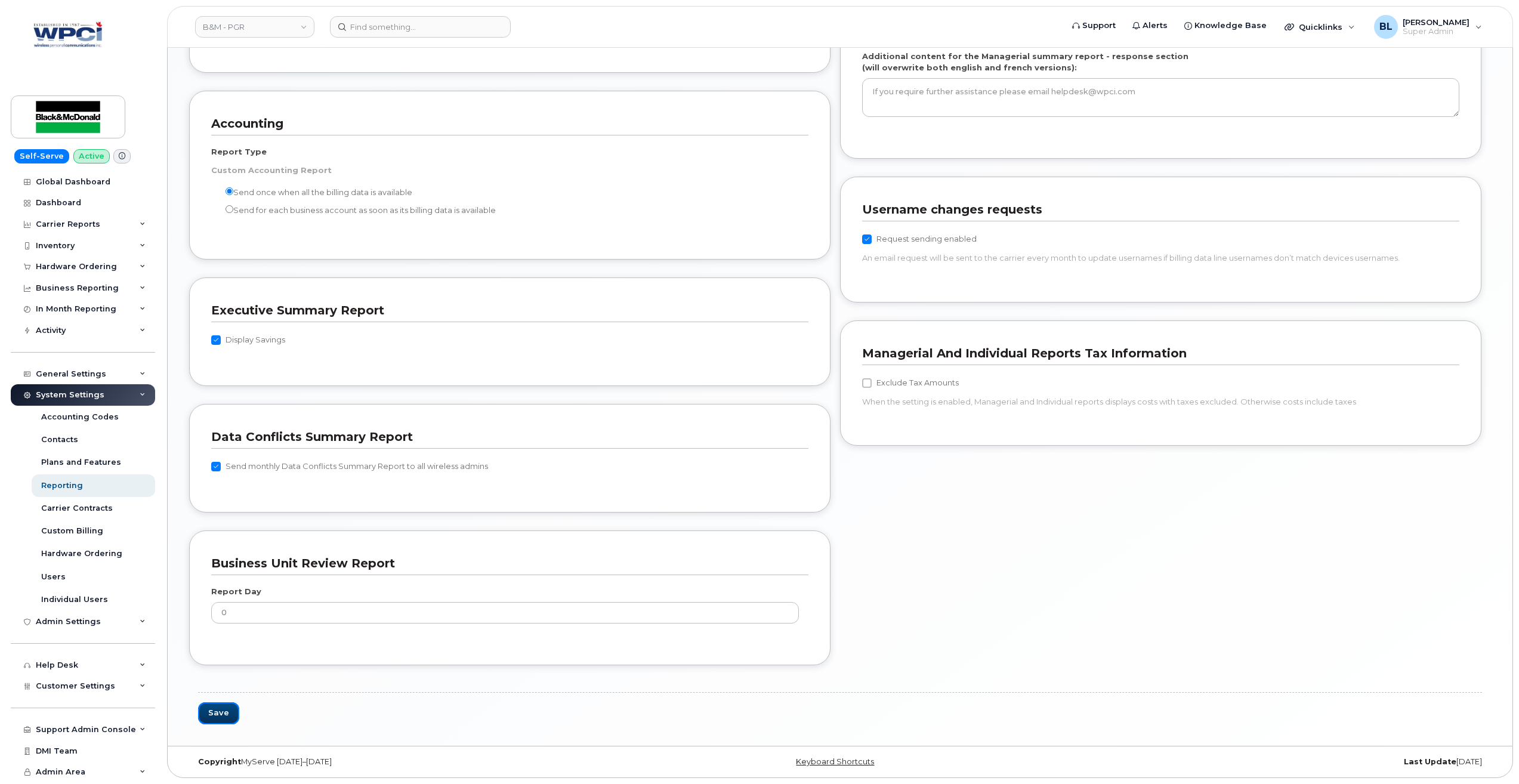
drag, startPoint x: 218, startPoint y: 711, endPoint x: 262, endPoint y: 702, distance: 44.9
click at [216, 712] on button "Save" at bounding box center [219, 712] width 41 height 22
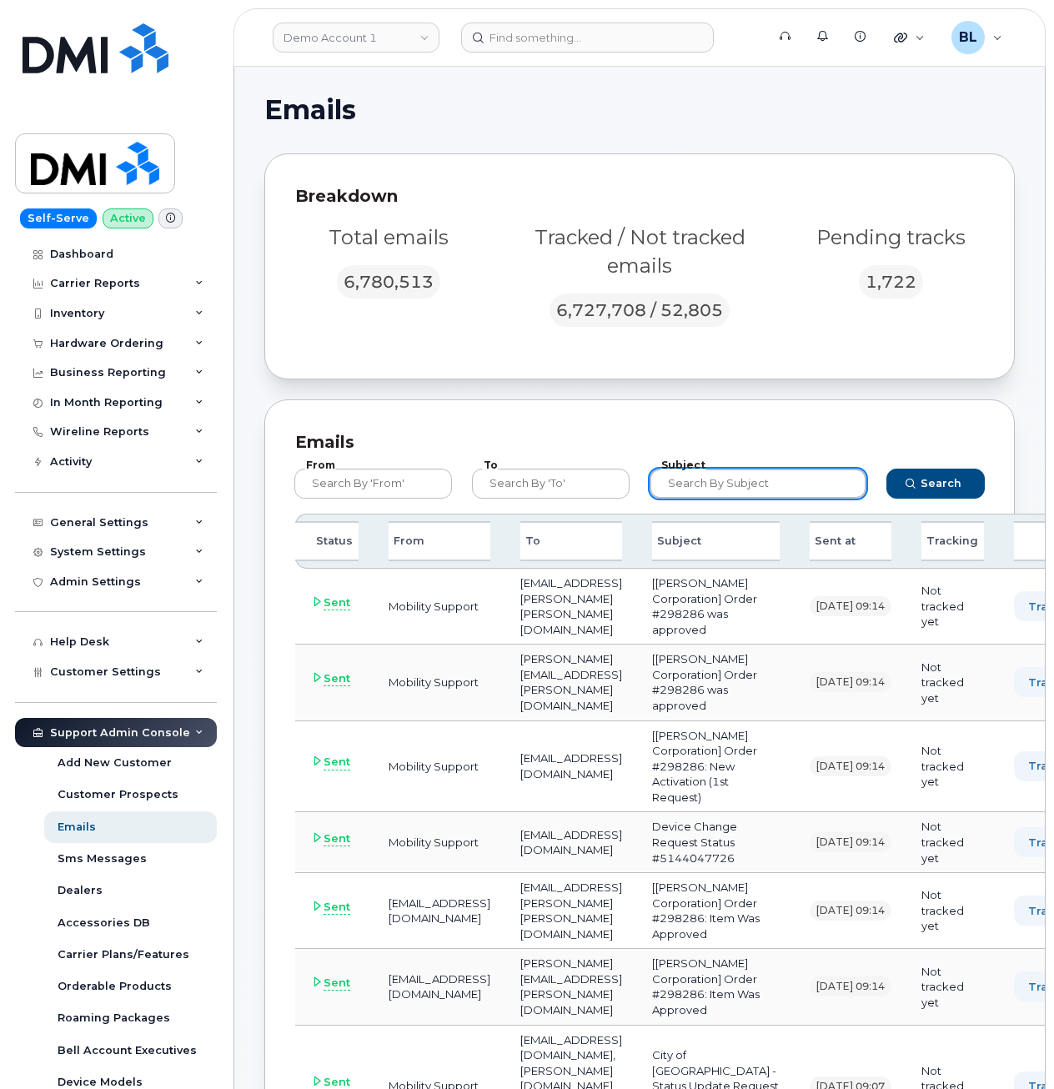
click at [758, 483] on input "text" at bounding box center [758, 484] width 217 height 30
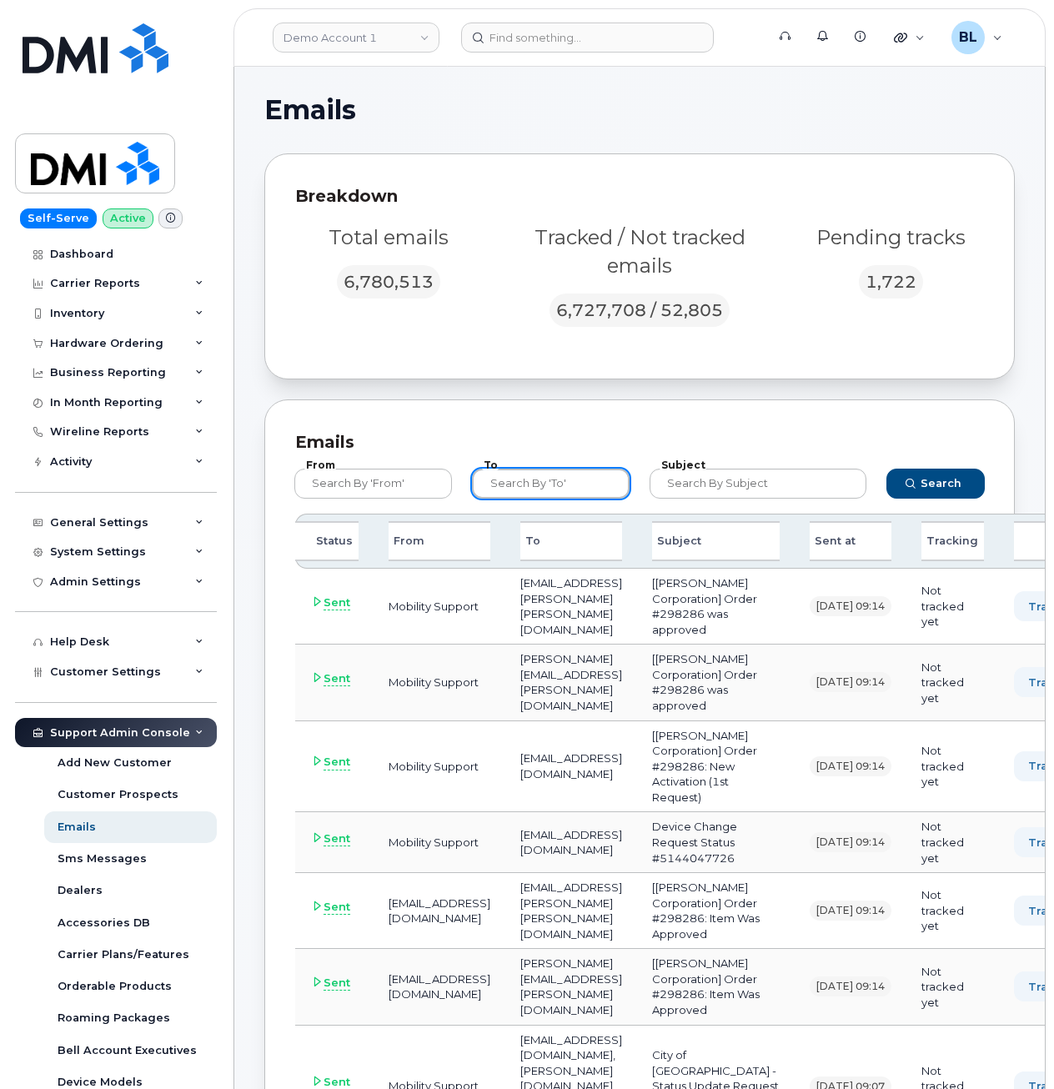
click at [540, 492] on input "text" at bounding box center [551, 484] width 158 height 30
paste input "[EMAIL_ADDRESS][DOMAIN_NAME]"
type input "sorapinquiry@blackandmcdonald.com"
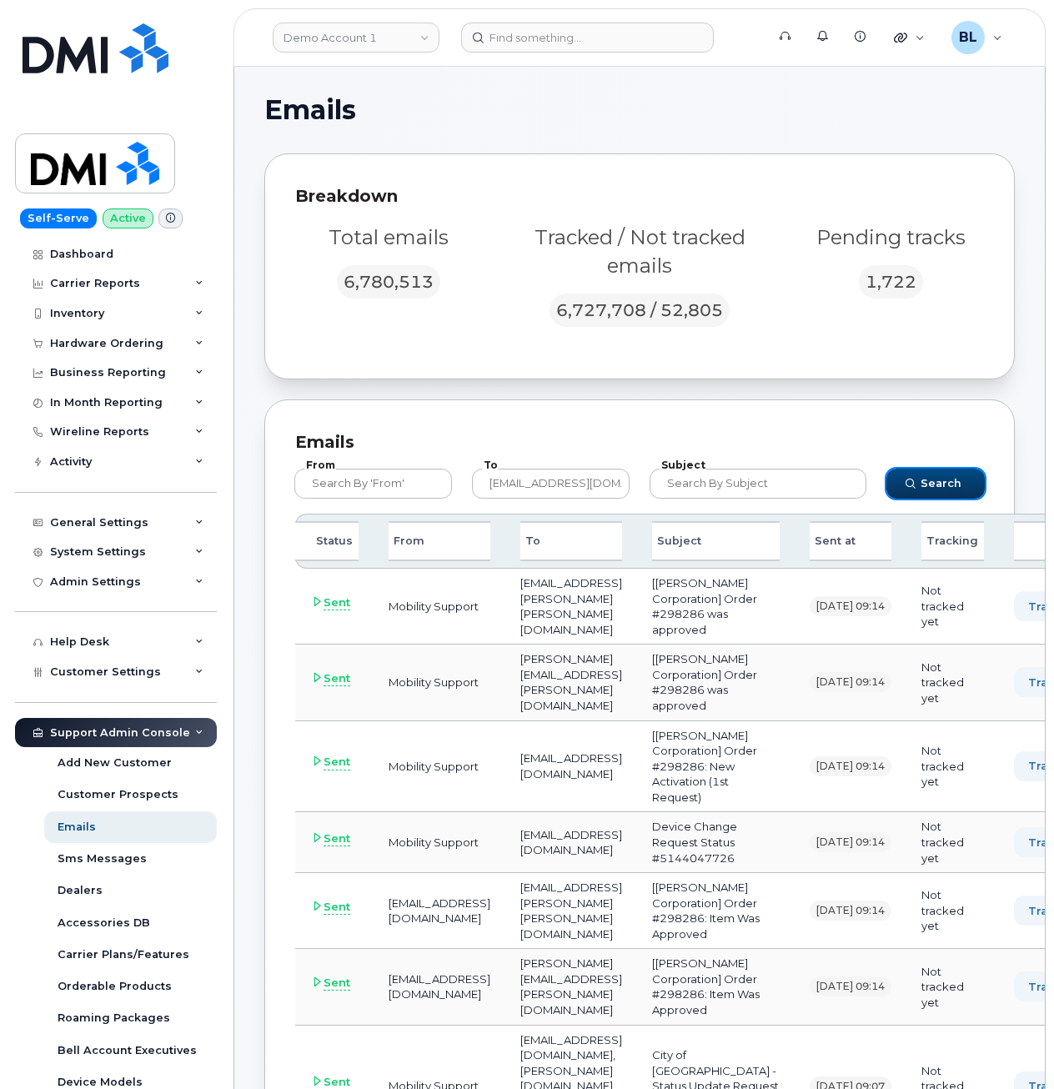
click at [941, 482] on span "Search" at bounding box center [941, 483] width 41 height 16
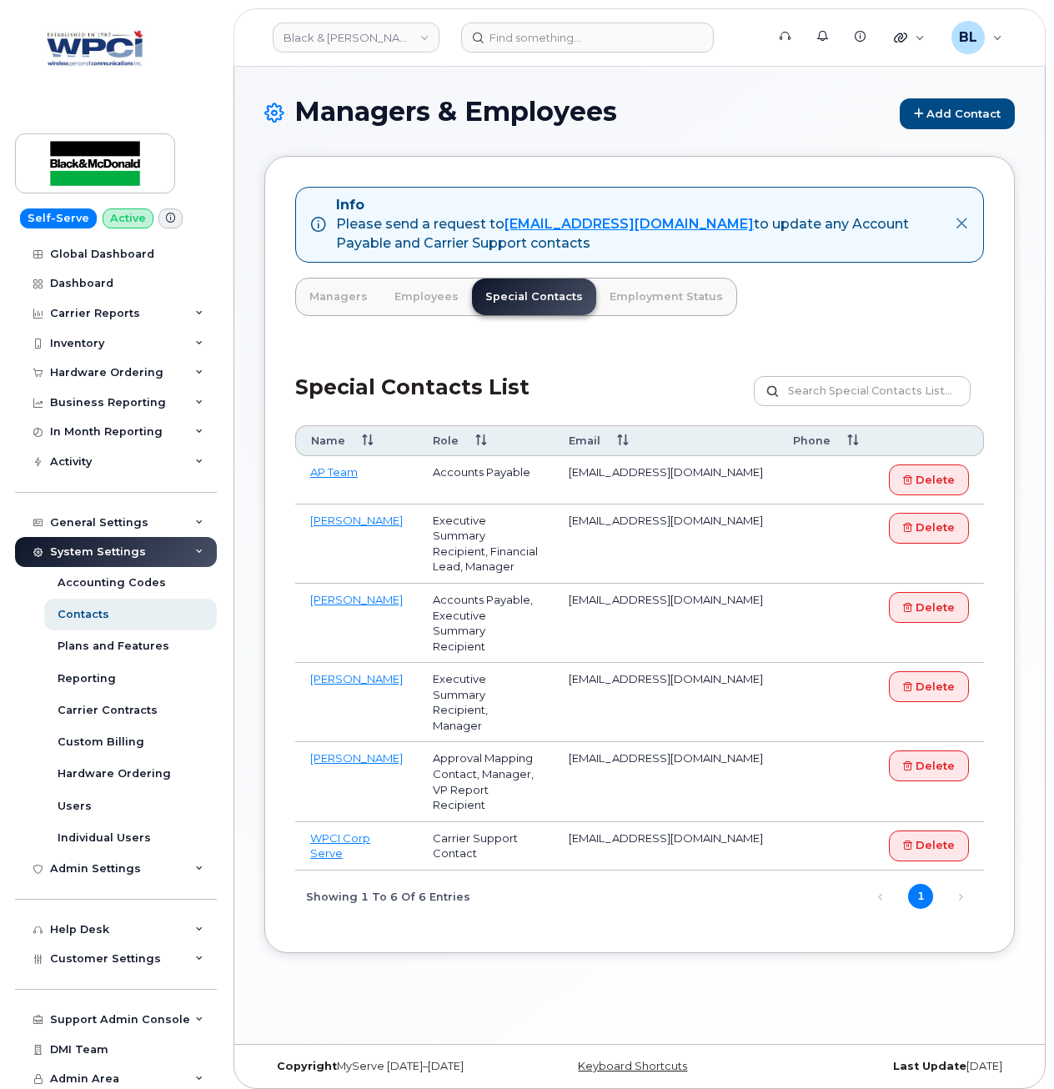
drag, startPoint x: 551, startPoint y: 468, endPoint x: 771, endPoint y: 486, distance: 220.9
click at [771, 486] on td "[EMAIL_ADDRESS][DOMAIN_NAME]" at bounding box center [666, 480] width 224 height 48
copy td "[EMAIL_ADDRESS][DOMAIN_NAME]"
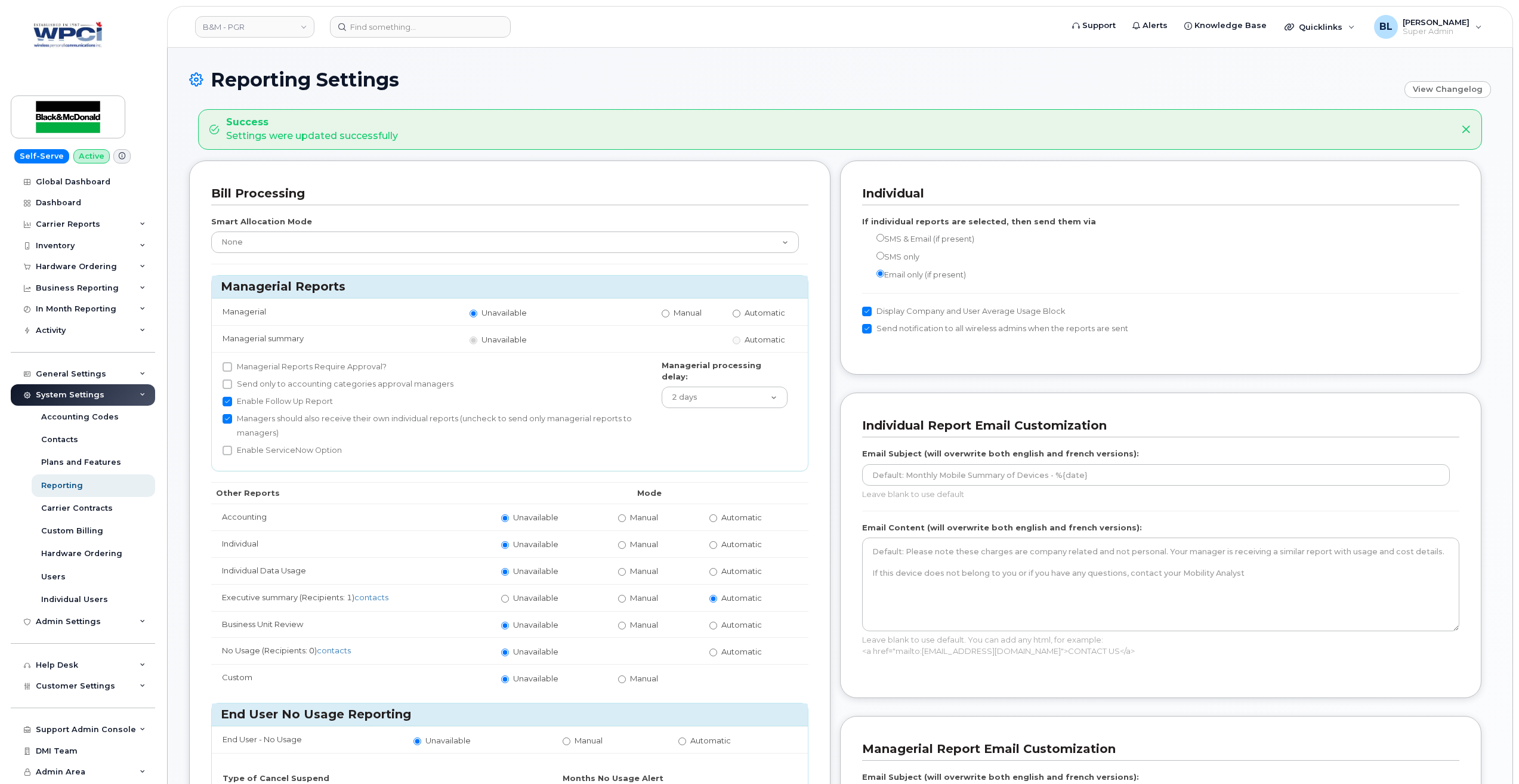
click at [719, 523] on td "Automatic" at bounding box center [753, 517] width 109 height 27
click at [721, 519] on label "Automatic" at bounding box center [735, 517] width 52 height 11
click at [717, 519] on input "Automatic" at bounding box center [713, 518] width 8 height 8
radio input "true"
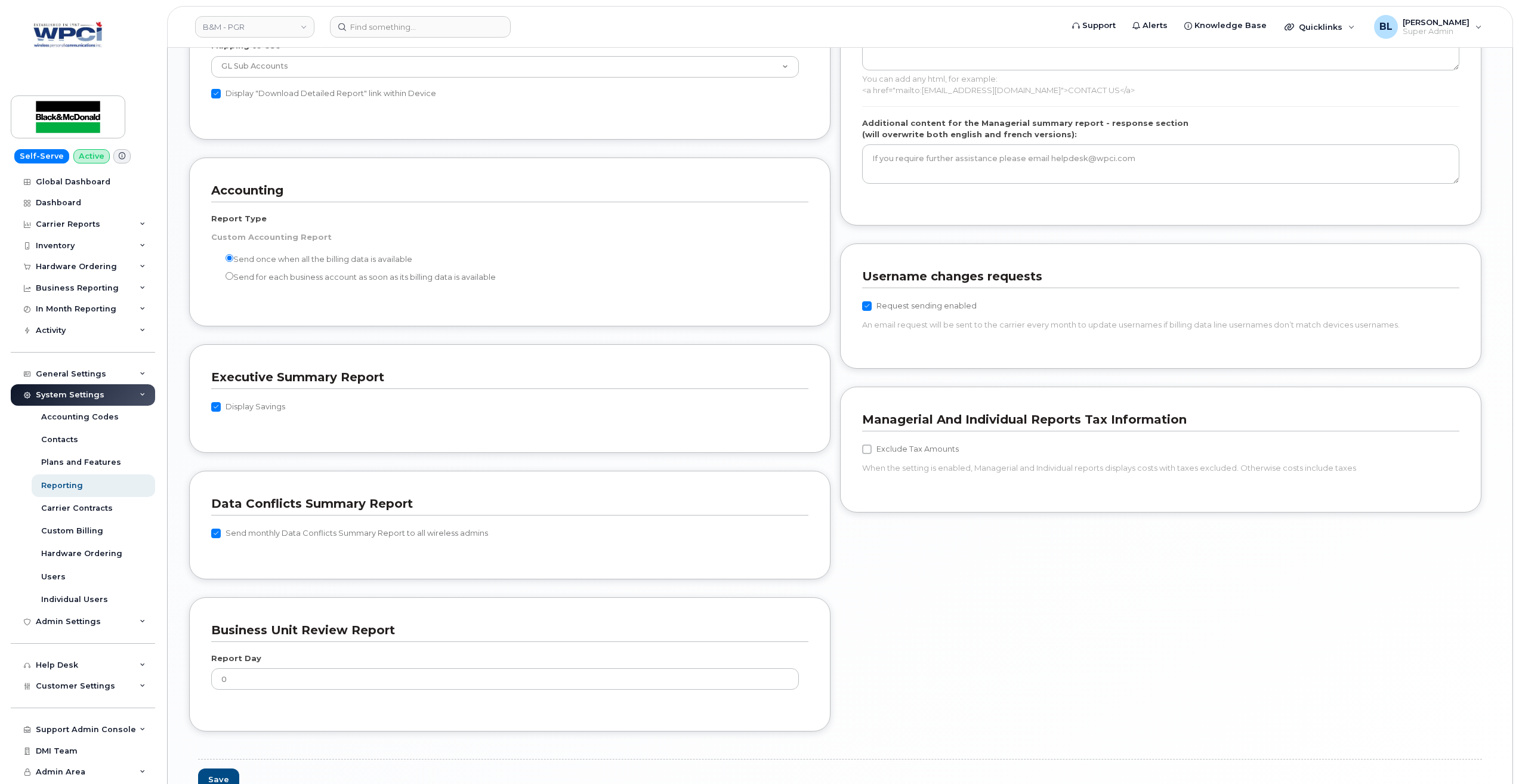
scroll to position [1024, 0]
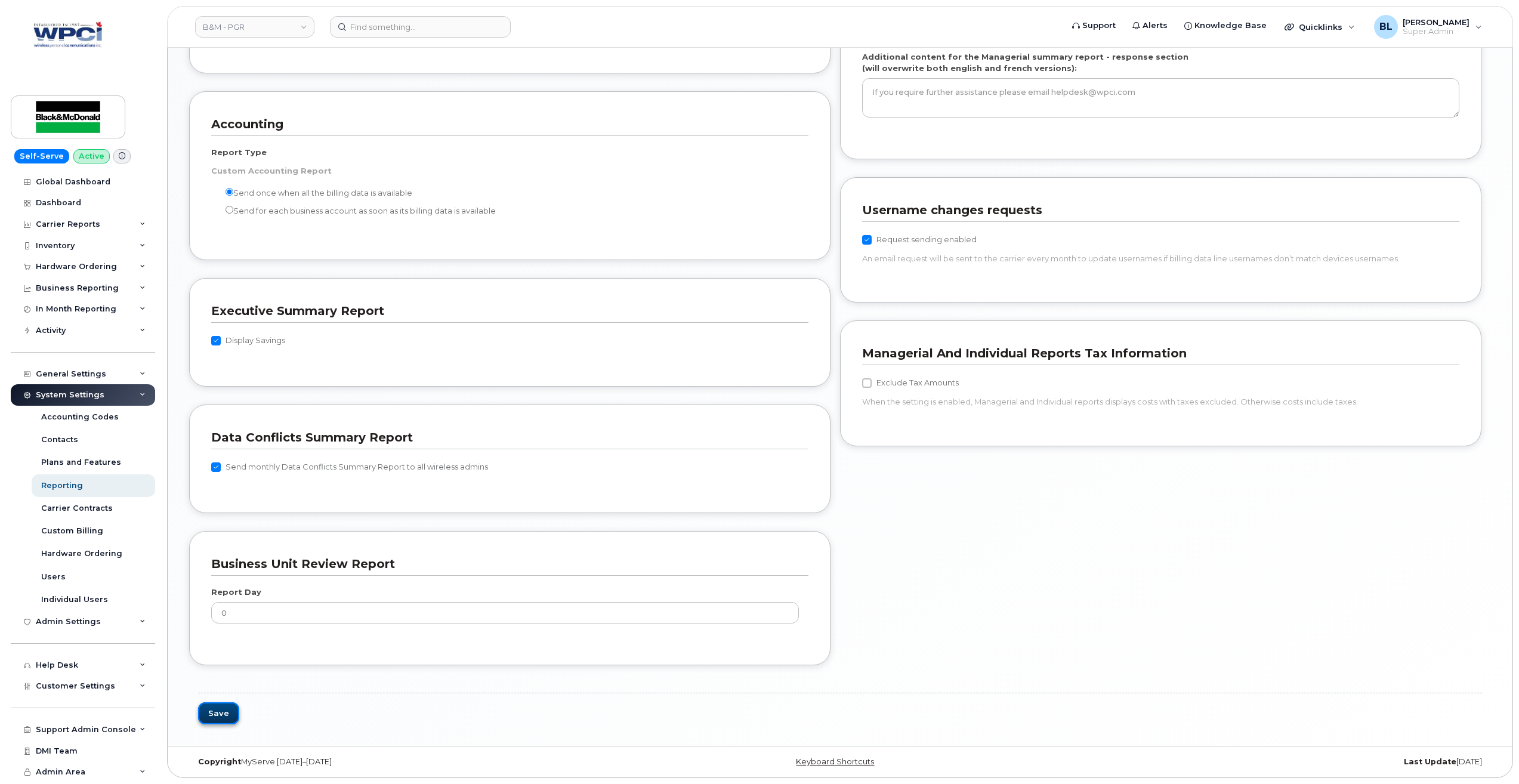
click at [223, 722] on button "Save" at bounding box center [219, 712] width 41 height 22
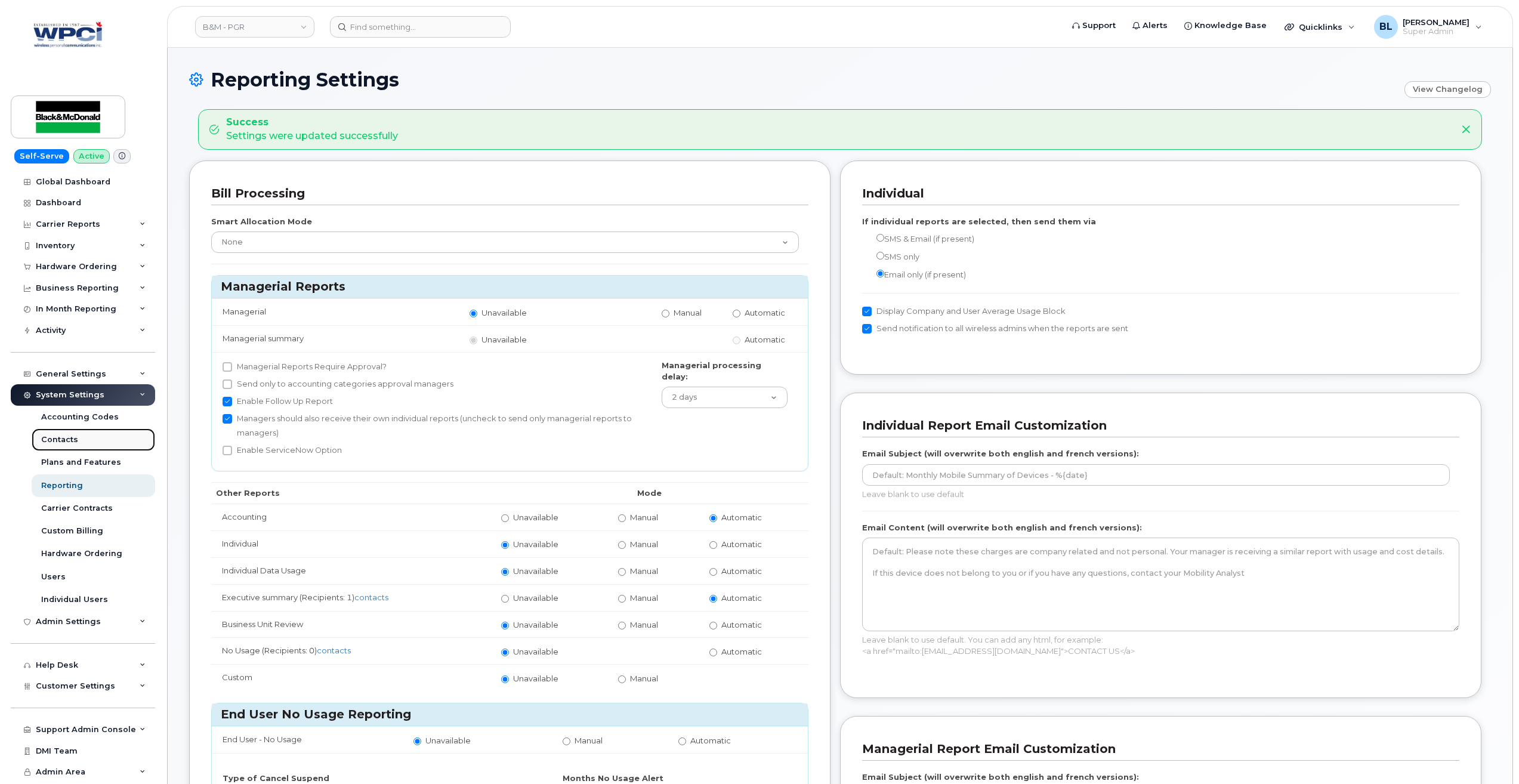
click at [78, 436] on link "Contacts" at bounding box center [93, 440] width 124 height 23
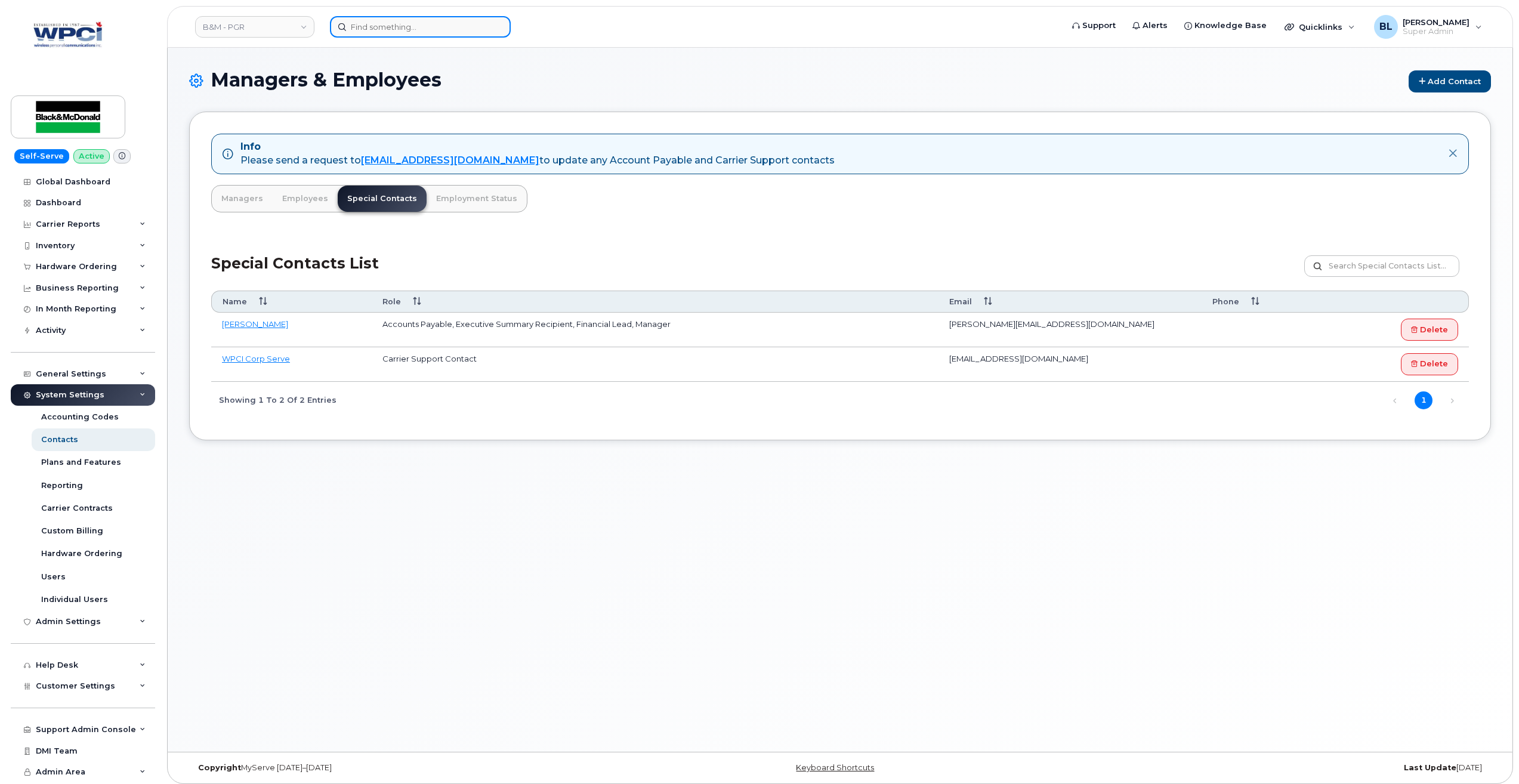
click at [406, 26] on input at bounding box center [420, 27] width 181 height 21
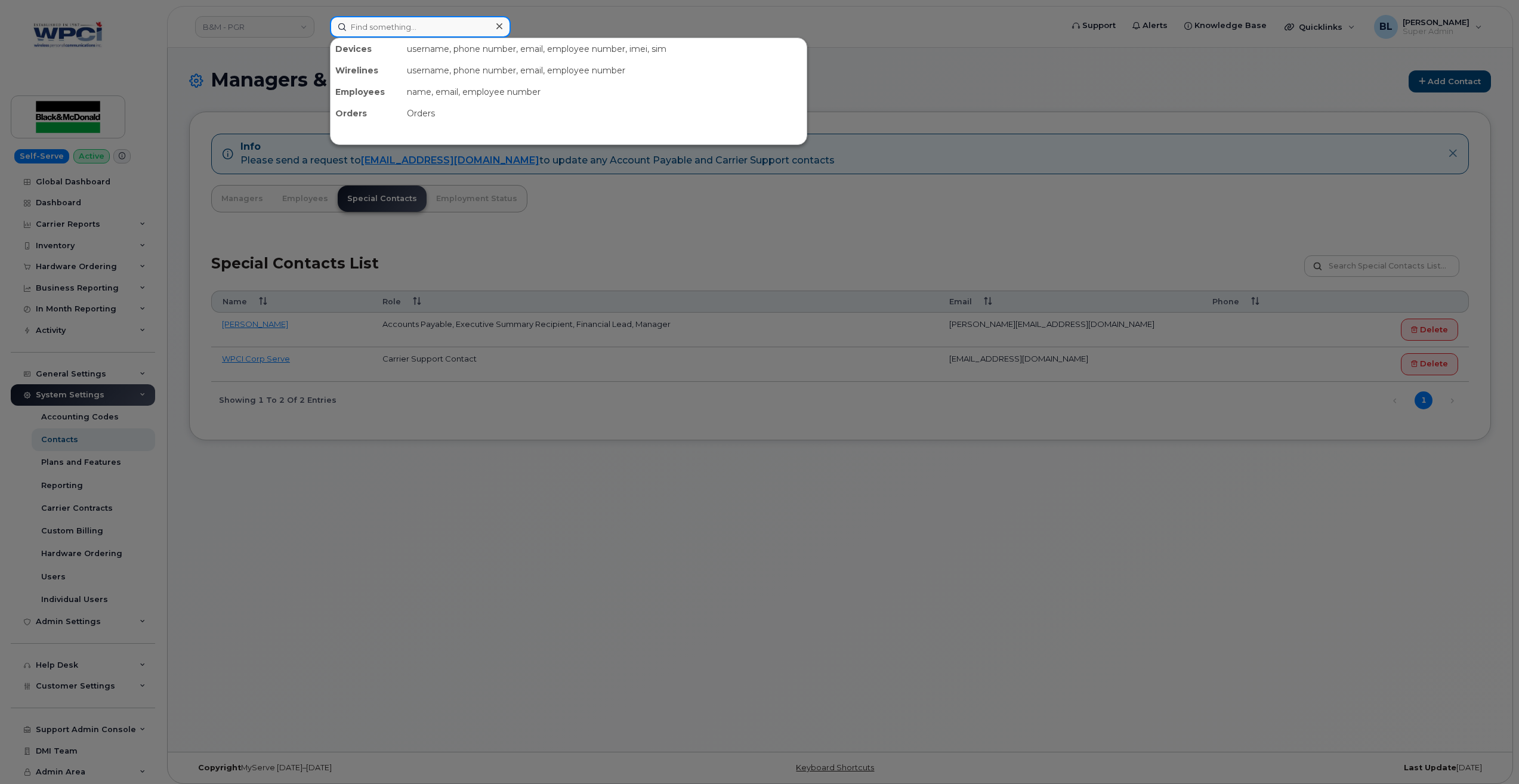
paste input "4035425249"
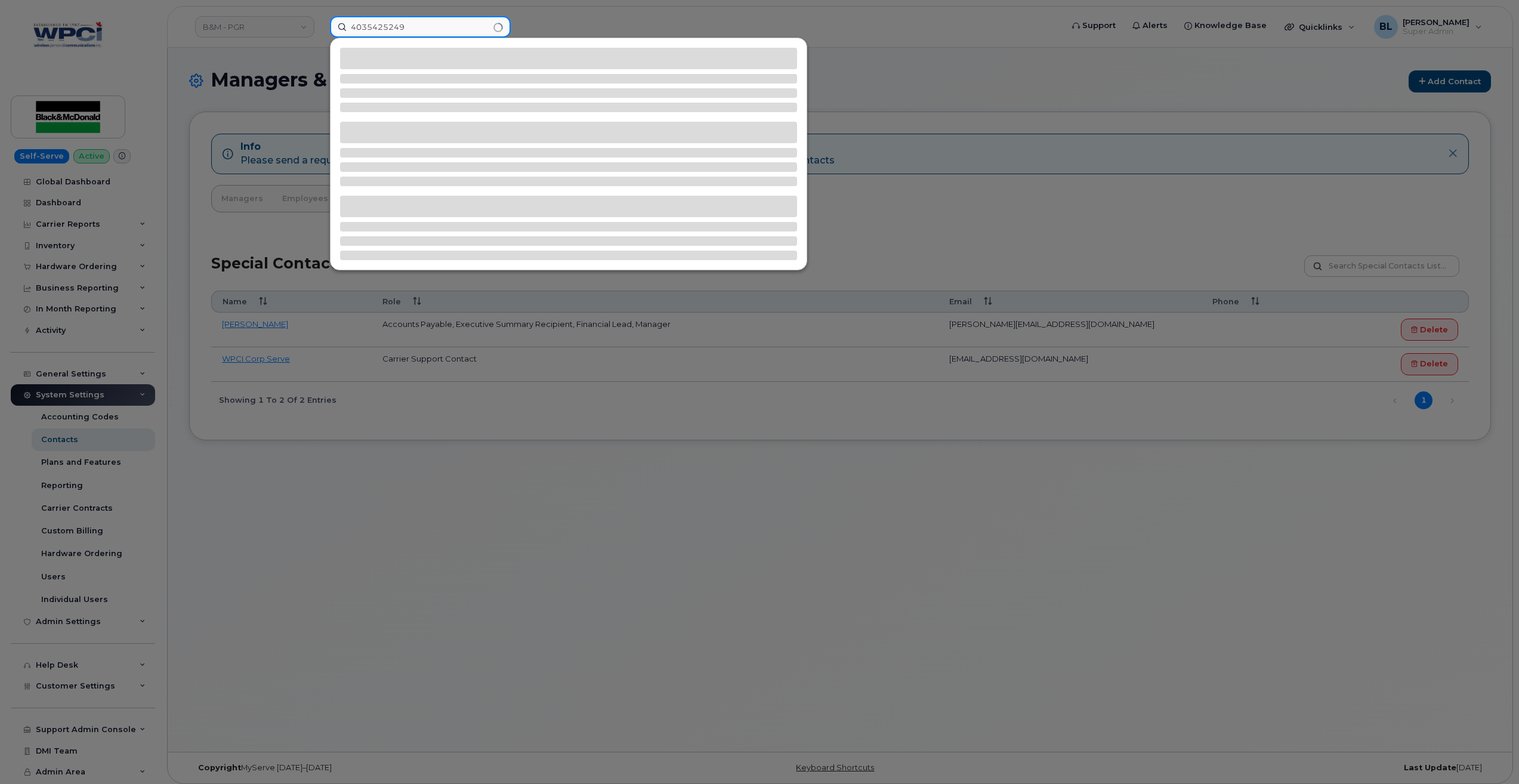
type input "4035425249"
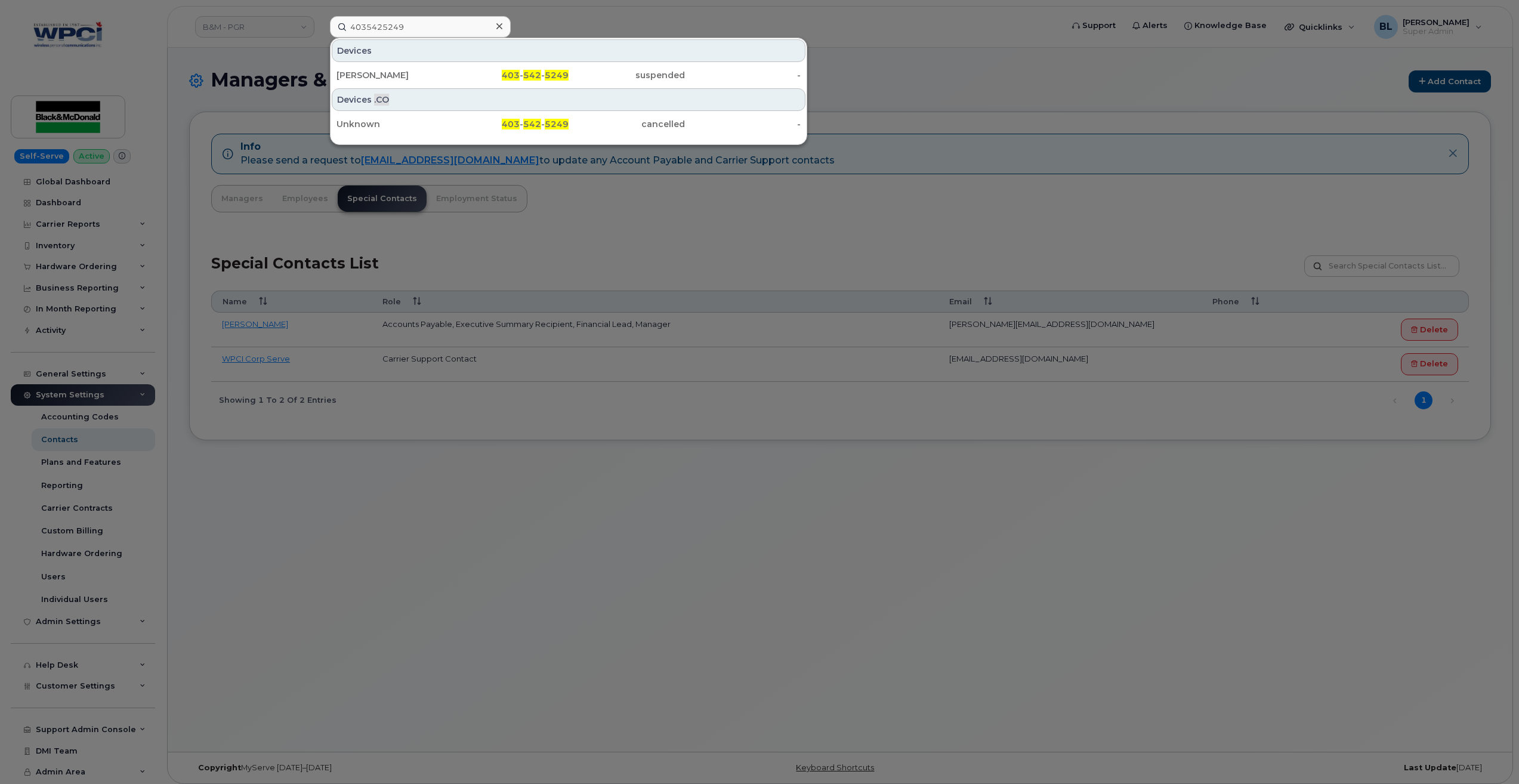
drag, startPoint x: 515, startPoint y: 74, endPoint x: 390, endPoint y: 41, distance: 129.3
click at [515, 74] on span "403" at bounding box center [510, 75] width 18 height 11
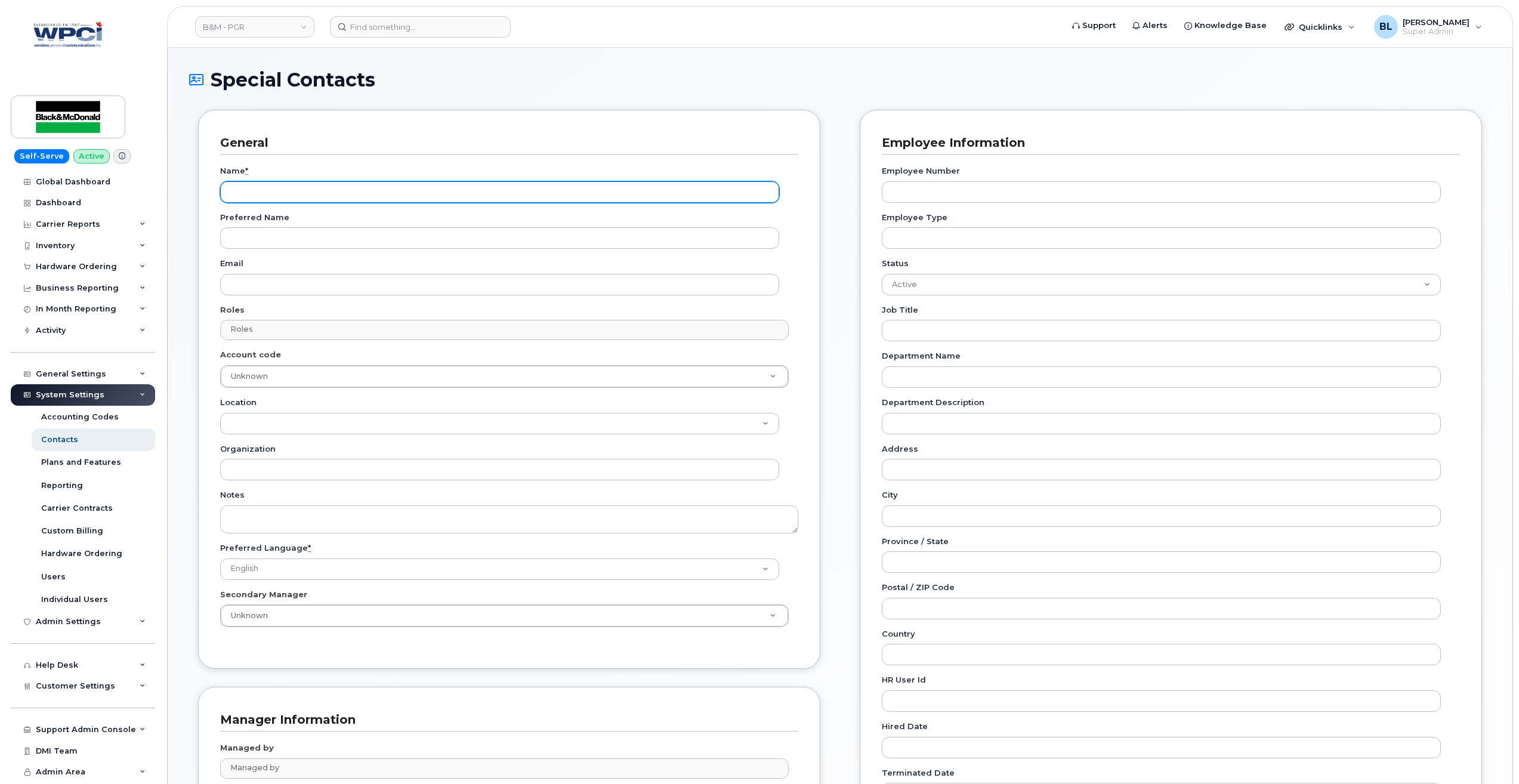
click at [270, 191] on input "Name *" at bounding box center [499, 192] width 559 height 21
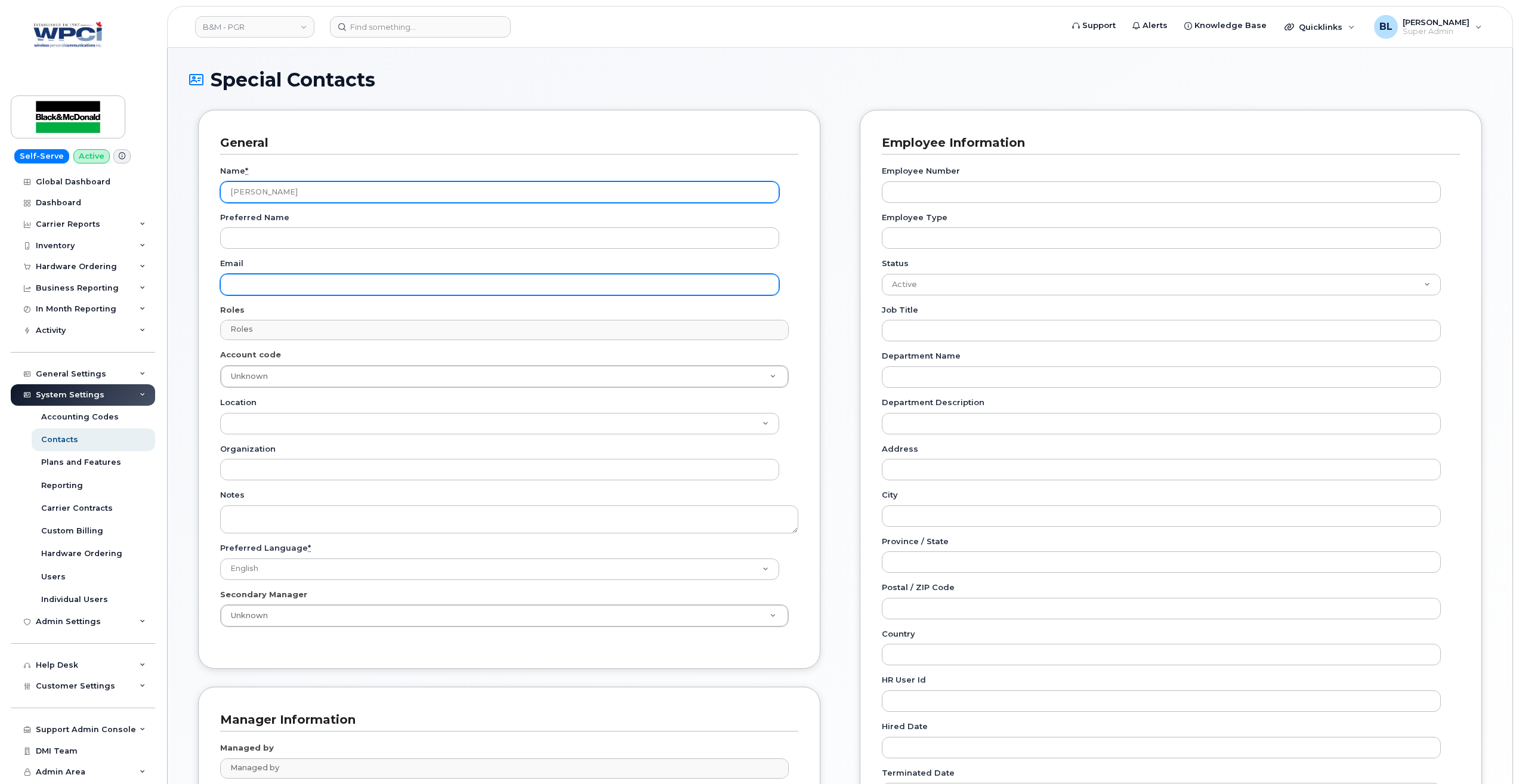
type input "[PERSON_NAME]"
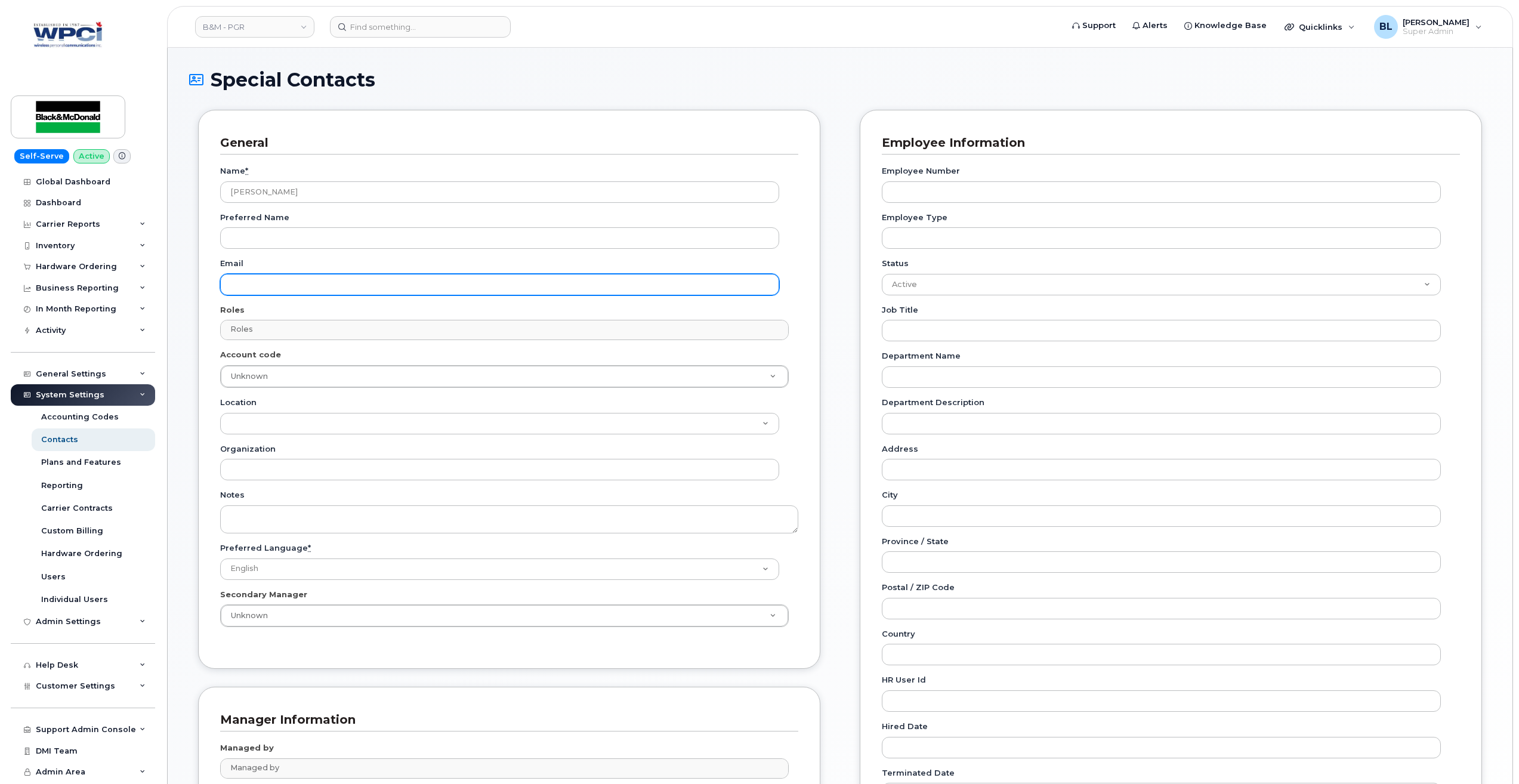
click at [308, 290] on input "Email" at bounding box center [499, 285] width 559 height 21
paste input "[PERSON_NAME][EMAIL_ADDRESS][DOMAIN_NAME]"
drag, startPoint x: 236, startPoint y: 285, endPoint x: 308, endPoint y: 295, distance: 72.7
click at [233, 285] on input "jacox@blackandmcdonald.com" at bounding box center [499, 285] width 559 height 21
type input "Jacox@blackandmcdonald.com"
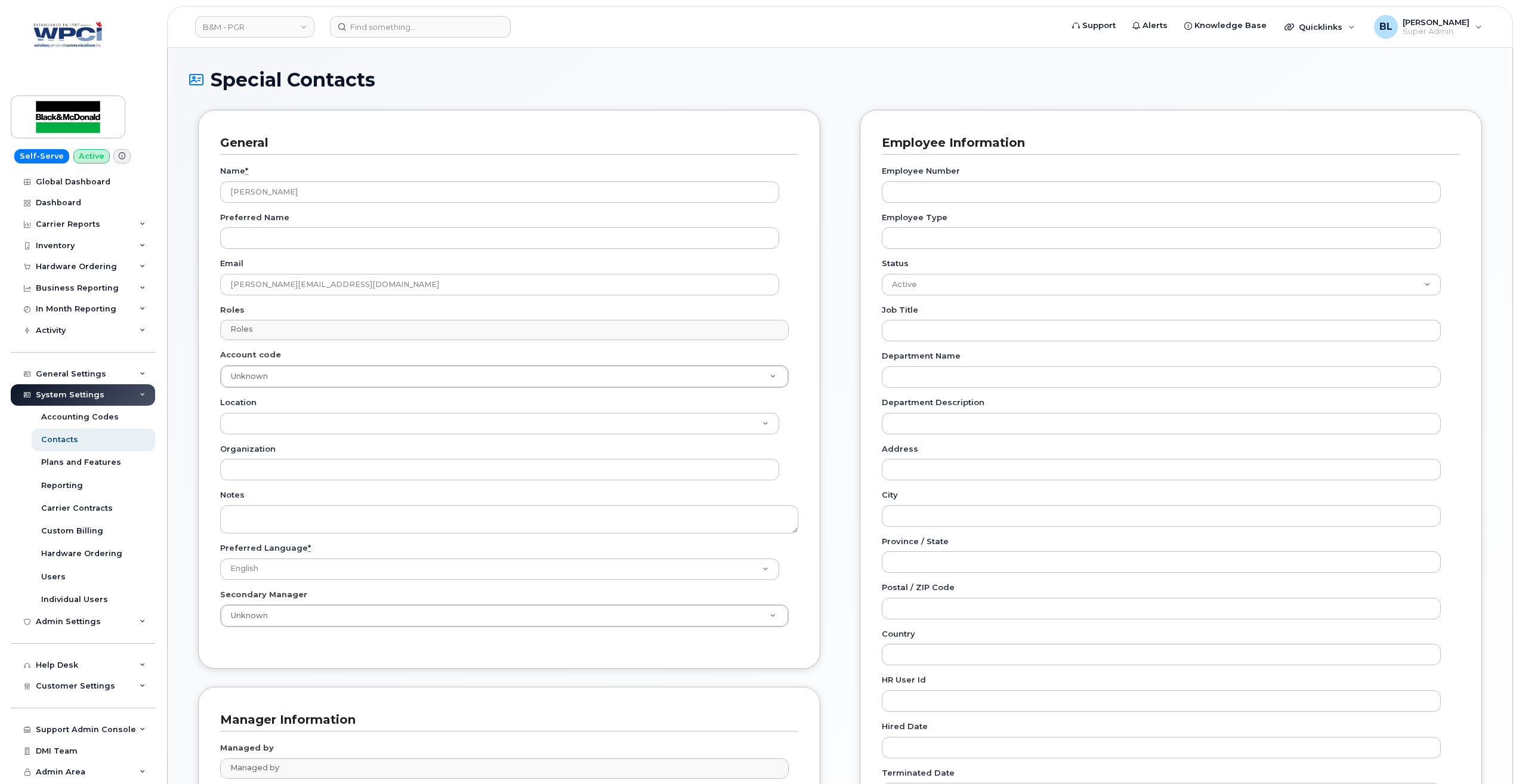
click at [424, 345] on div "Name * Jackie Cox Preferred Name Email Jacox@blackandmcdonald.com Roles Roles N…" at bounding box center [509, 401] width 578 height 492
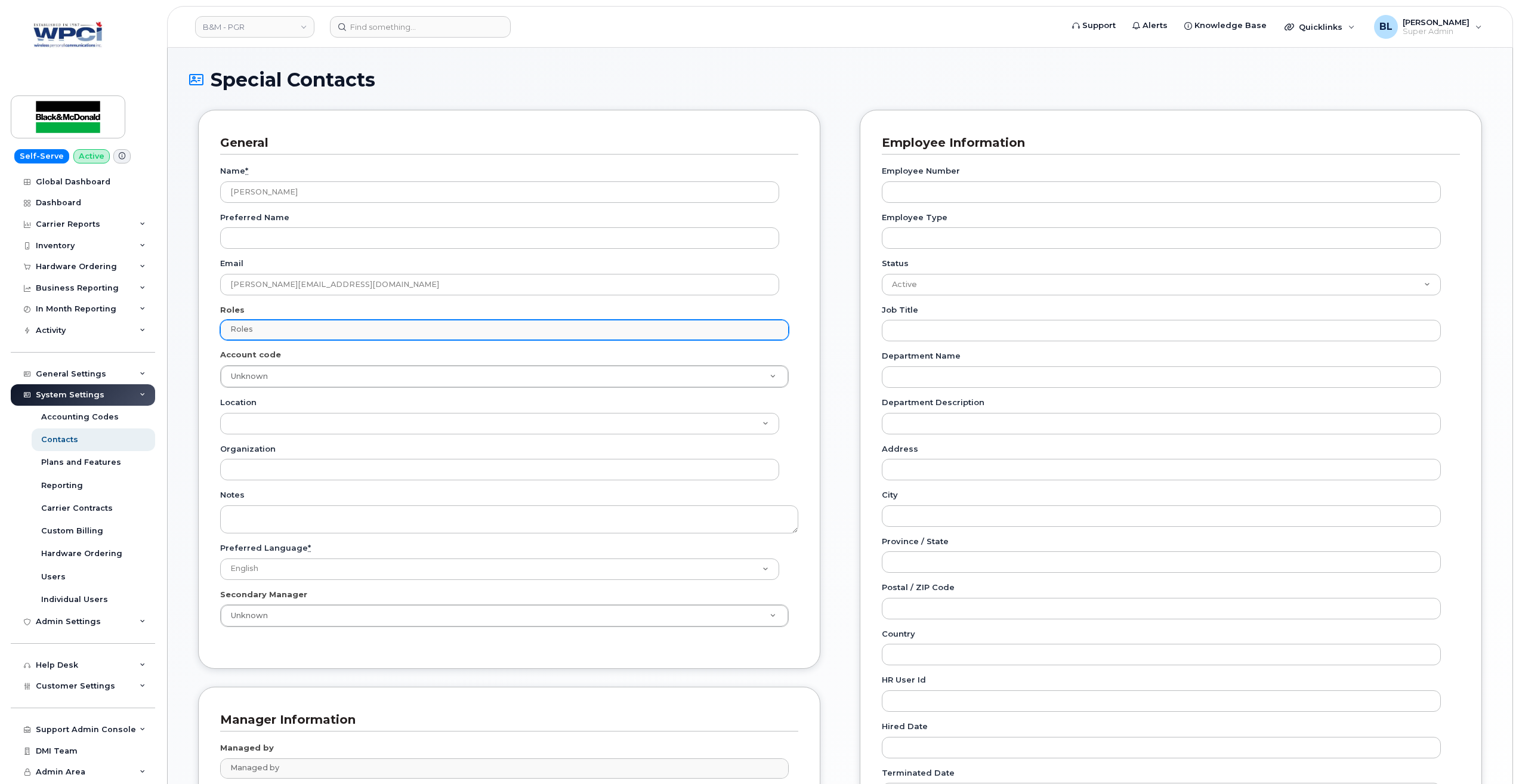
click at [432, 340] on div "Roles No matches found No matches found" at bounding box center [504, 330] width 569 height 20
click at [363, 328] on input "text" at bounding box center [507, 329] width 558 height 16
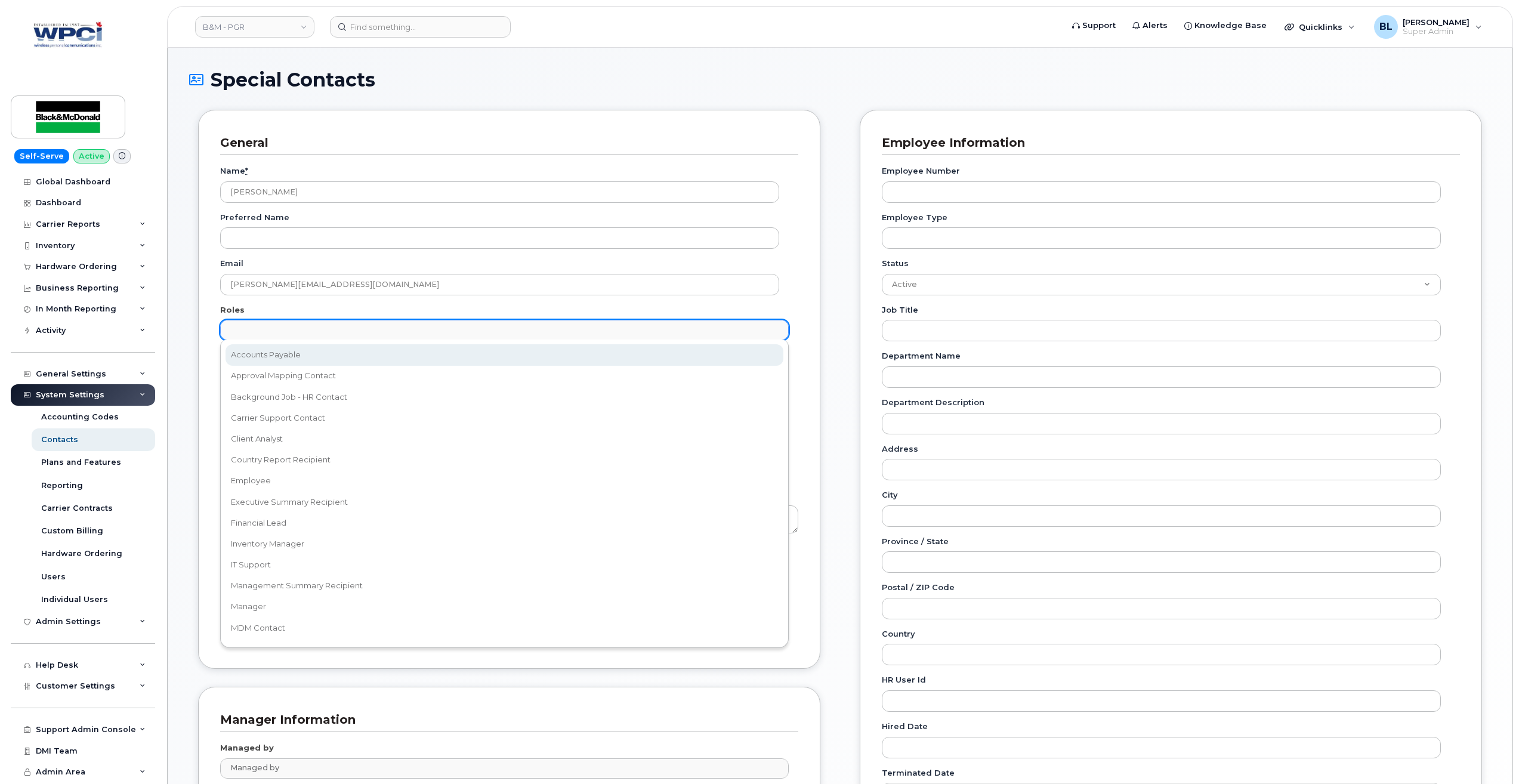
select select "5"
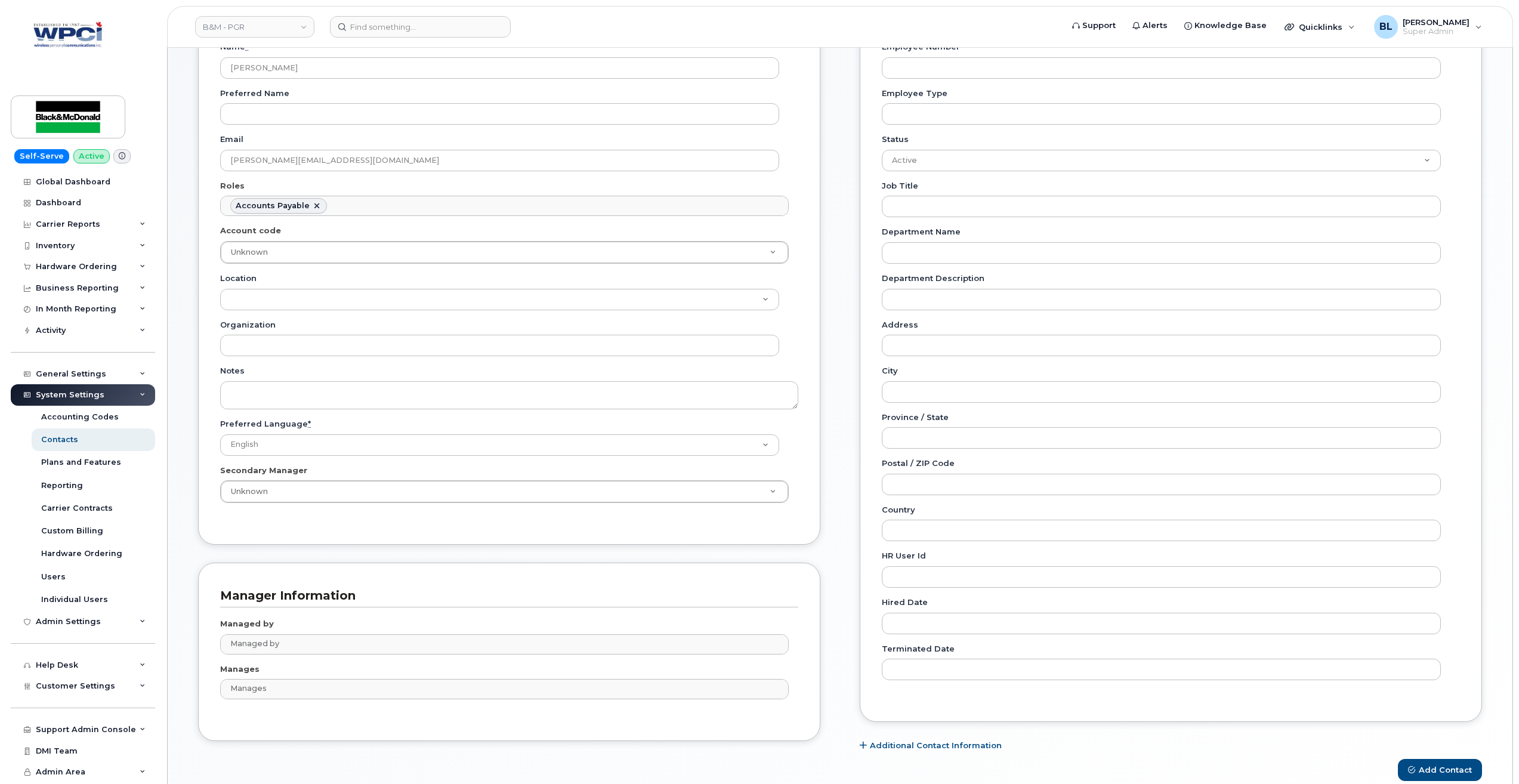
scroll to position [181, 0]
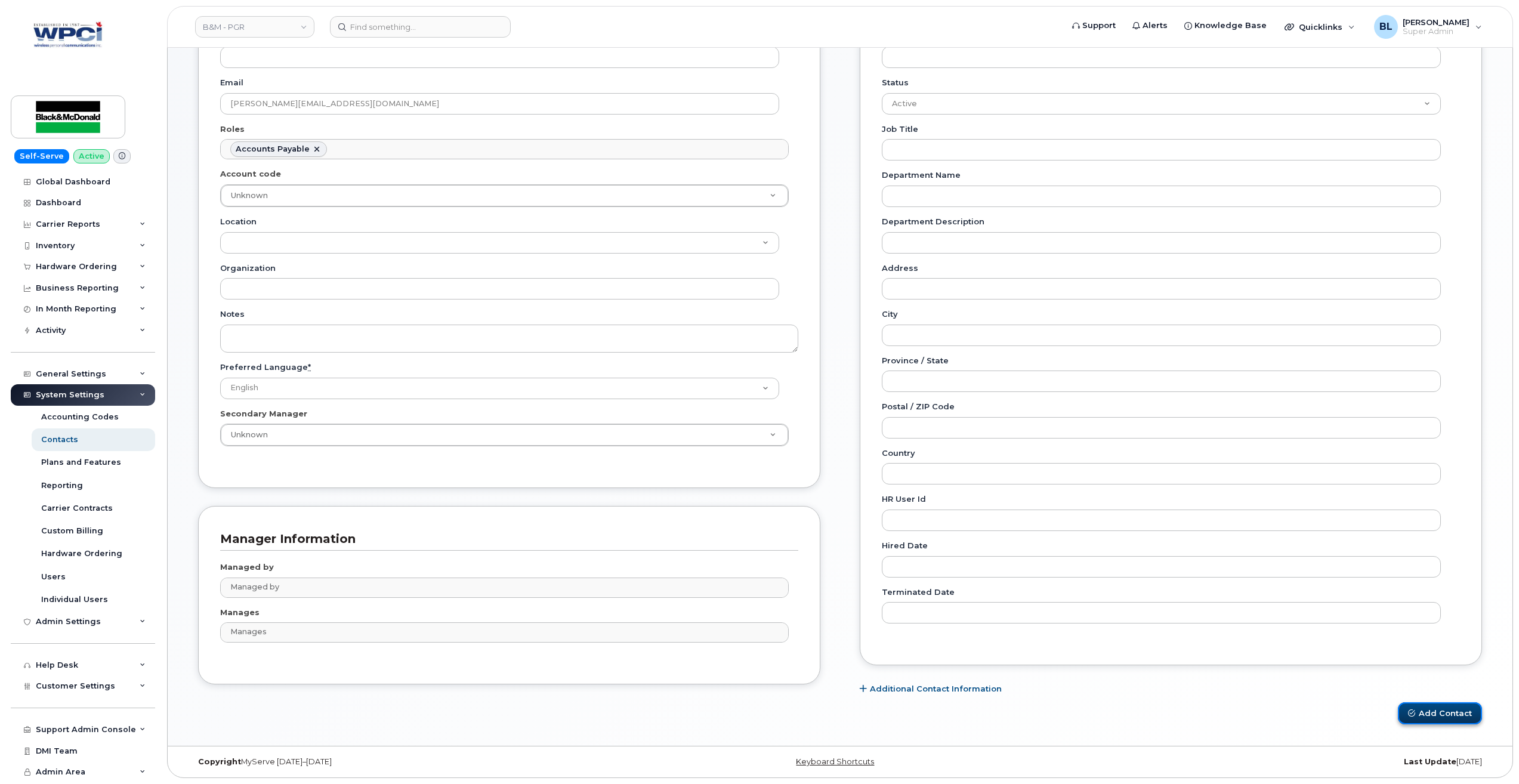
click at [1436, 707] on button "Add Contact" at bounding box center [1440, 712] width 84 height 22
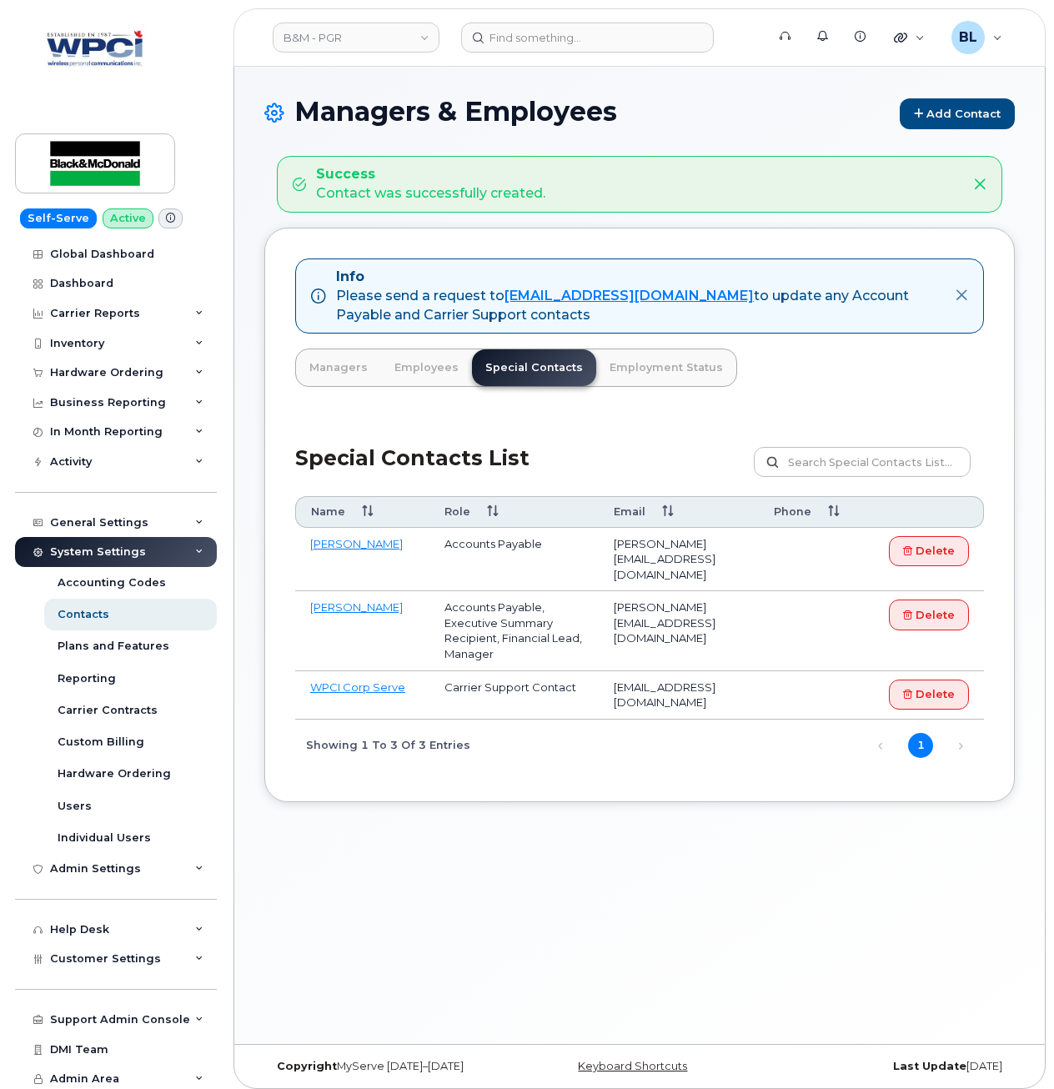
click at [689, 128] on h1 "Managers & Employees Add Contact" at bounding box center [639, 113] width 751 height 33
drag, startPoint x: 130, startPoint y: 308, endPoint x: 130, endPoint y: 319, distance: 11.7
click at [130, 308] on div "Carrier Reports" at bounding box center [95, 313] width 90 height 13
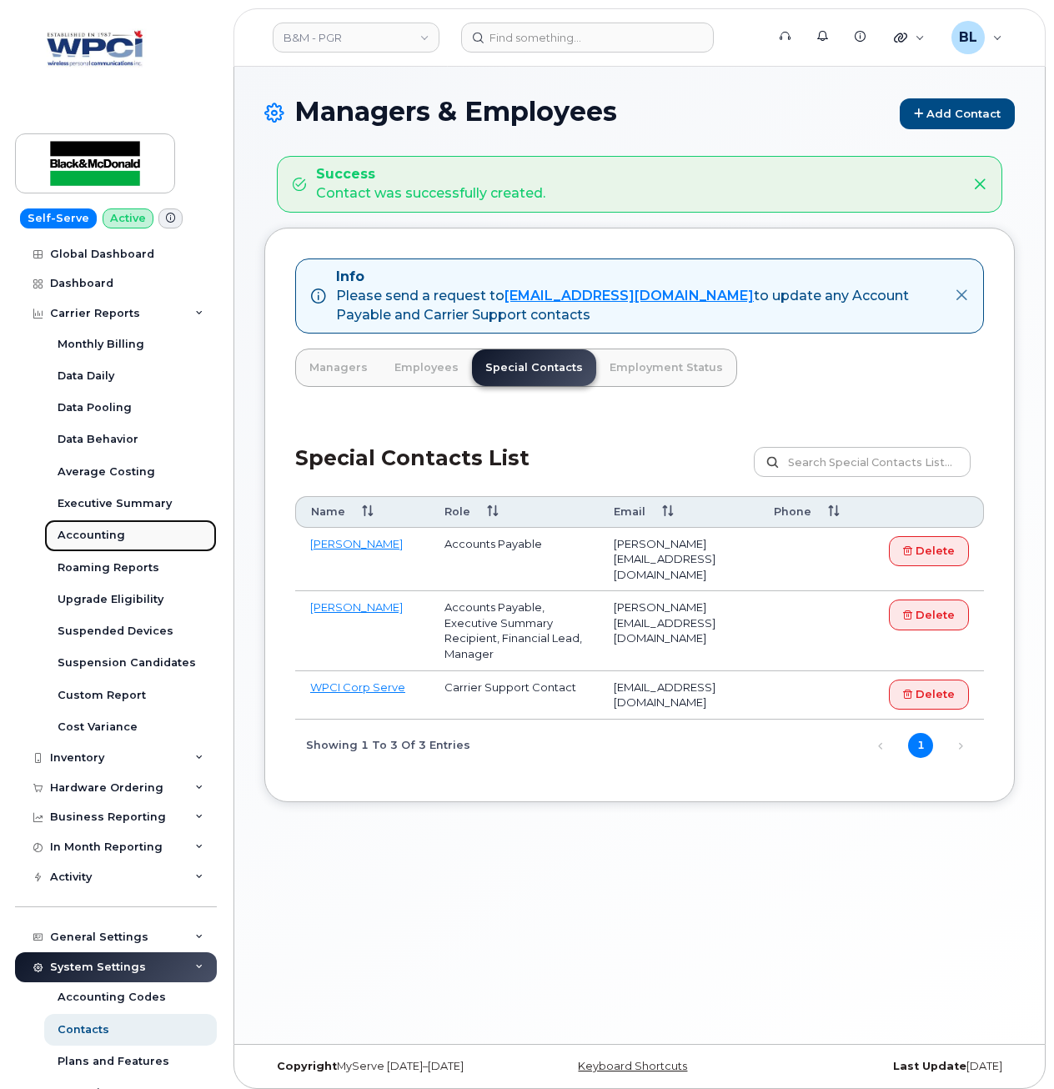
click at [105, 532] on div "Accounting" at bounding box center [92, 535] width 68 height 15
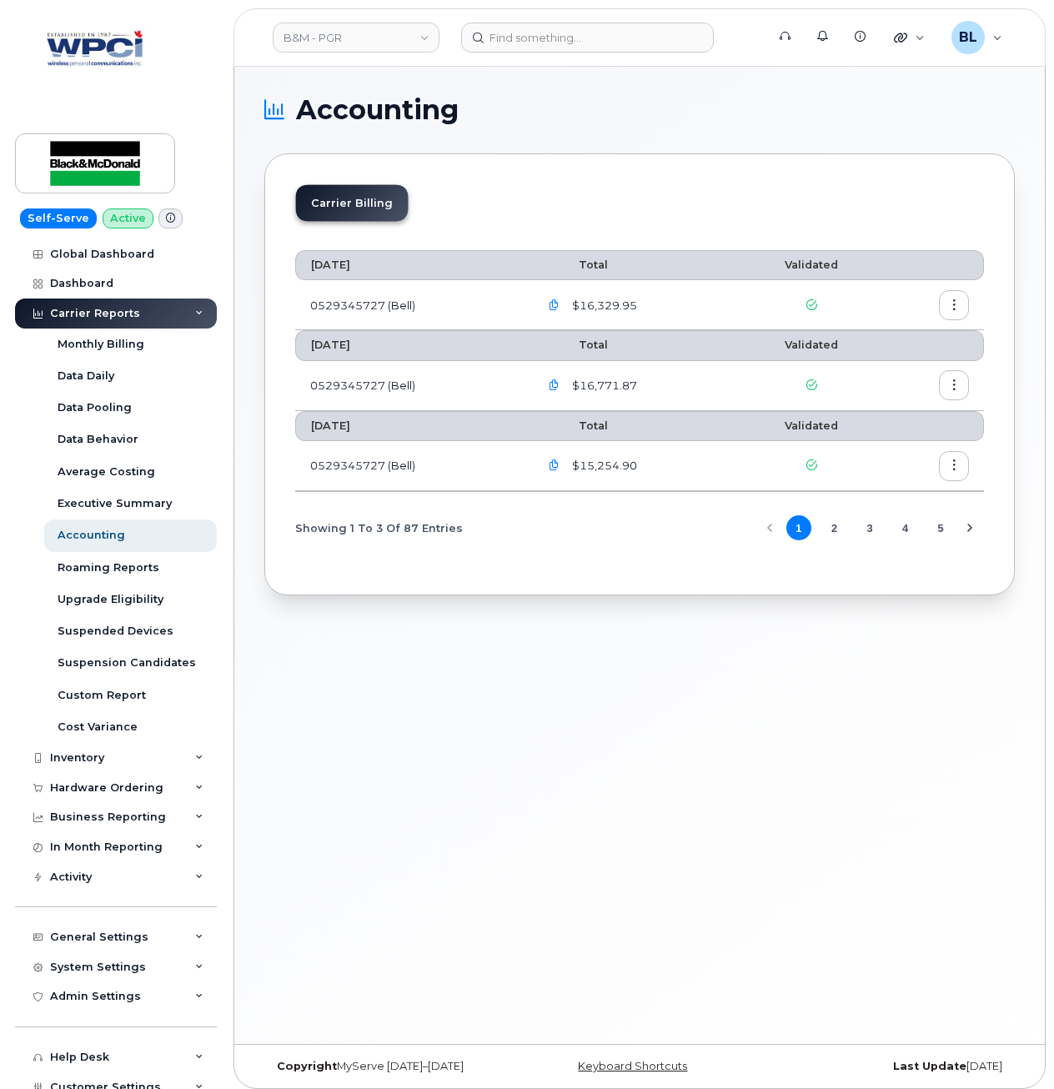
drag, startPoint x: 530, startPoint y: 607, endPoint x: 506, endPoint y: 456, distance: 152.7
click at [523, 595] on div "Accounting Carrier Billing July 2025 Total Validated 0529345727 (Bell) $16,329.…" at bounding box center [639, 555] width 811 height 977
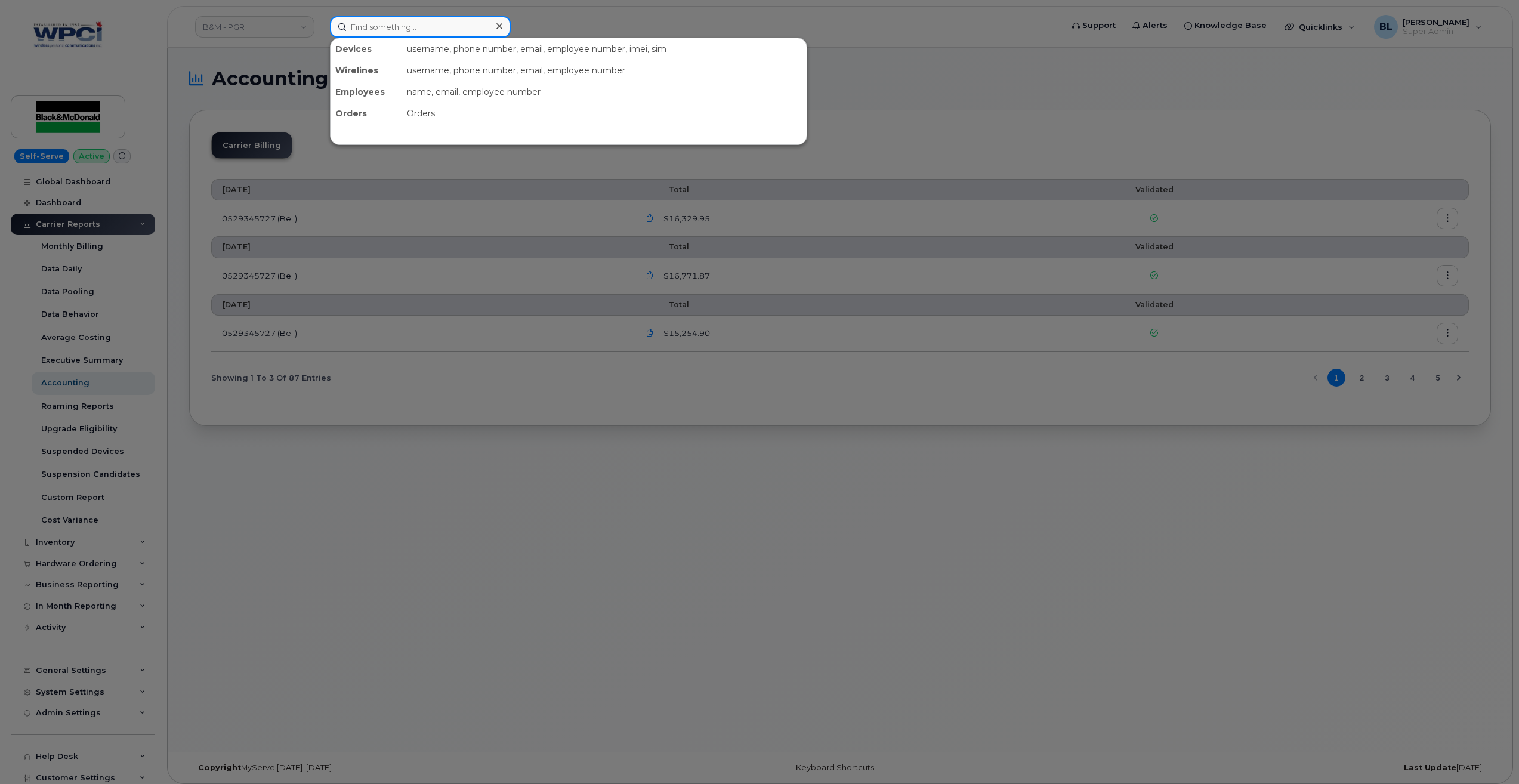
click at [368, 36] on input at bounding box center [420, 27] width 181 height 21
click at [381, 27] on input at bounding box center [420, 27] width 181 height 21
paste input "4038378950"
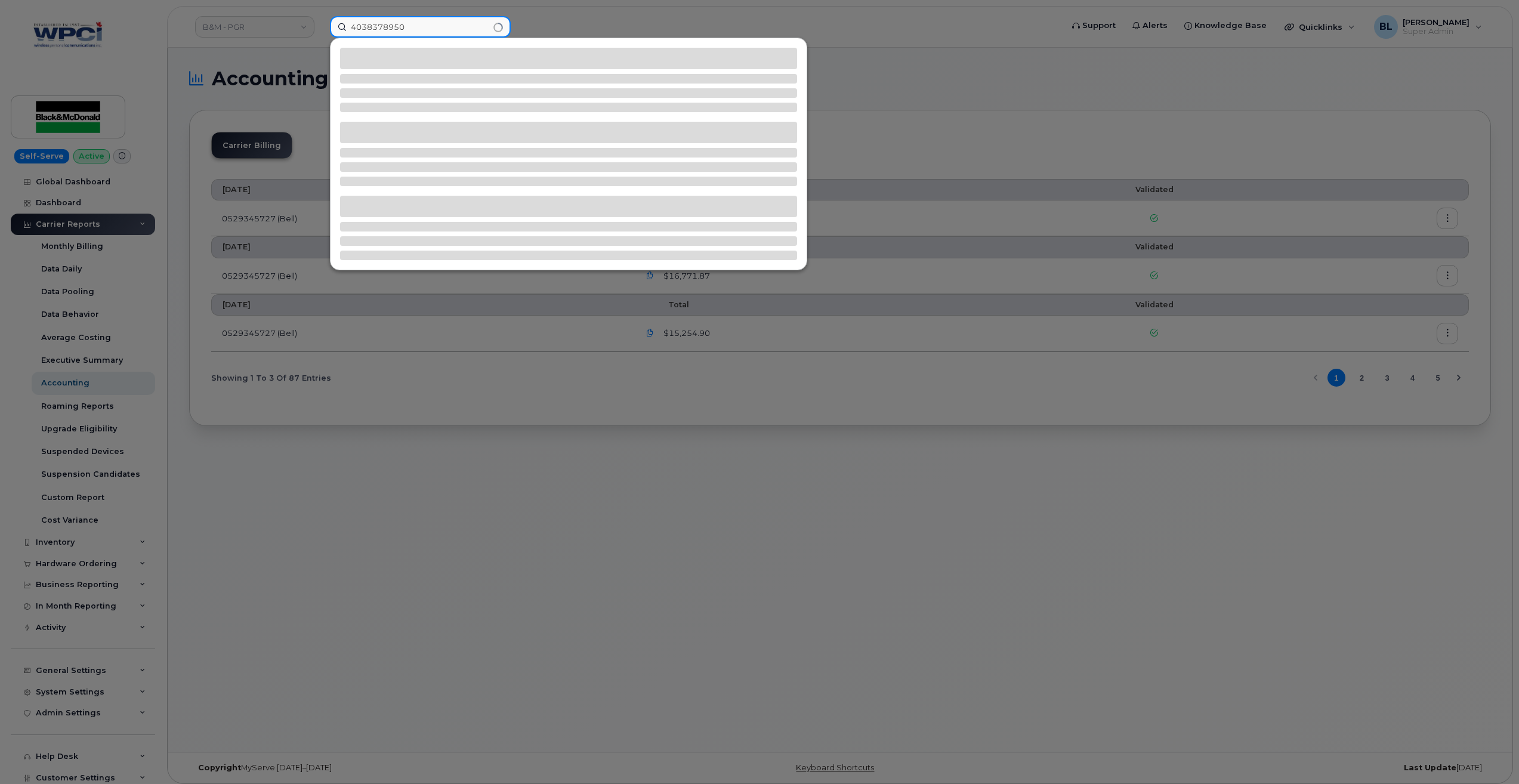
type input "4038378950"
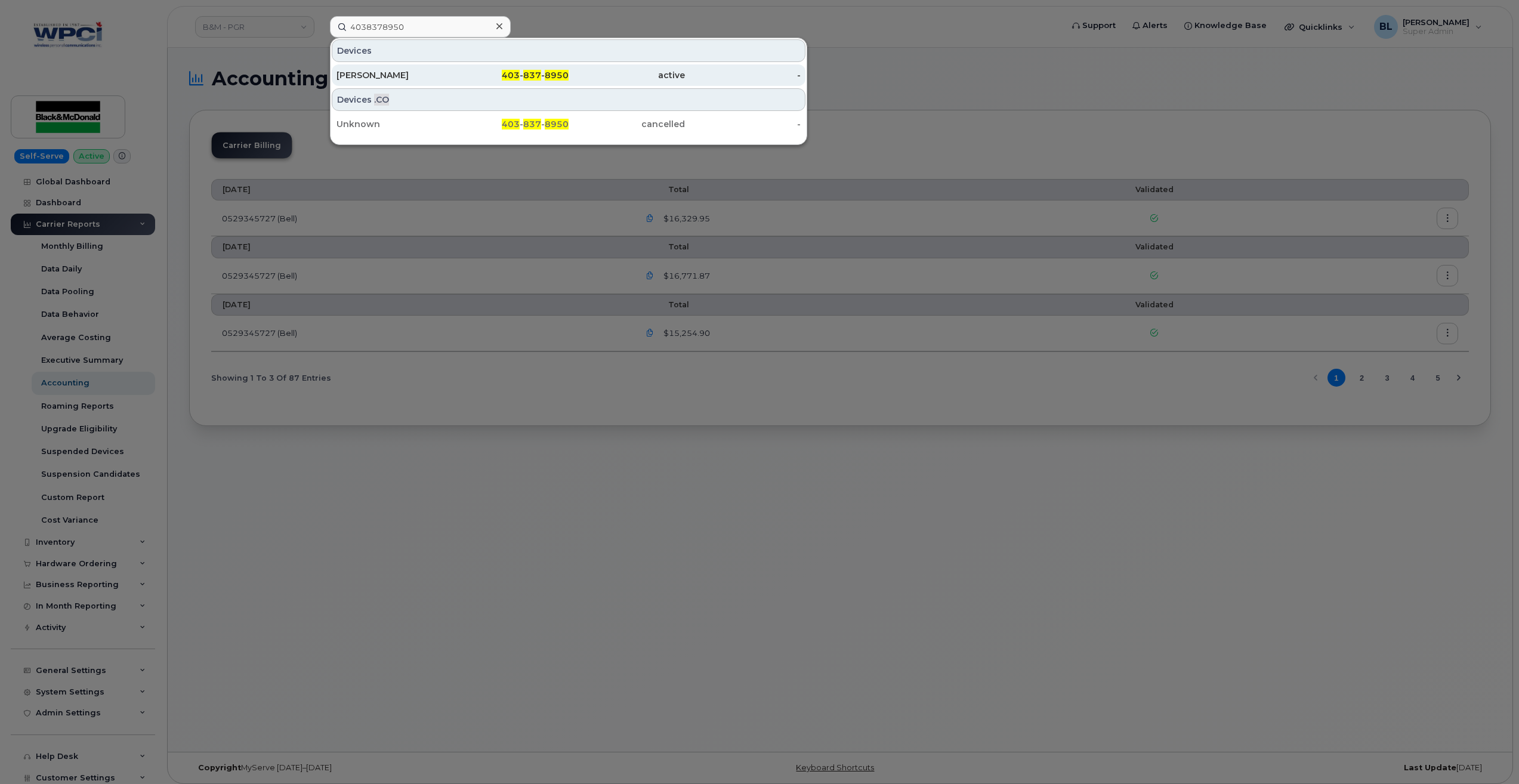
click at [569, 69] on div "403 - 837 - 8950" at bounding box center [627, 75] width 117 height 21
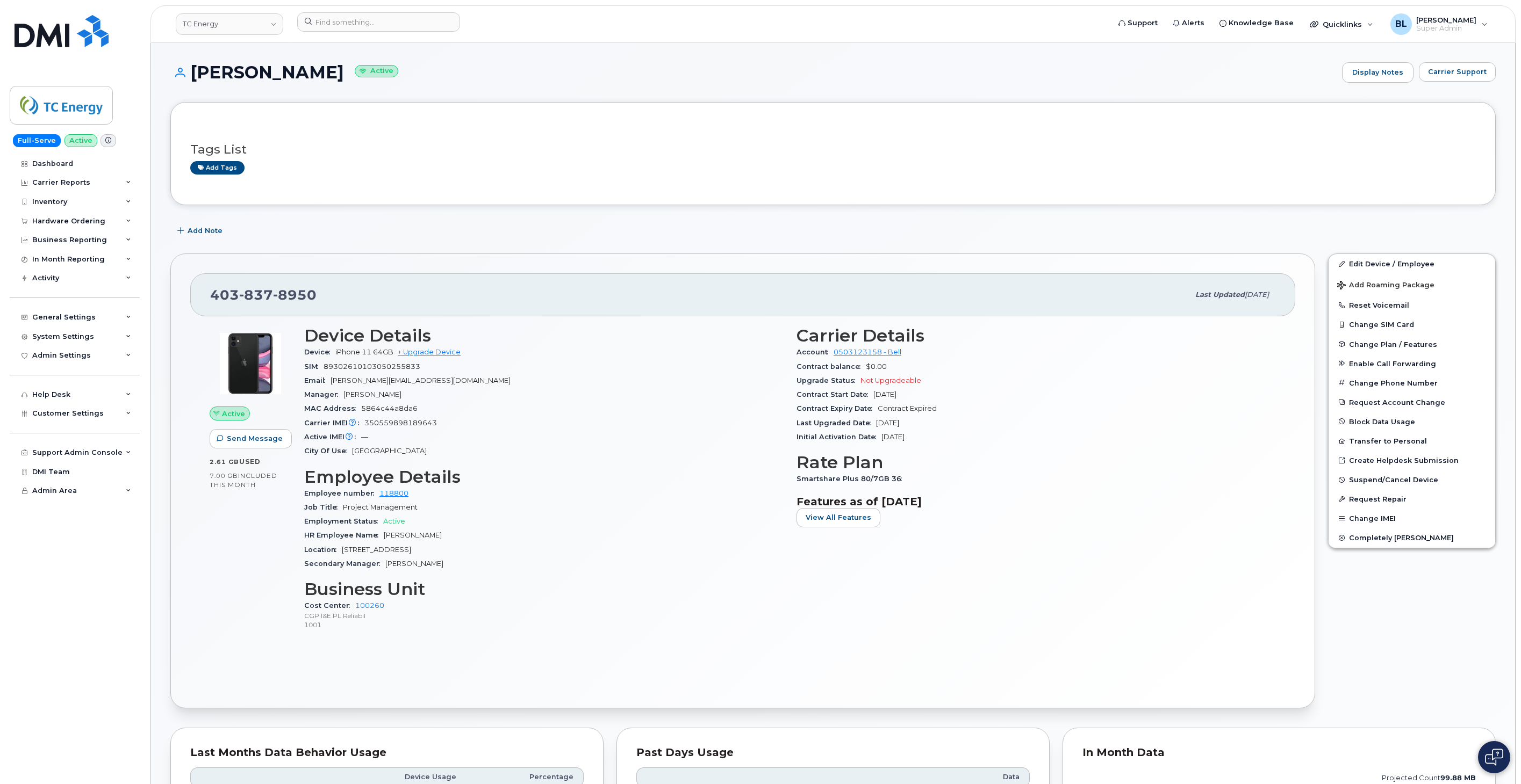
click at [629, 199] on div "Tags List Add tags" at bounding box center [833, 153] width 1325 height 103
